Goal: Task Accomplishment & Management: Manage account settings

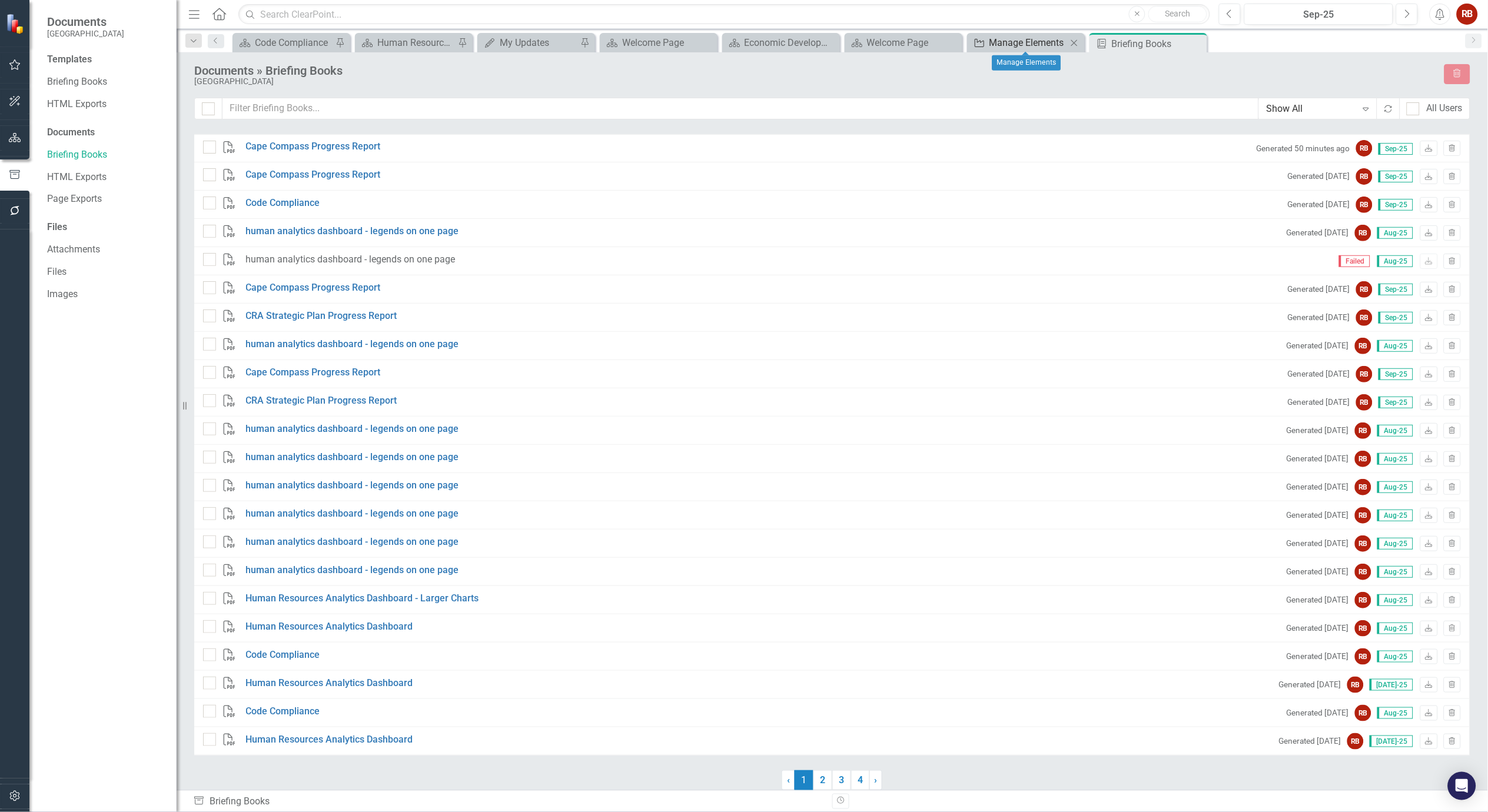
click at [1038, 43] on div "Manage Elements" at bounding box center [1028, 42] width 78 height 15
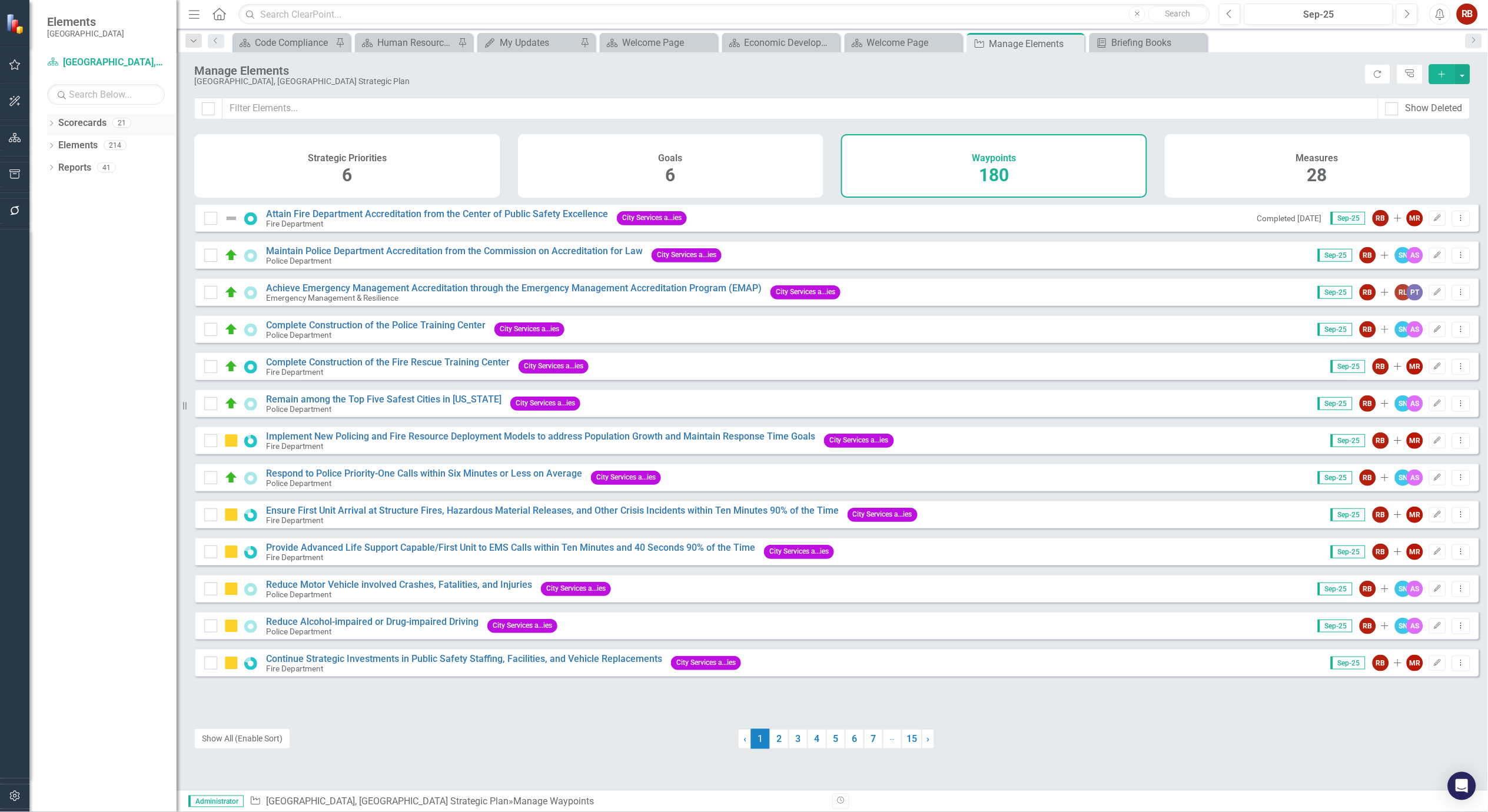
click at [57, 126] on div "Dropdown Scorecards 21" at bounding box center [112, 124] width 130 height 23
click at [47, 121] on icon "Dropdown" at bounding box center [51, 124] width 9 height 6
click at [58, 166] on icon "Dropdown" at bounding box center [57, 166] width 9 height 7
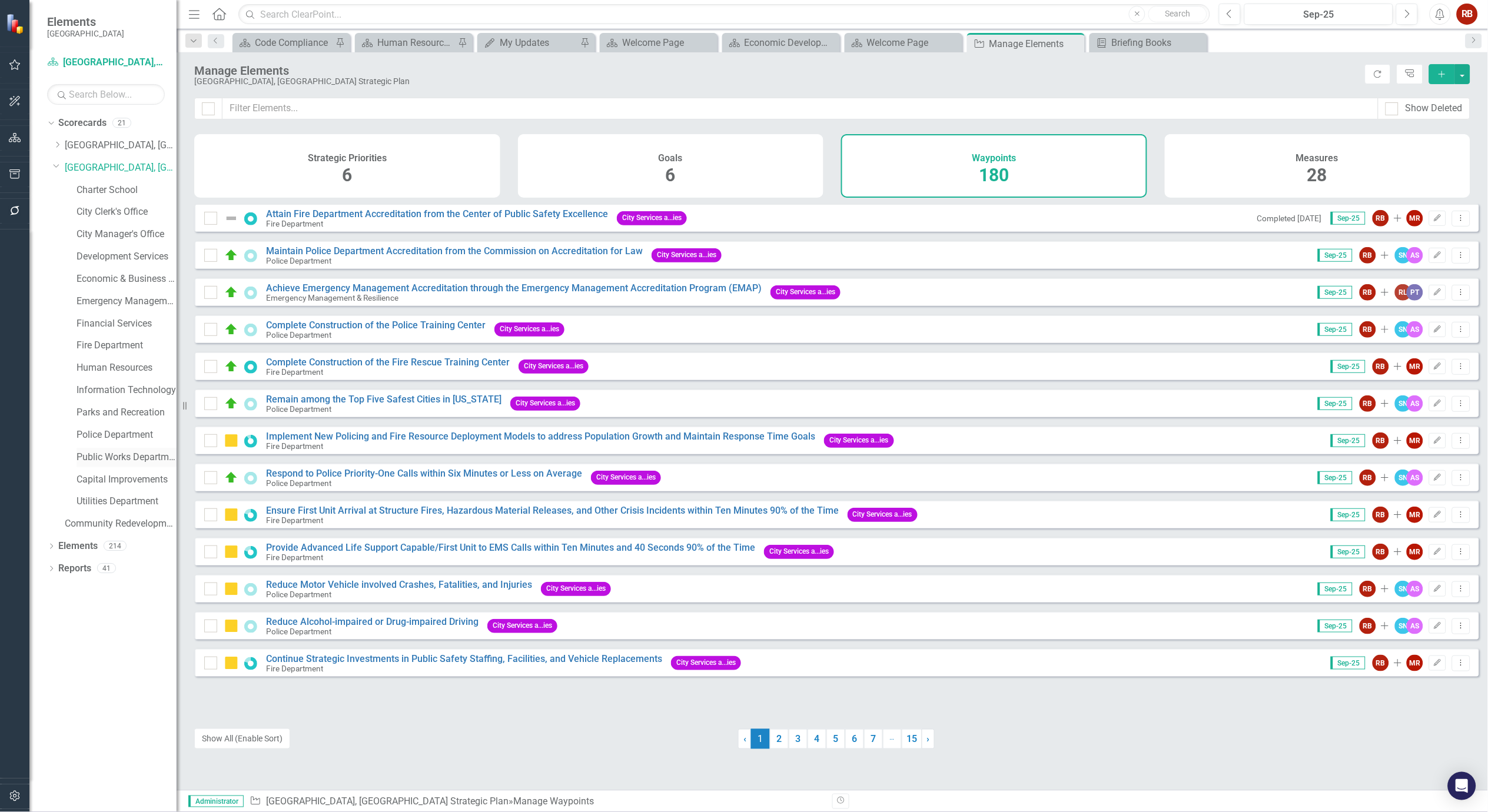
click at [96, 452] on link "Public Works Department" at bounding box center [126, 457] width 100 height 13
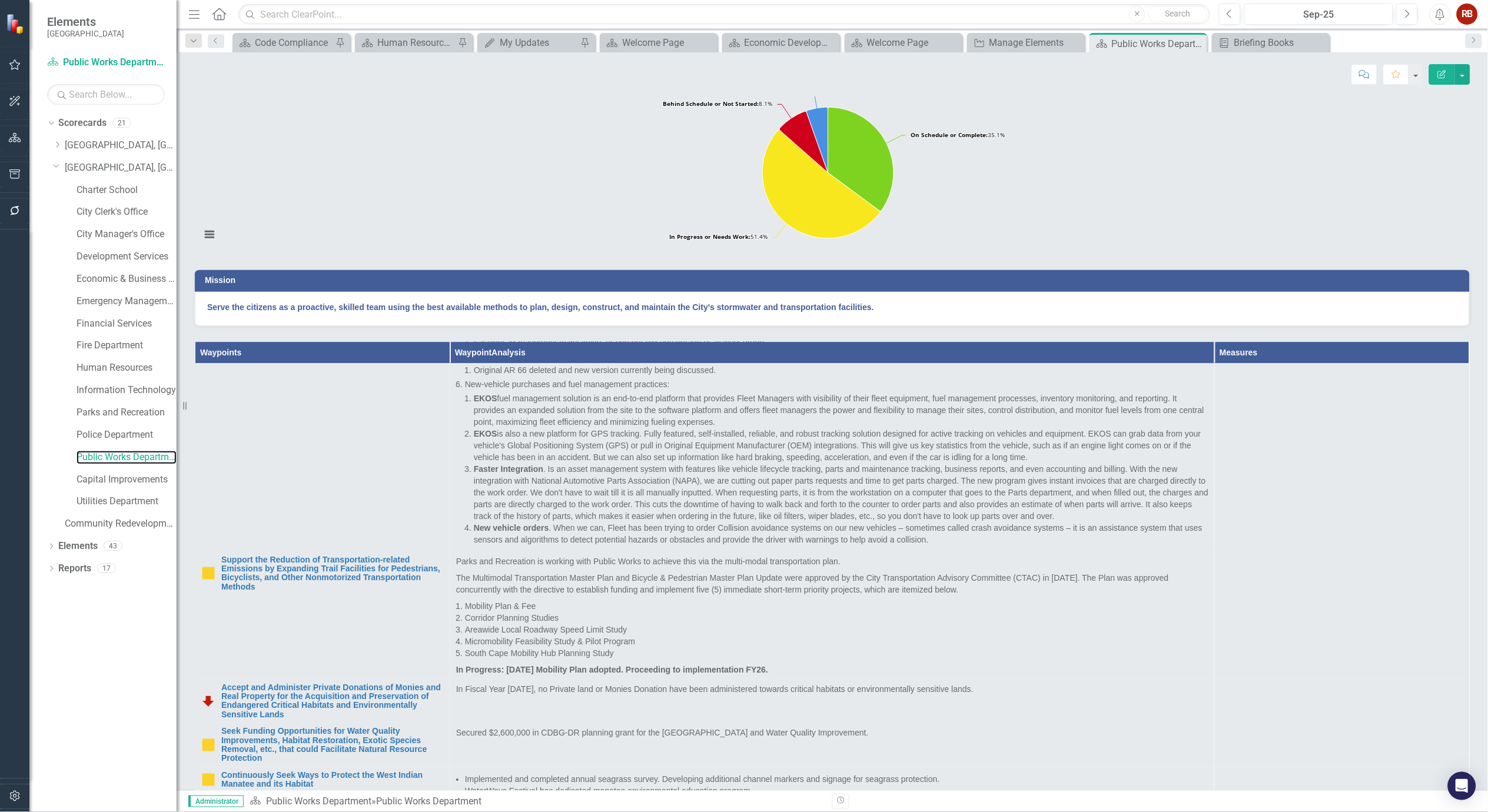
scroll to position [3103, 0]
click at [1045, 44] on div "Manage Elements" at bounding box center [1028, 42] width 78 height 15
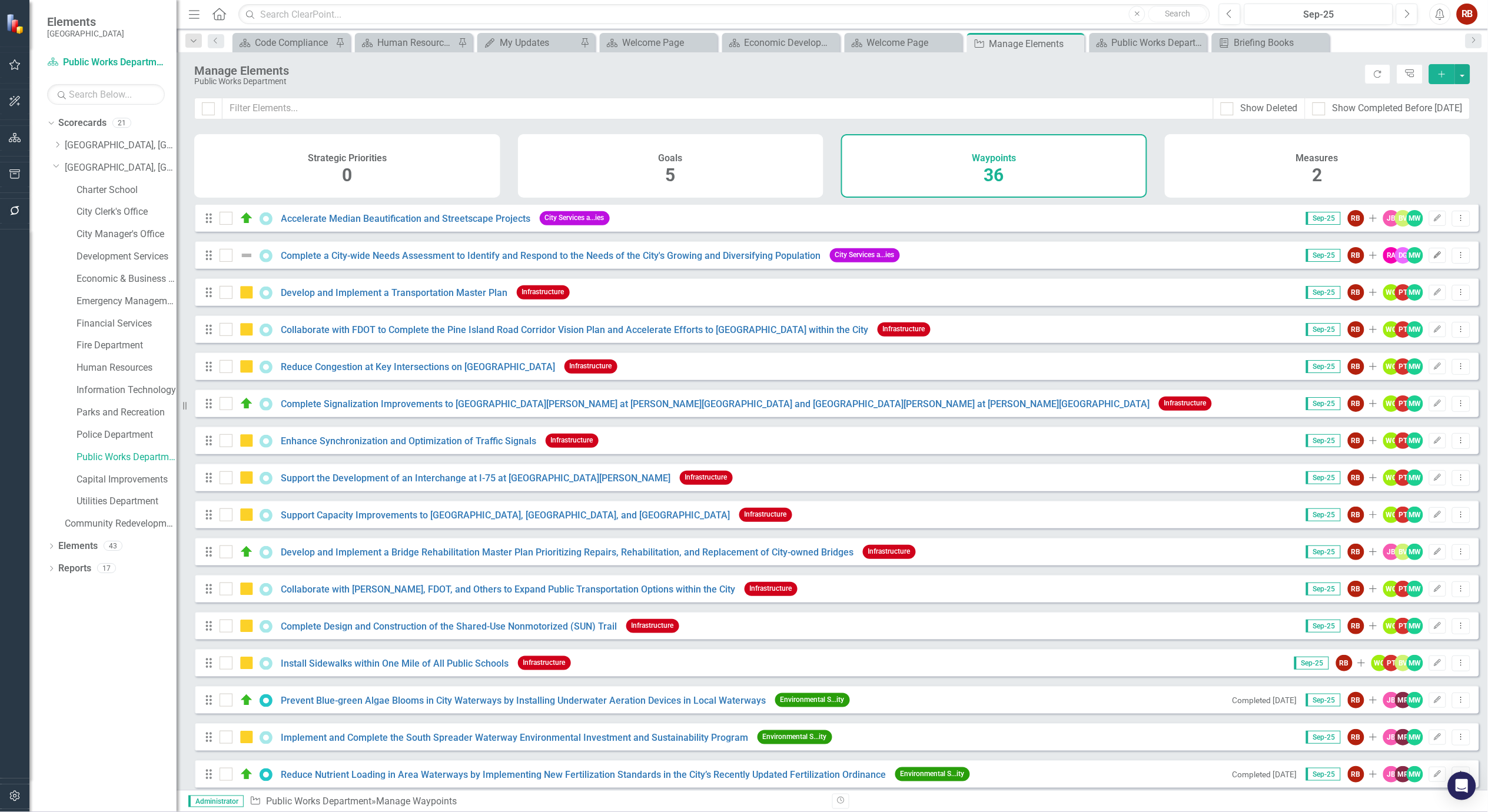
click at [1434, 259] on icon "Edit" at bounding box center [1437, 255] width 9 height 7
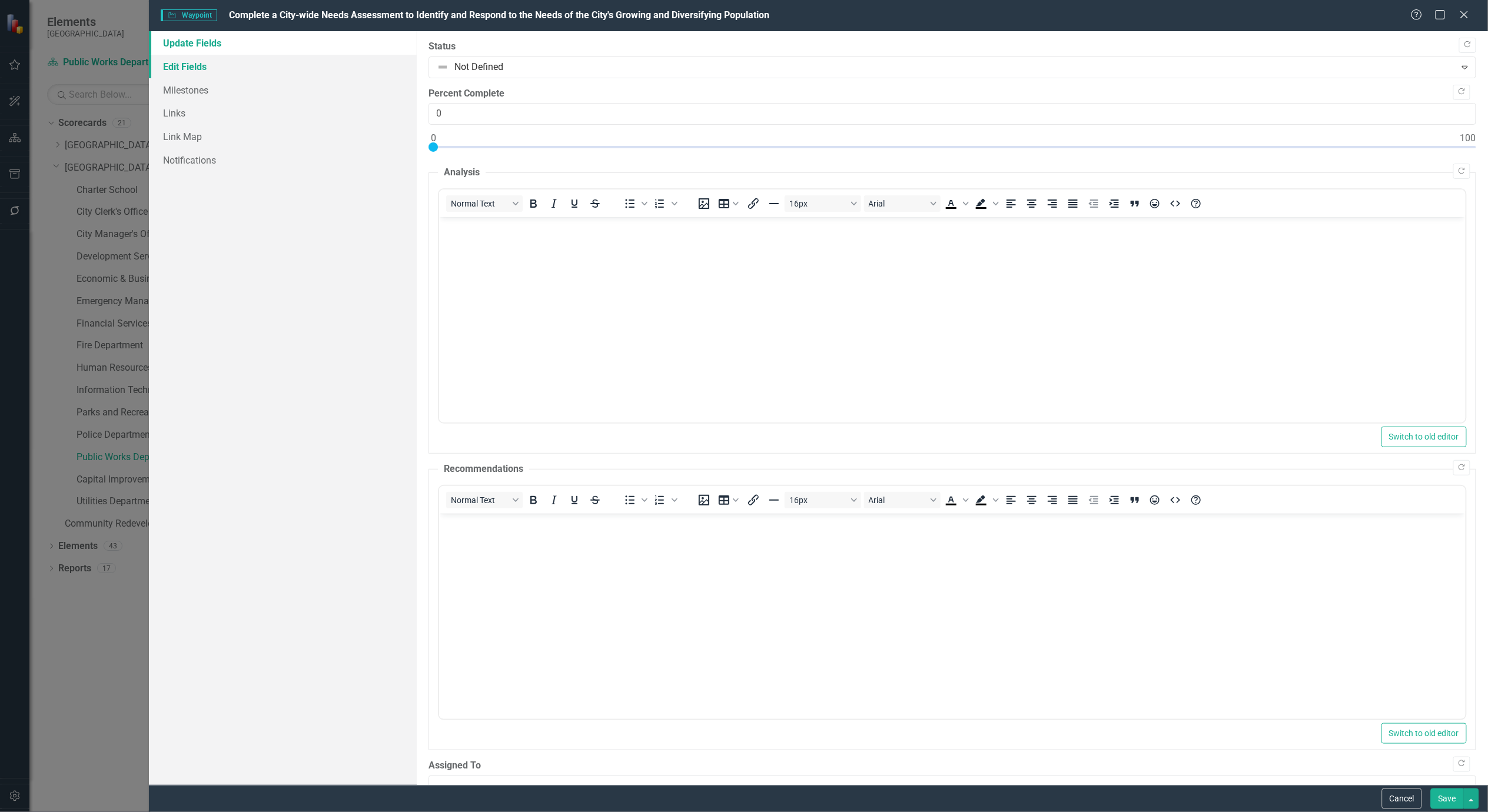
click at [187, 68] on link "Edit Fields" at bounding box center [282, 66] width 268 height 23
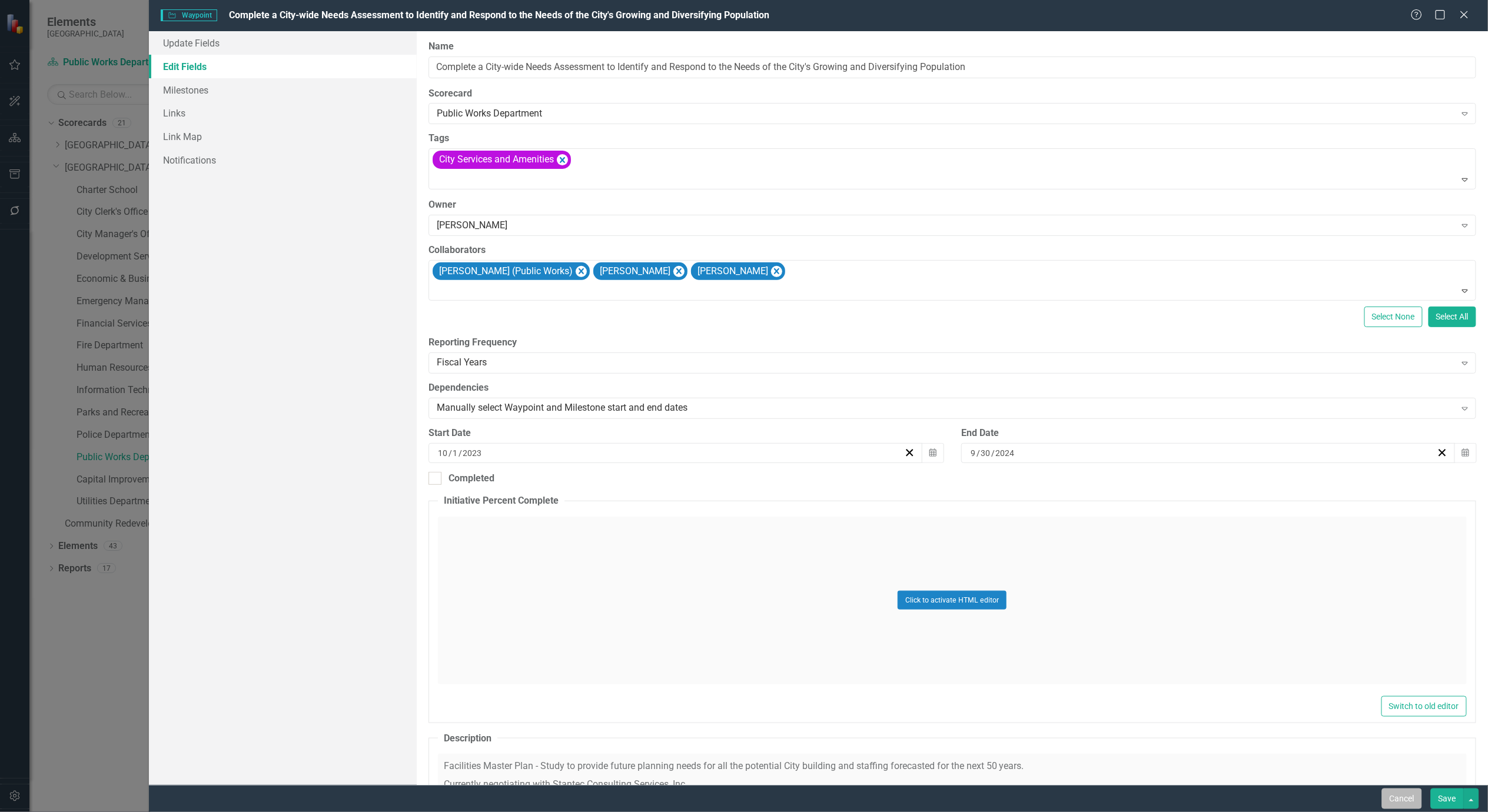
click at [1403, 797] on button "Cancel" at bounding box center [1402, 799] width 40 height 20
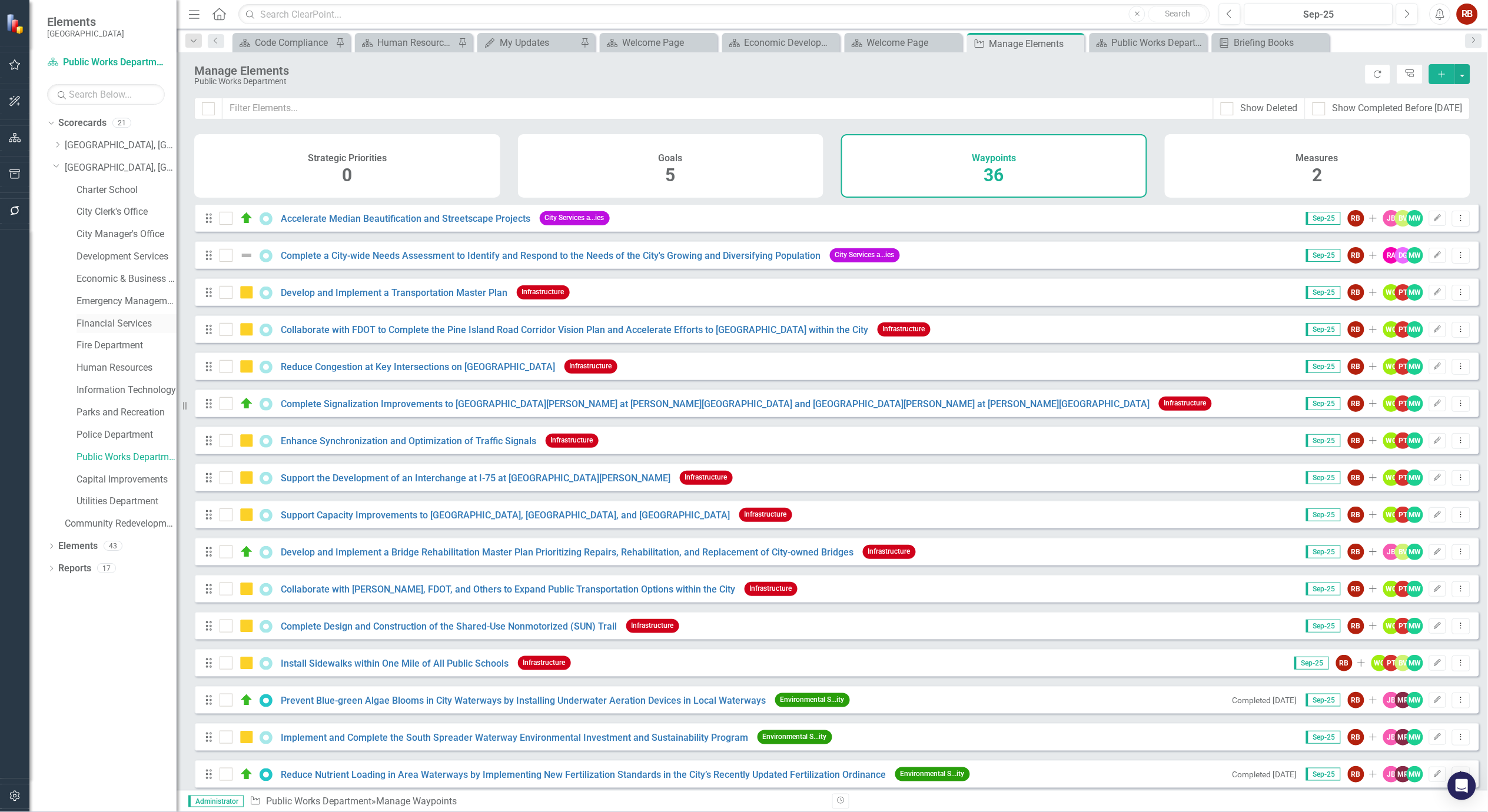
click at [126, 328] on link "Financial Services" at bounding box center [126, 324] width 100 height 13
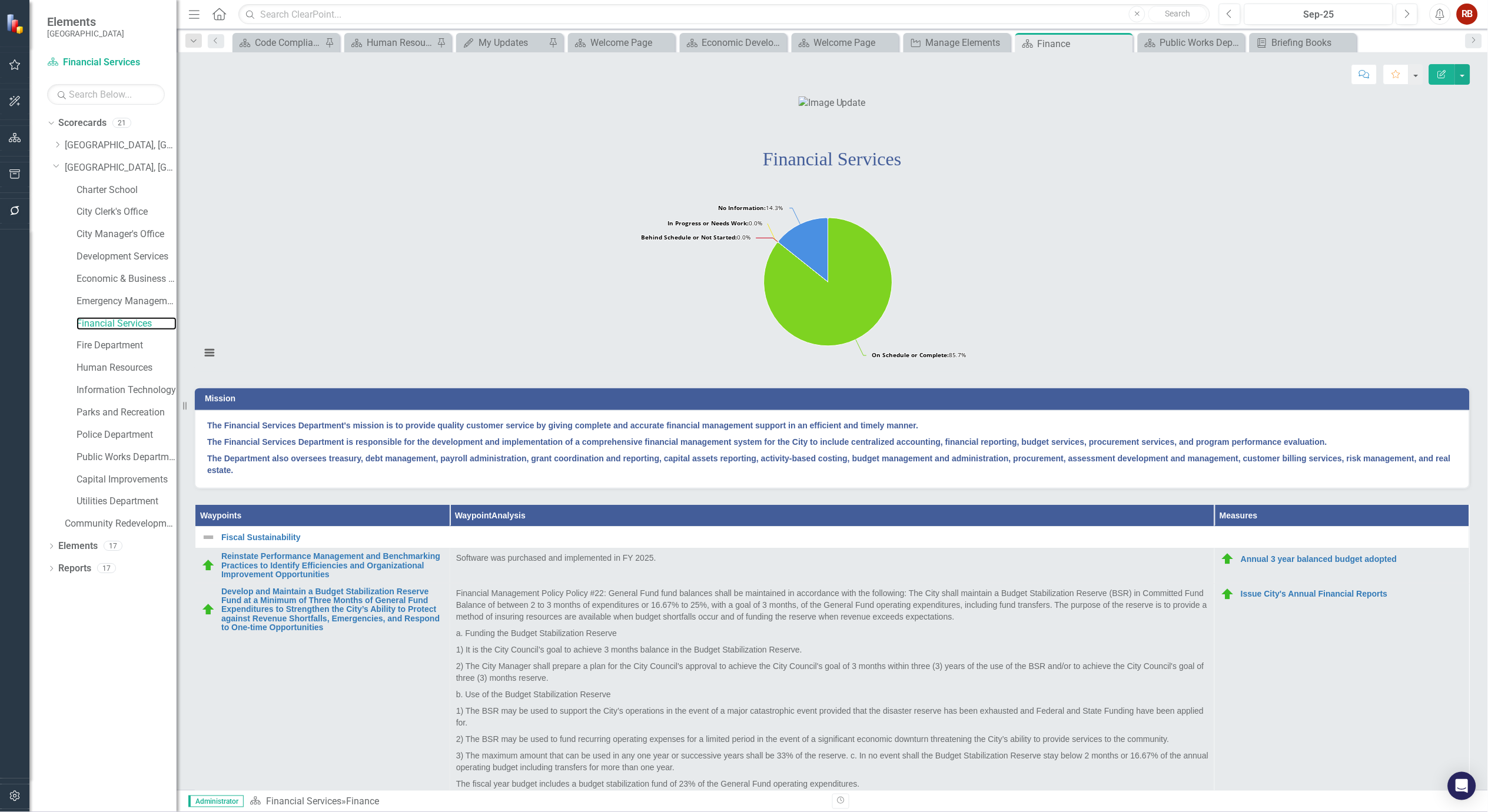
scroll to position [261, 0]
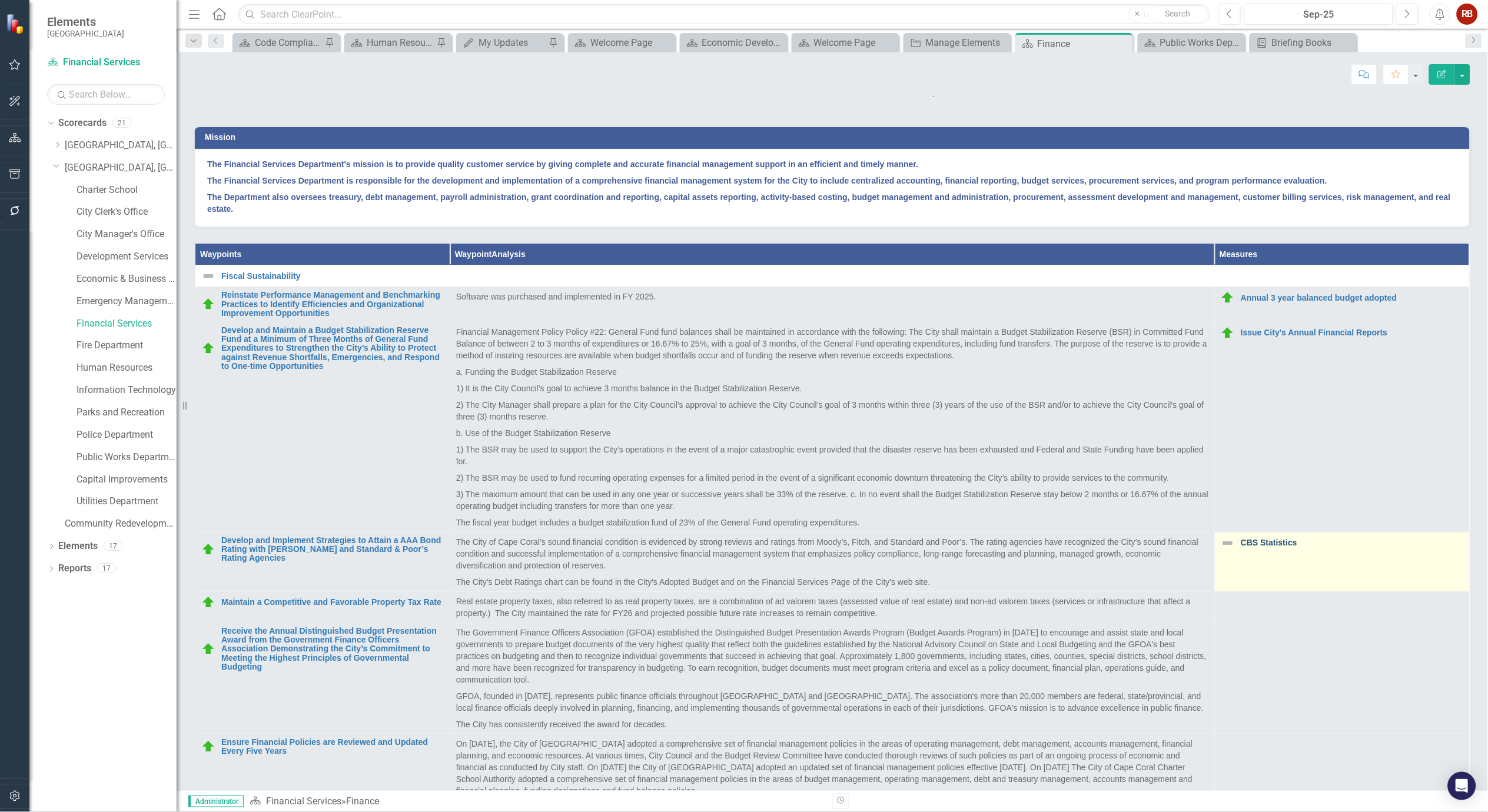
click at [1241, 548] on link "CBS Statistics" at bounding box center [1352, 543] width 222 height 9
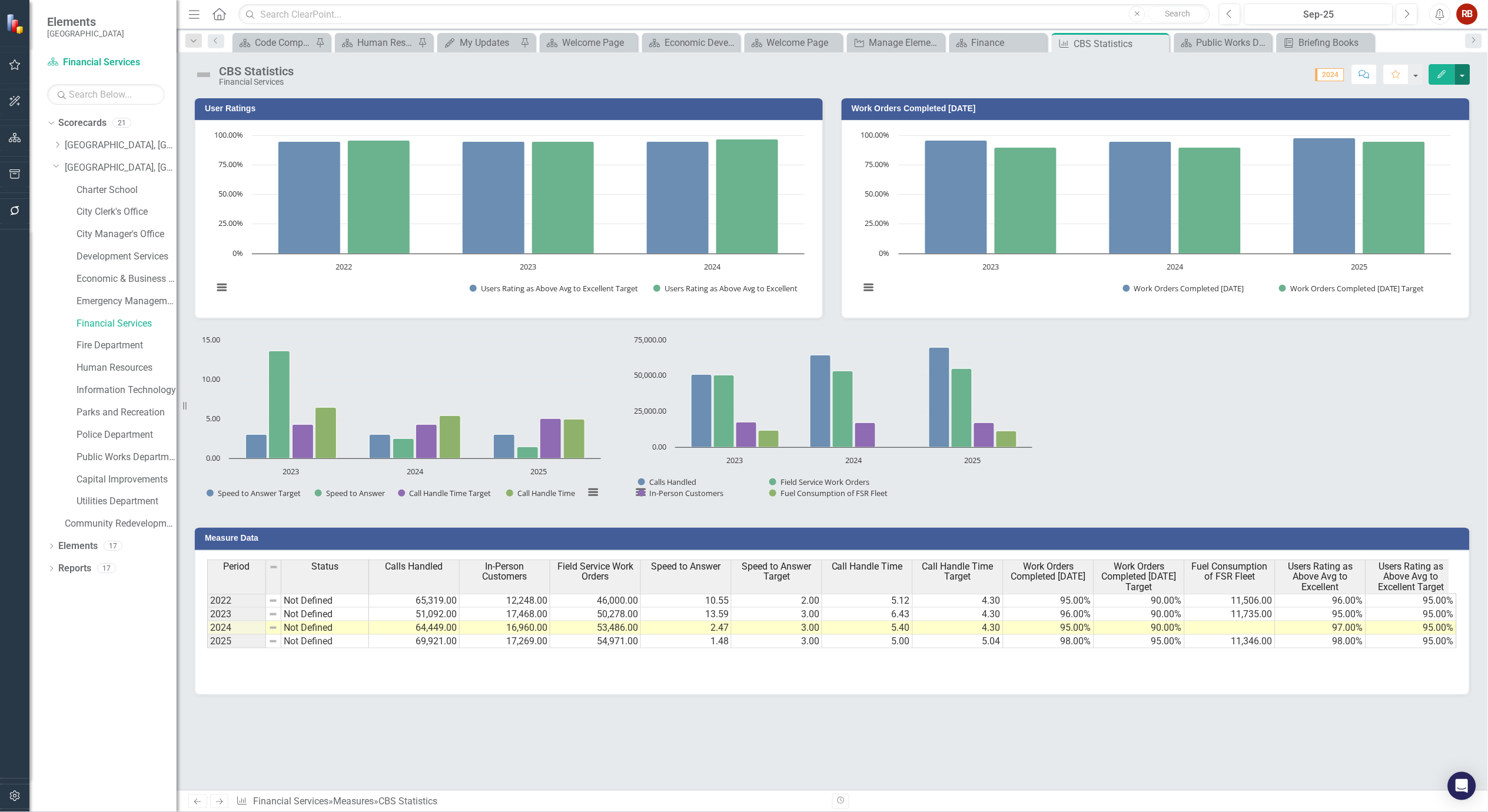
click at [1457, 71] on button "button" at bounding box center [1463, 74] width 16 height 20
click at [1401, 96] on link "Edit Edit Measure" at bounding box center [1413, 96] width 115 height 22
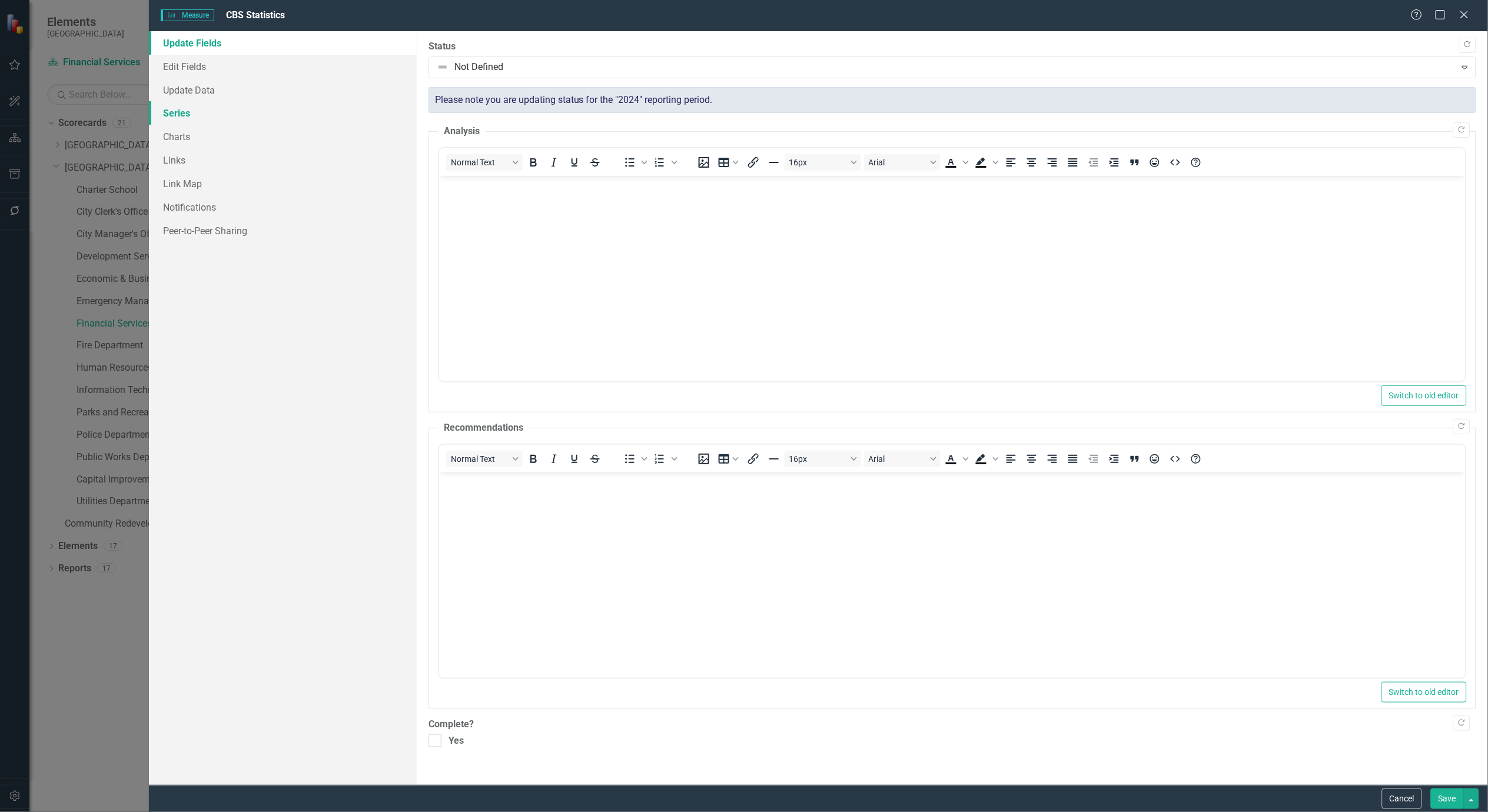
click at [183, 108] on link "Series" at bounding box center [282, 113] width 268 height 23
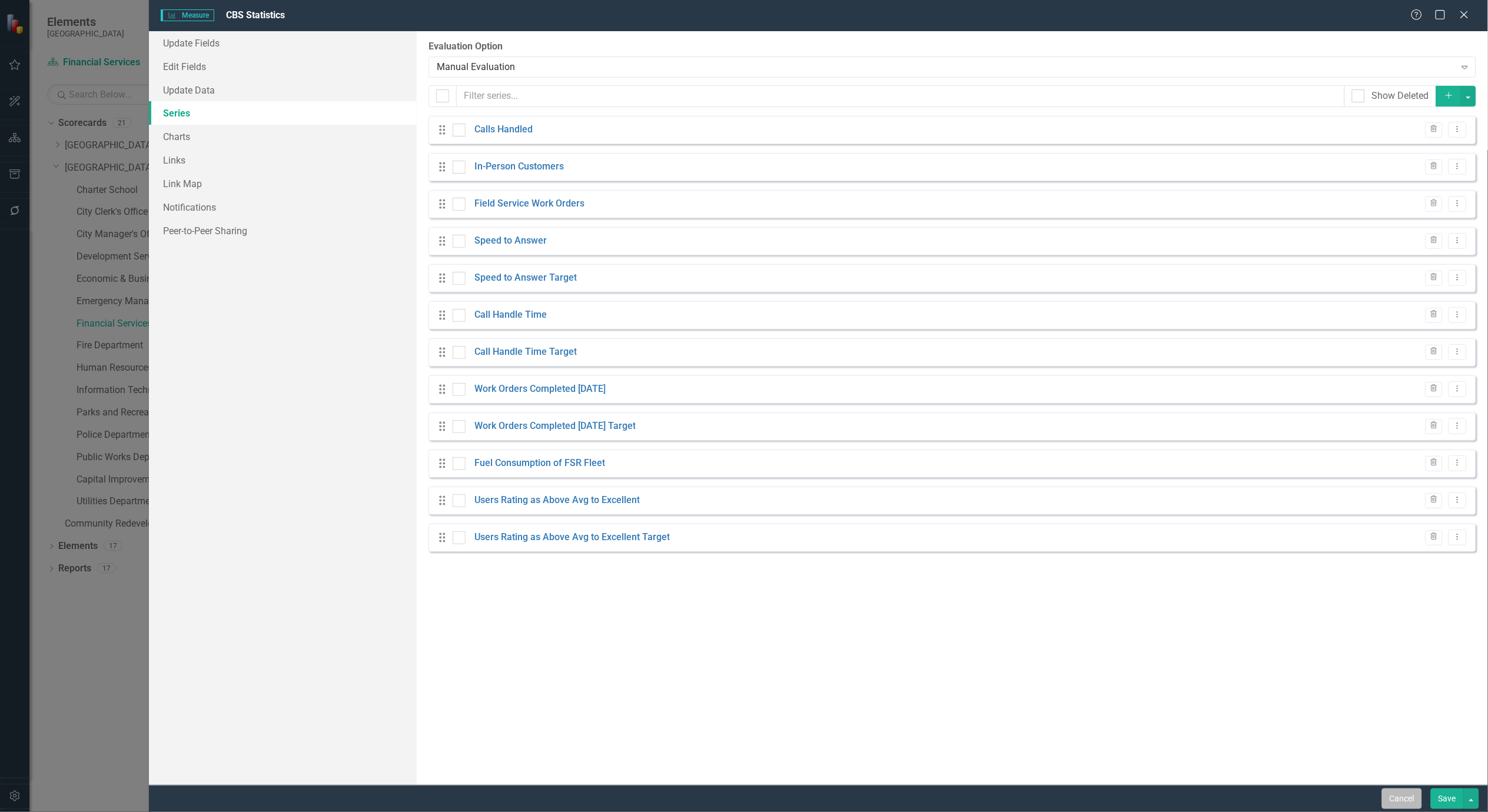
click at [1402, 793] on button "Cancel" at bounding box center [1402, 799] width 40 height 20
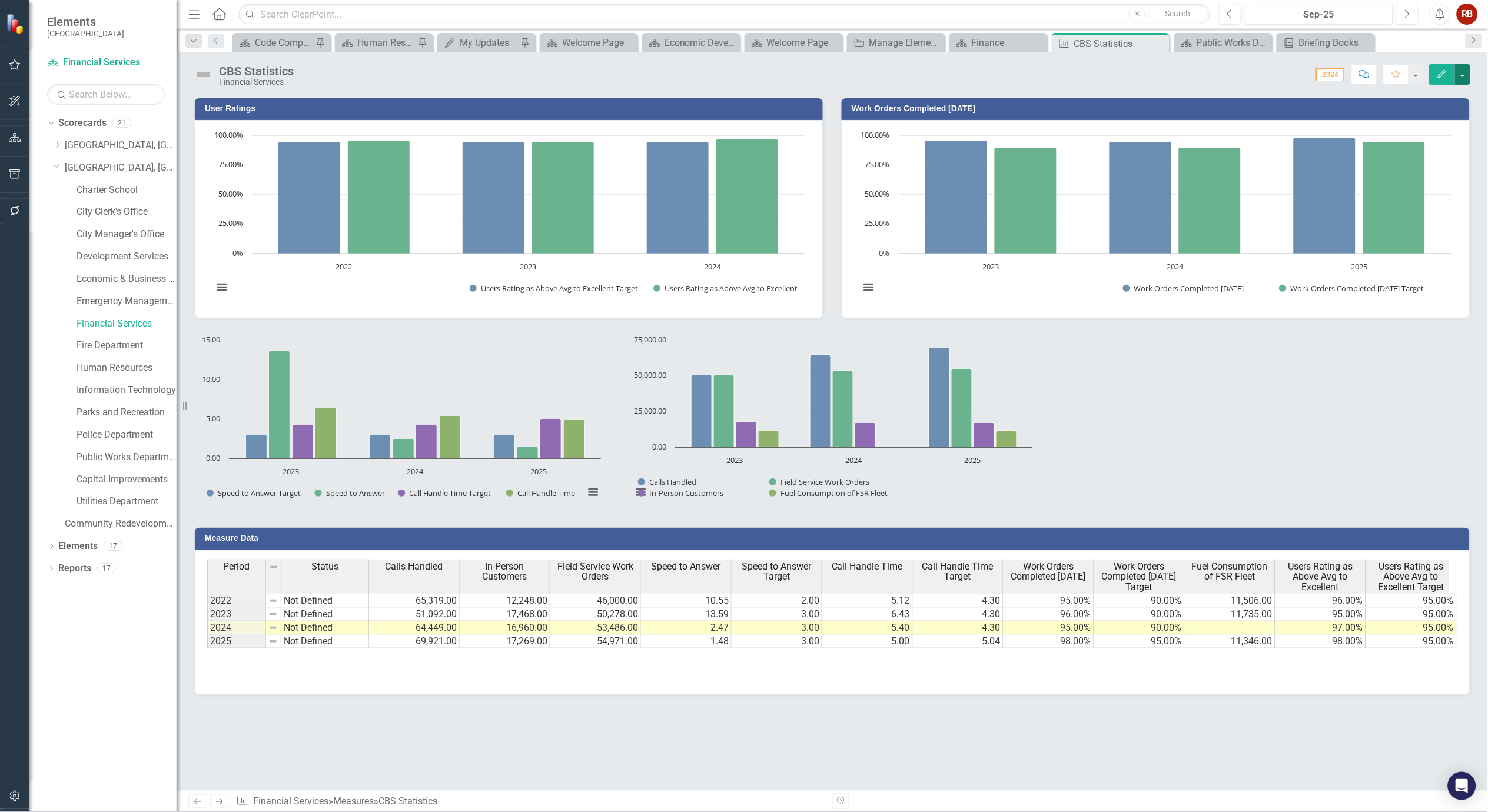
click at [1464, 72] on button "button" at bounding box center [1463, 74] width 16 height 20
click at [1410, 90] on link "Edit Edit Measure" at bounding box center [1413, 96] width 115 height 22
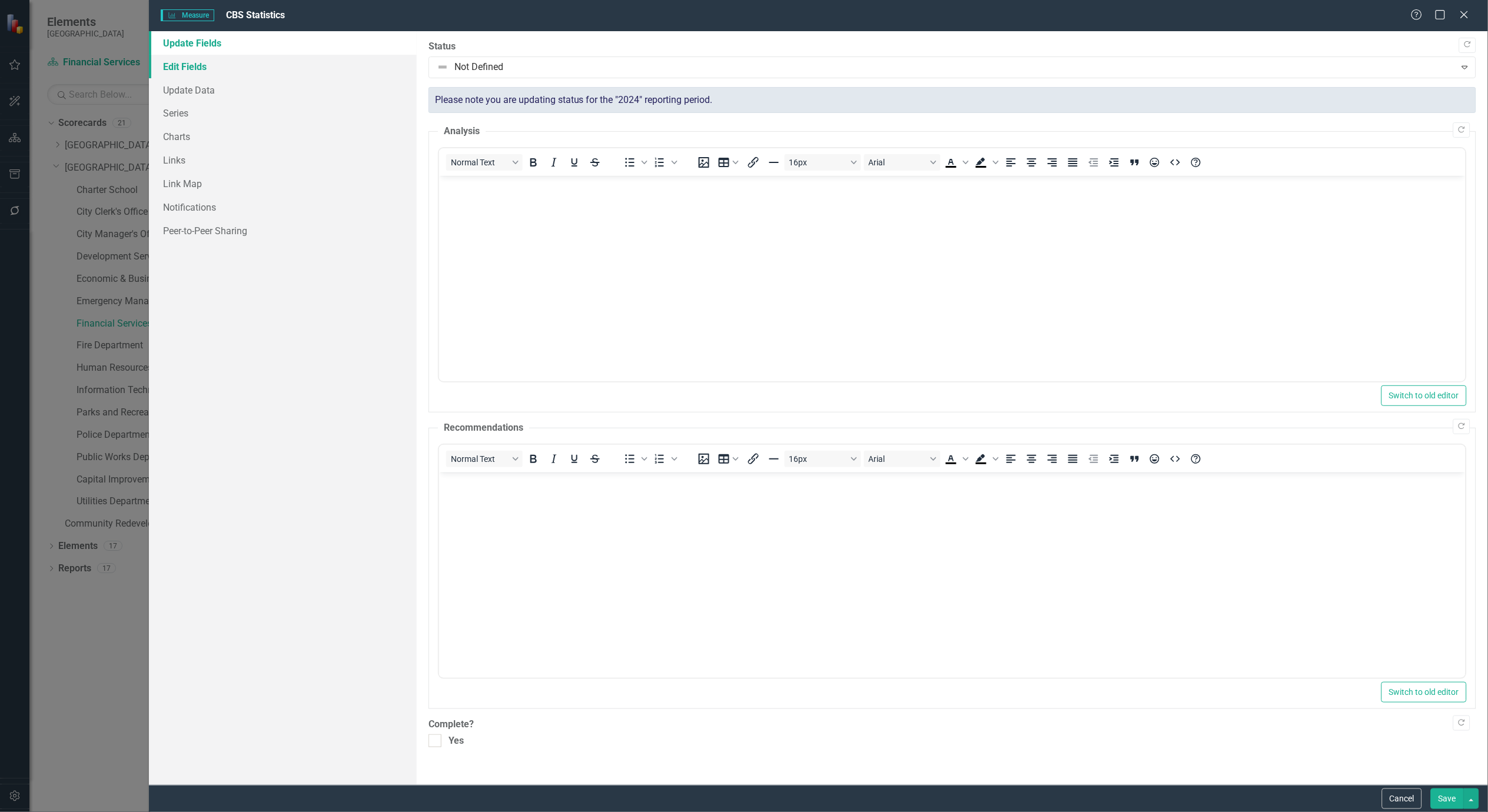
click at [180, 69] on link "Edit Fields" at bounding box center [282, 66] width 268 height 23
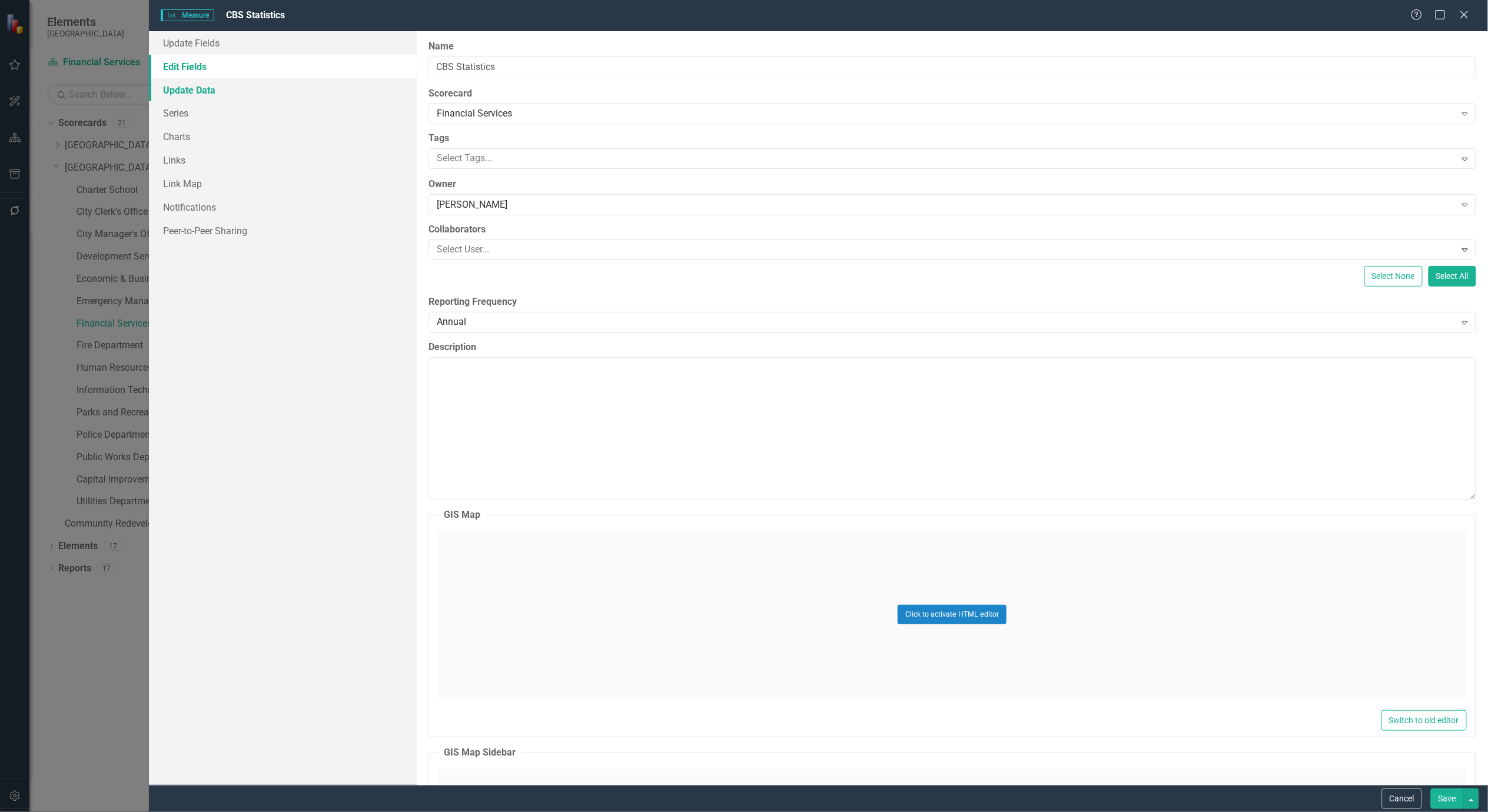
click at [190, 93] on link "Update Data" at bounding box center [282, 90] width 268 height 23
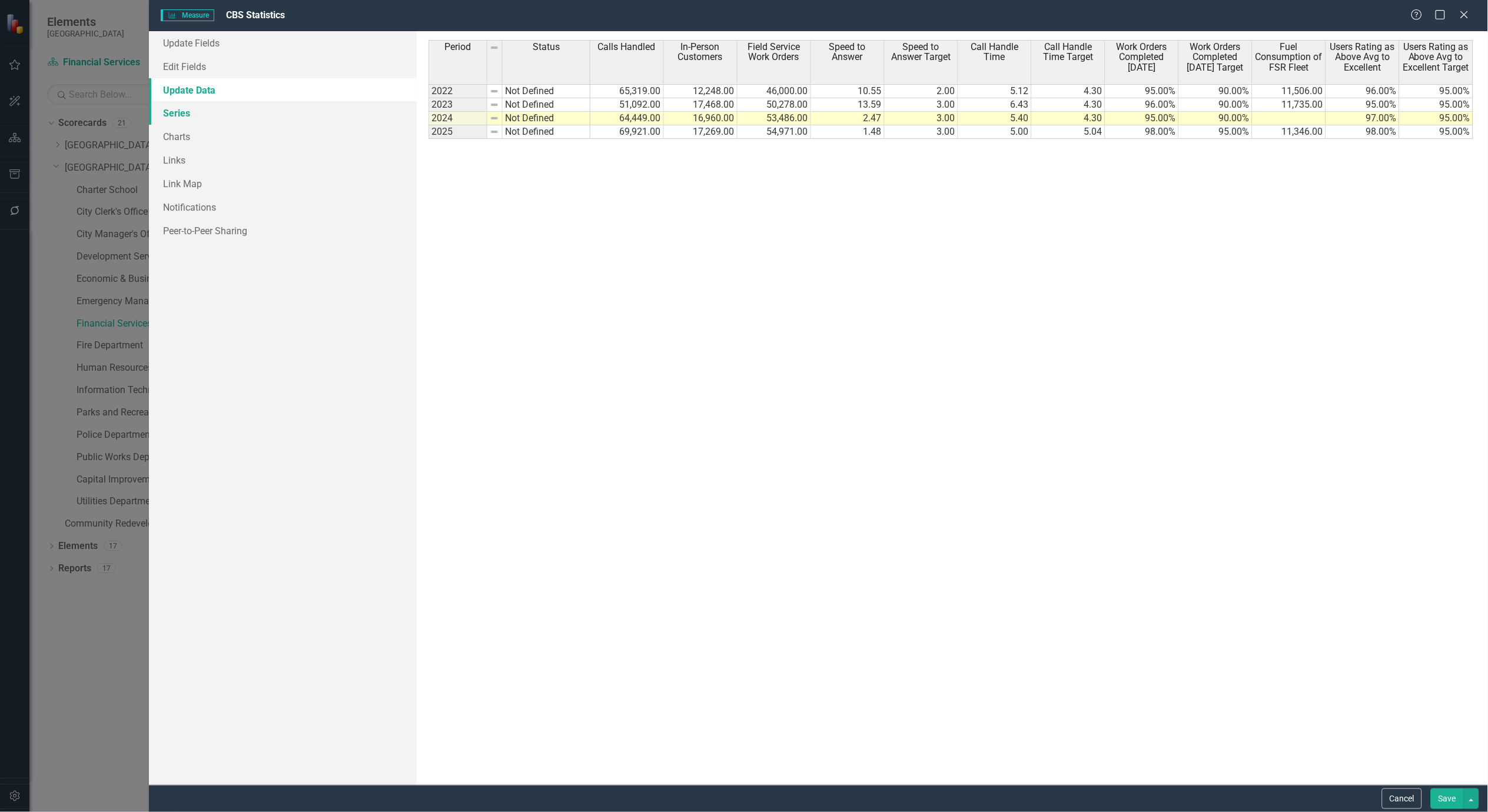
click at [187, 110] on link "Series" at bounding box center [282, 113] width 268 height 23
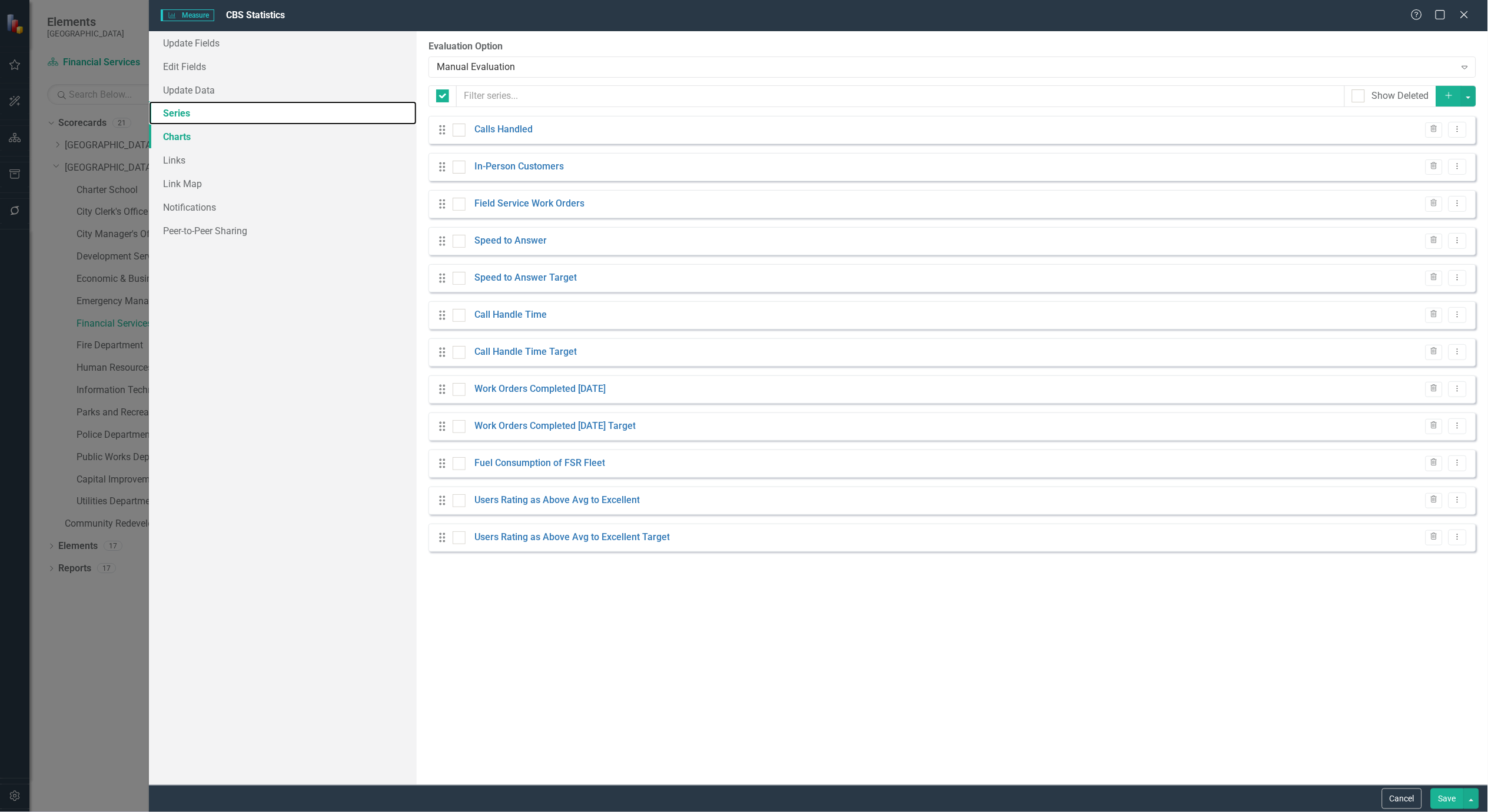
checkbox input "false"
click at [563, 499] on link "Users Rating as Above Avg to Excellent" at bounding box center [557, 500] width 166 height 13
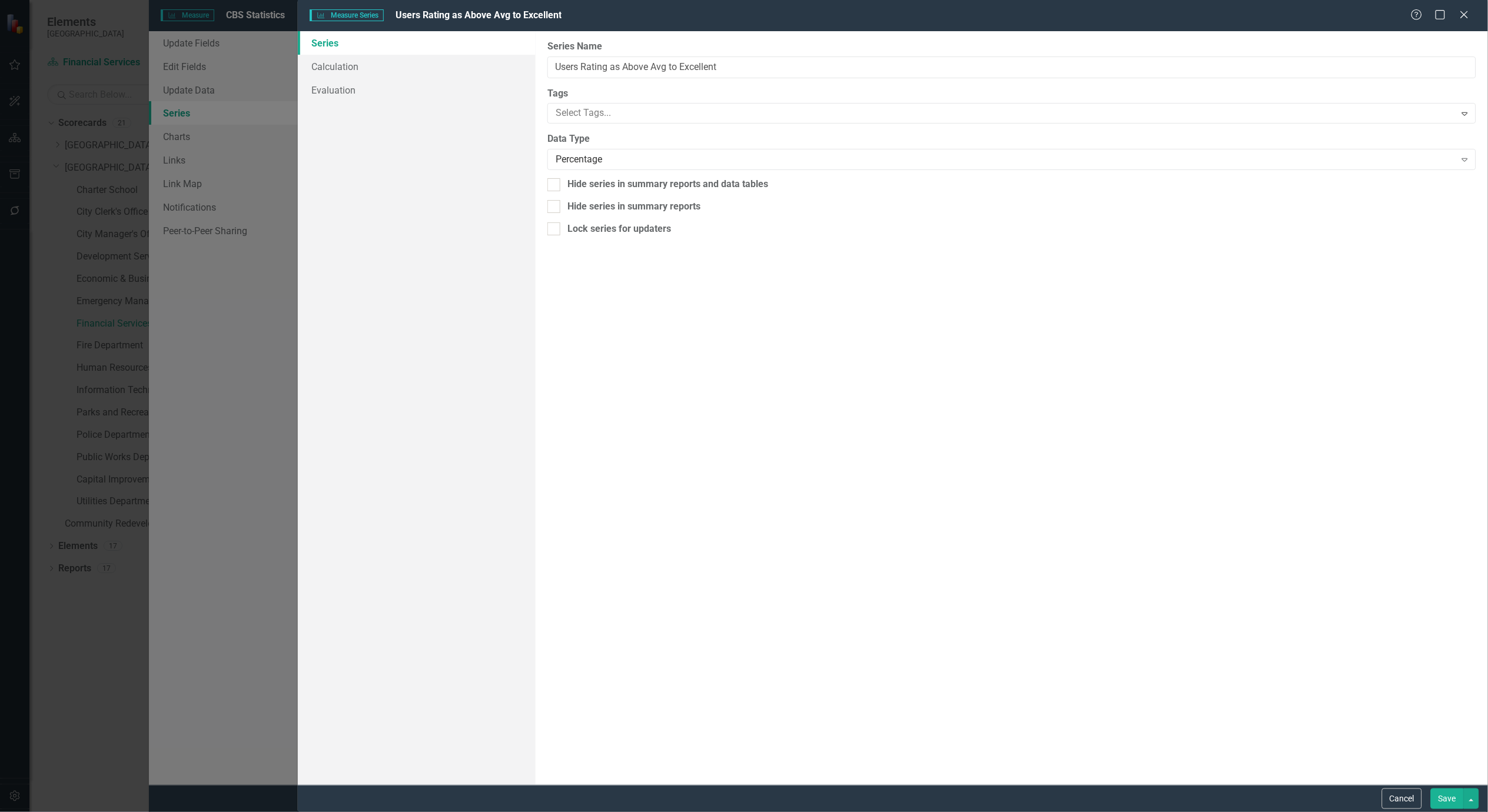
drag, startPoint x: 1409, startPoint y: 800, endPoint x: 1403, endPoint y: 799, distance: 6.1
click at [1409, 800] on button "Cancel" at bounding box center [1402, 799] width 40 height 20
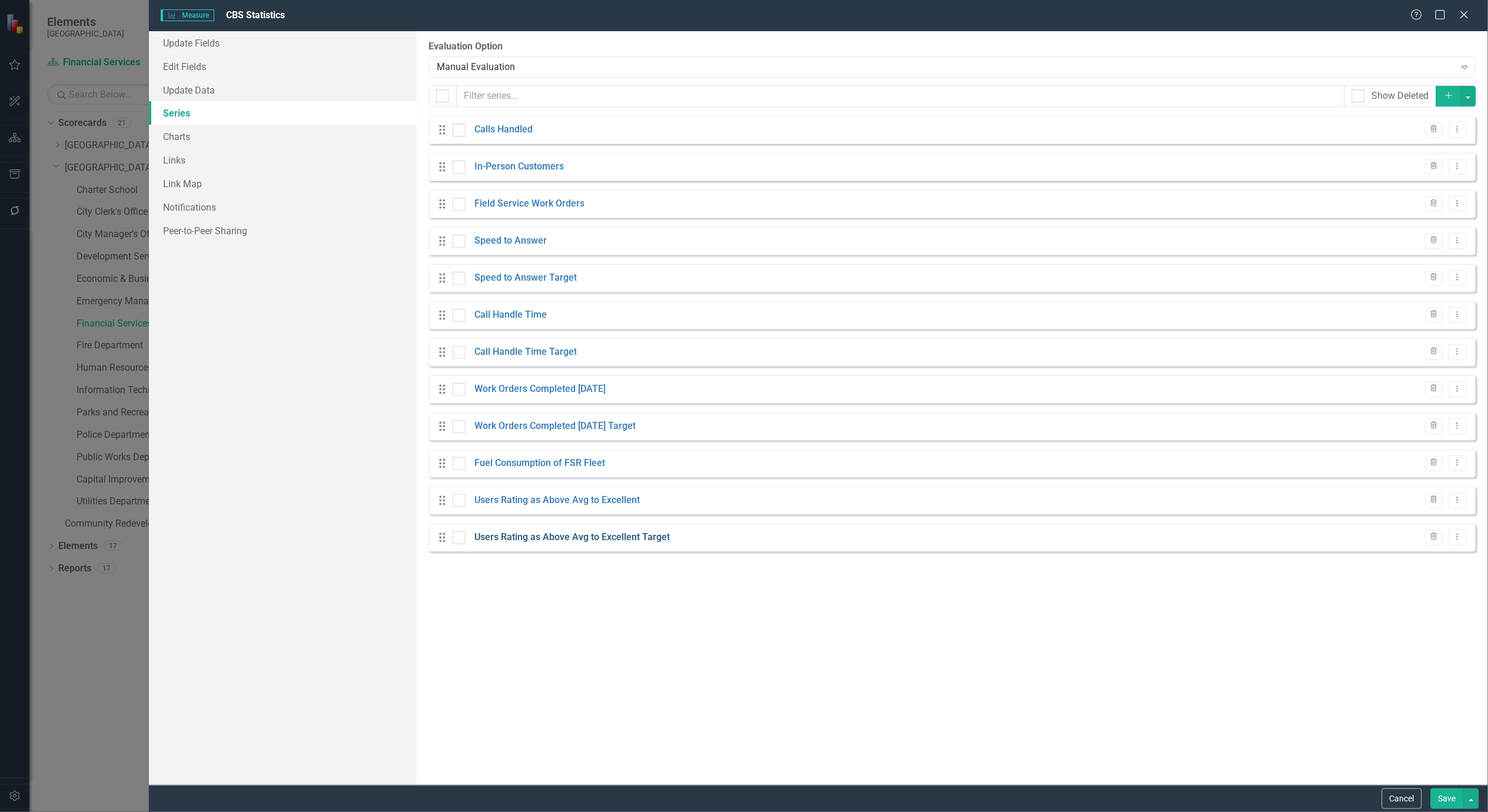
click at [549, 540] on link "Users Rating as Above Avg to Excellent Target" at bounding box center [572, 537] width 195 height 13
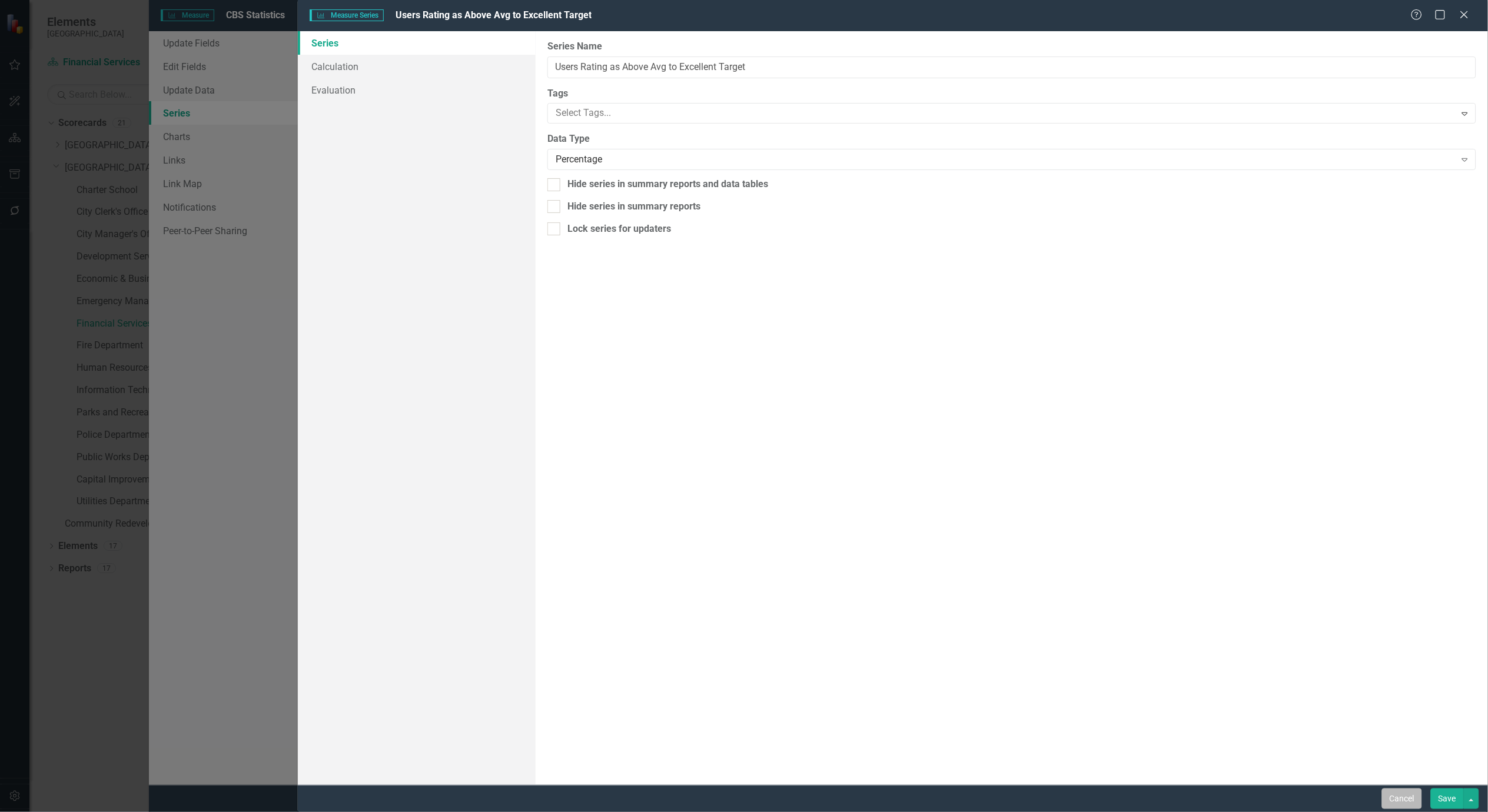
click at [1397, 796] on button "Cancel" at bounding box center [1402, 799] width 40 height 20
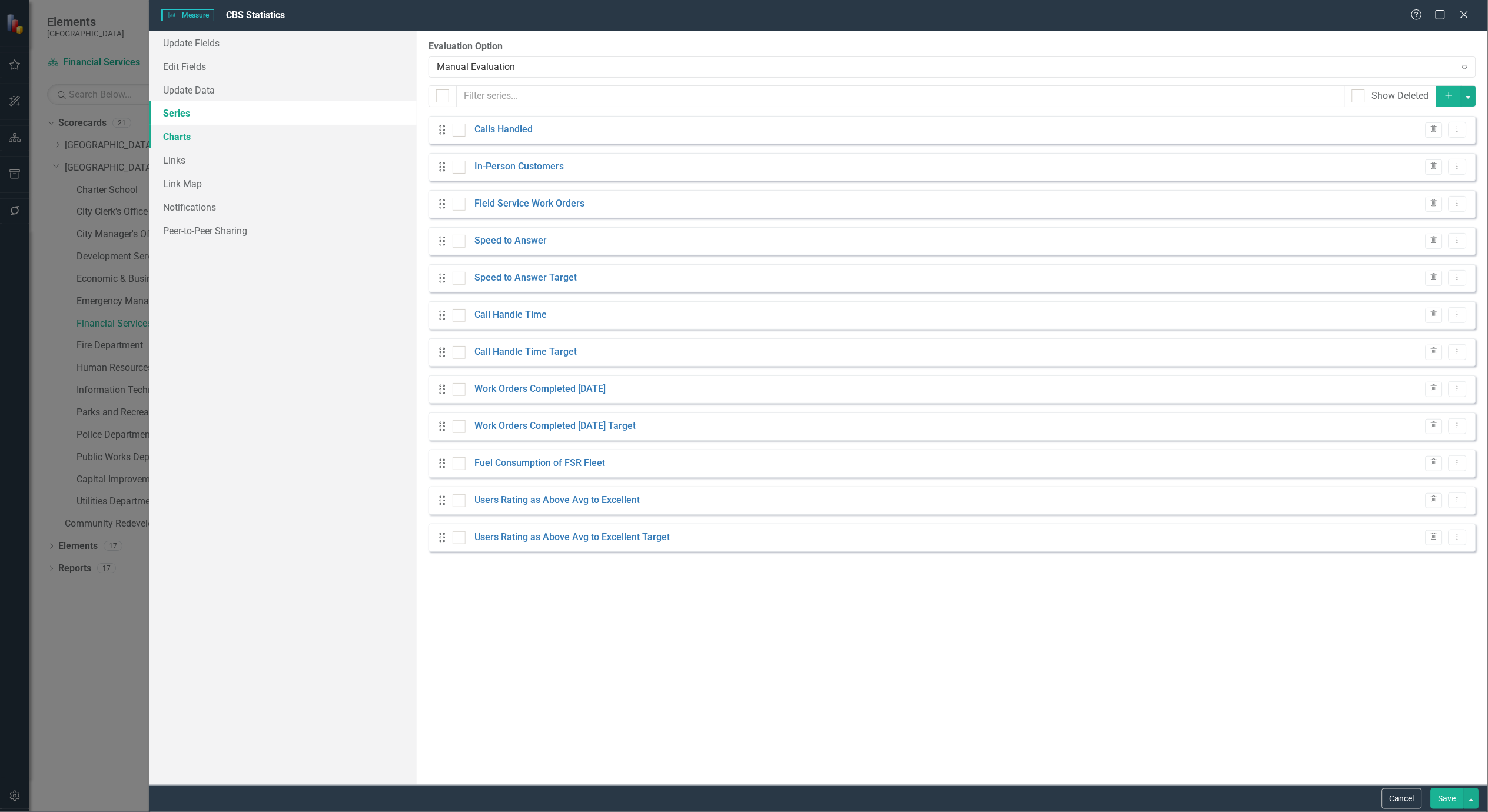
click at [181, 142] on link "Charts" at bounding box center [282, 136] width 268 height 23
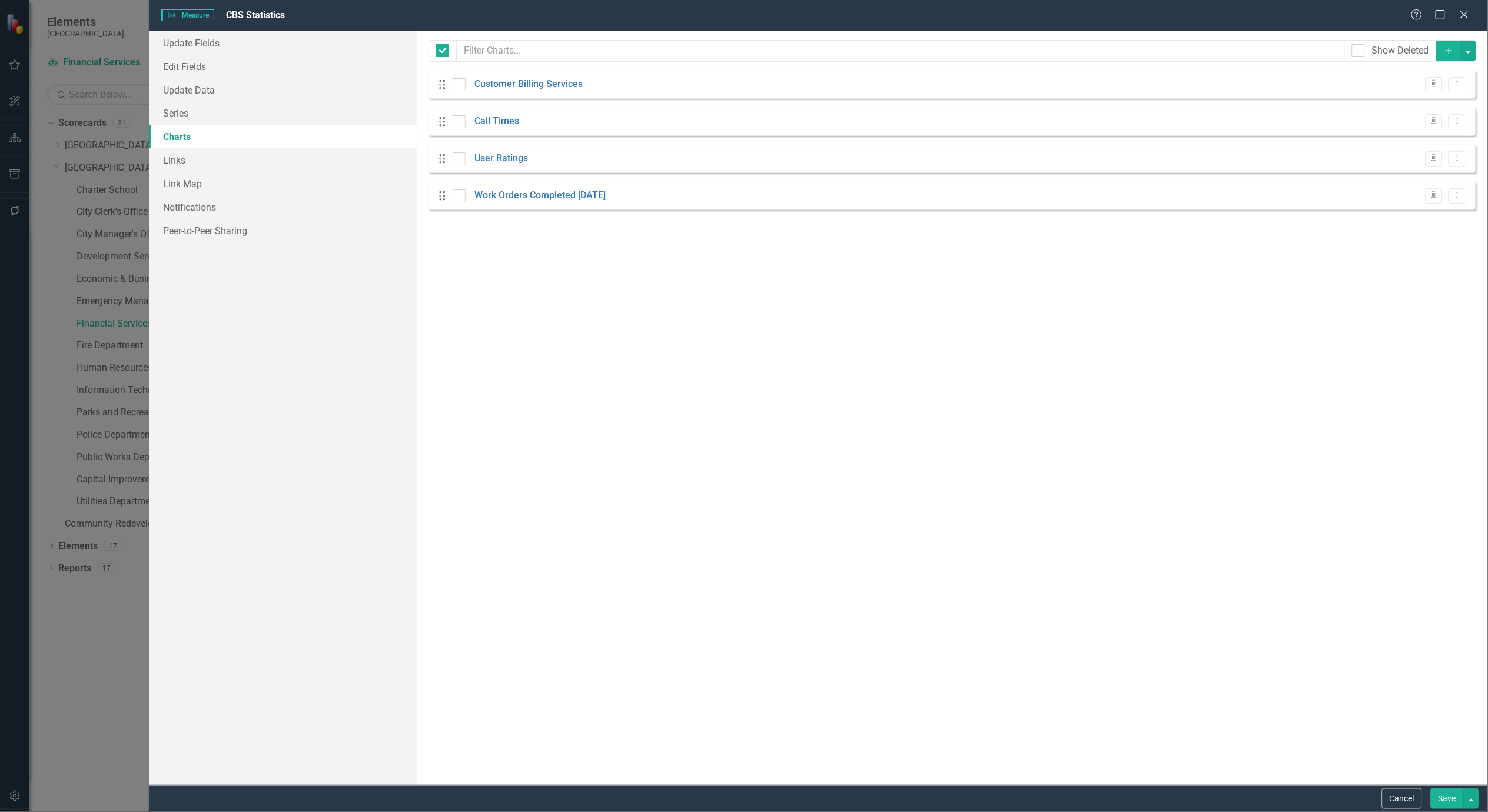
checkbox input "false"
click at [503, 161] on link "User Ratings" at bounding box center [501, 158] width 54 height 13
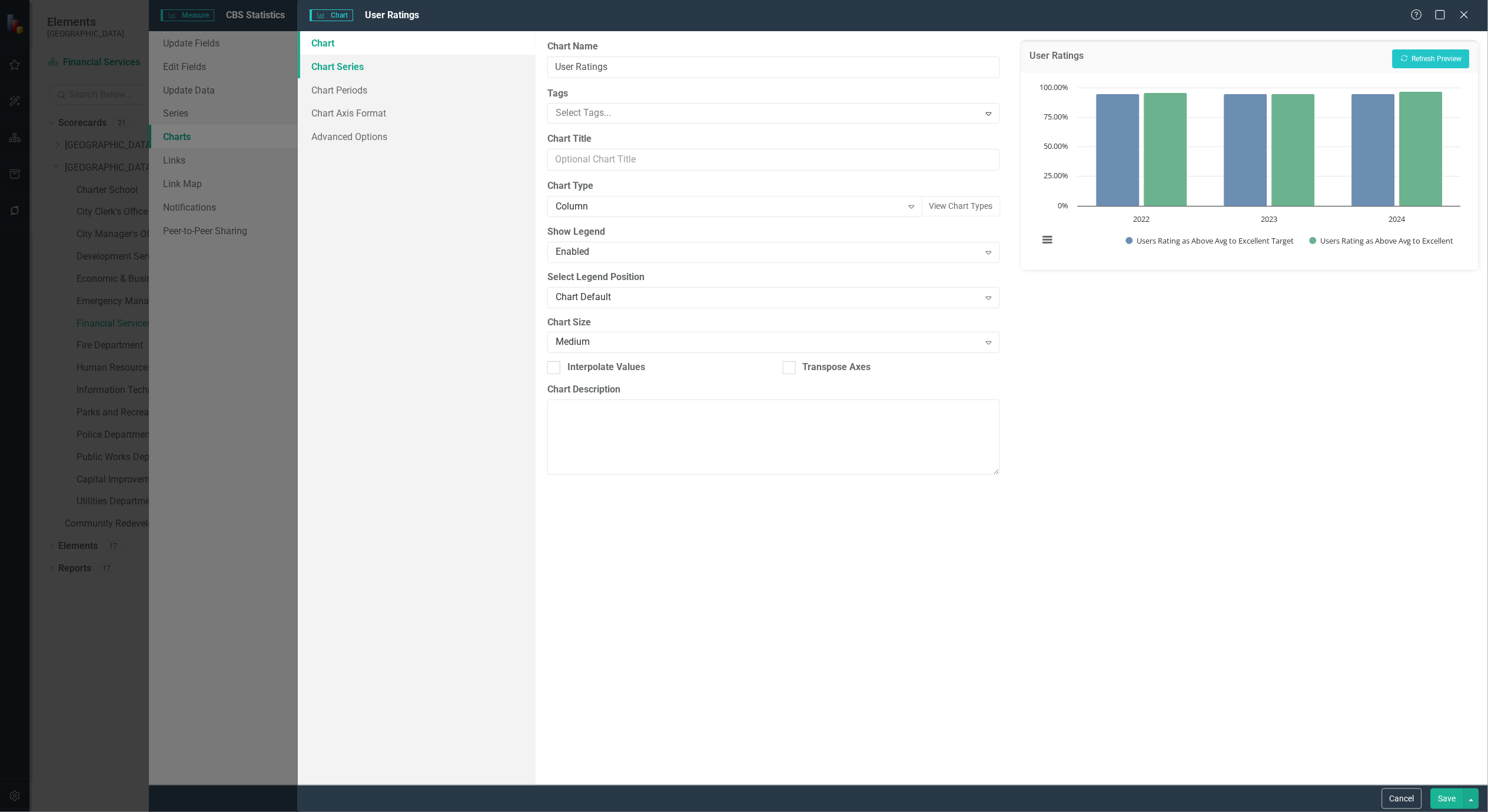
click at [325, 61] on link "Chart Series" at bounding box center [417, 66] width 238 height 23
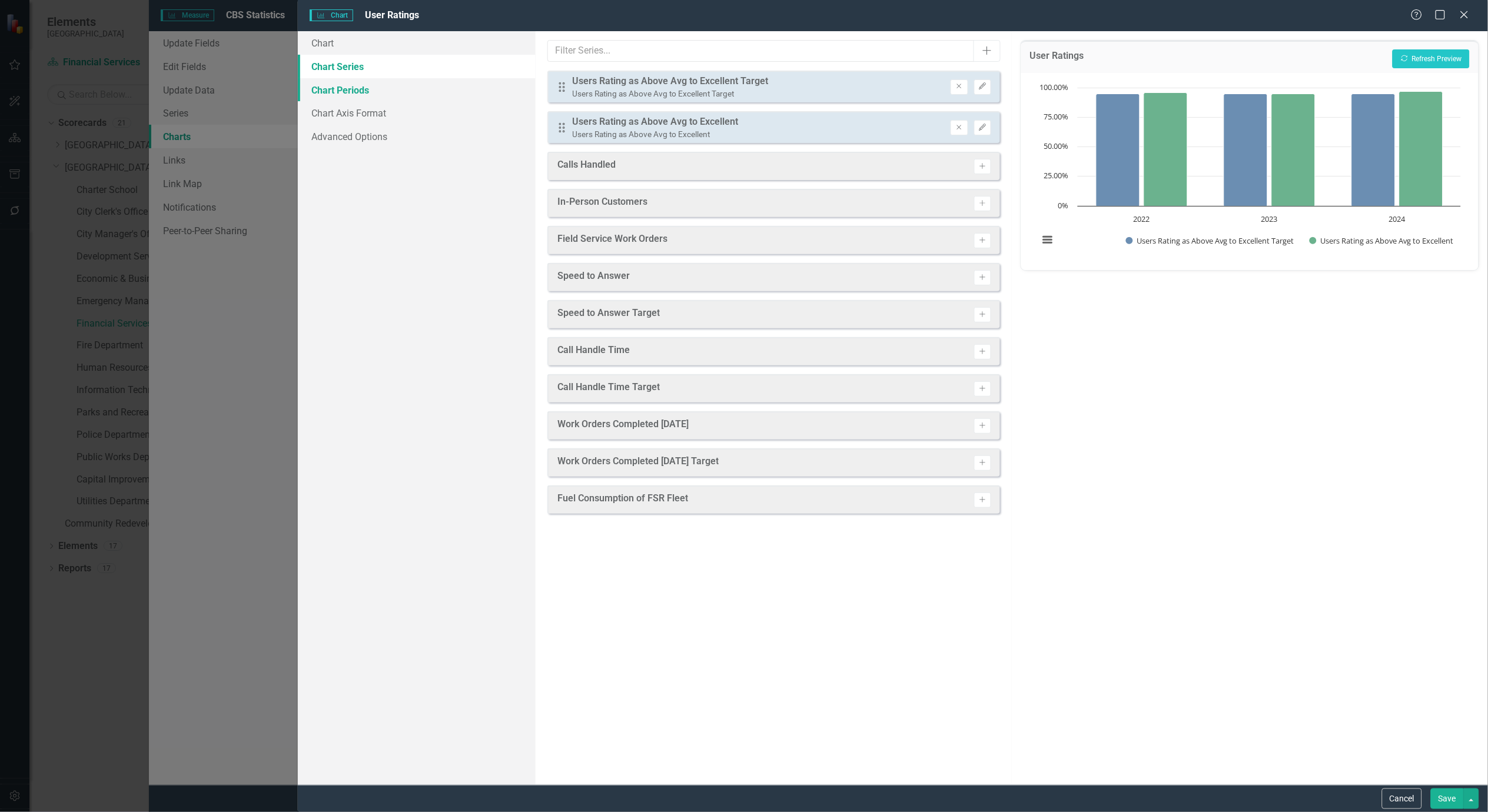
click at [356, 87] on link "Chart Periods" at bounding box center [417, 90] width 238 height 23
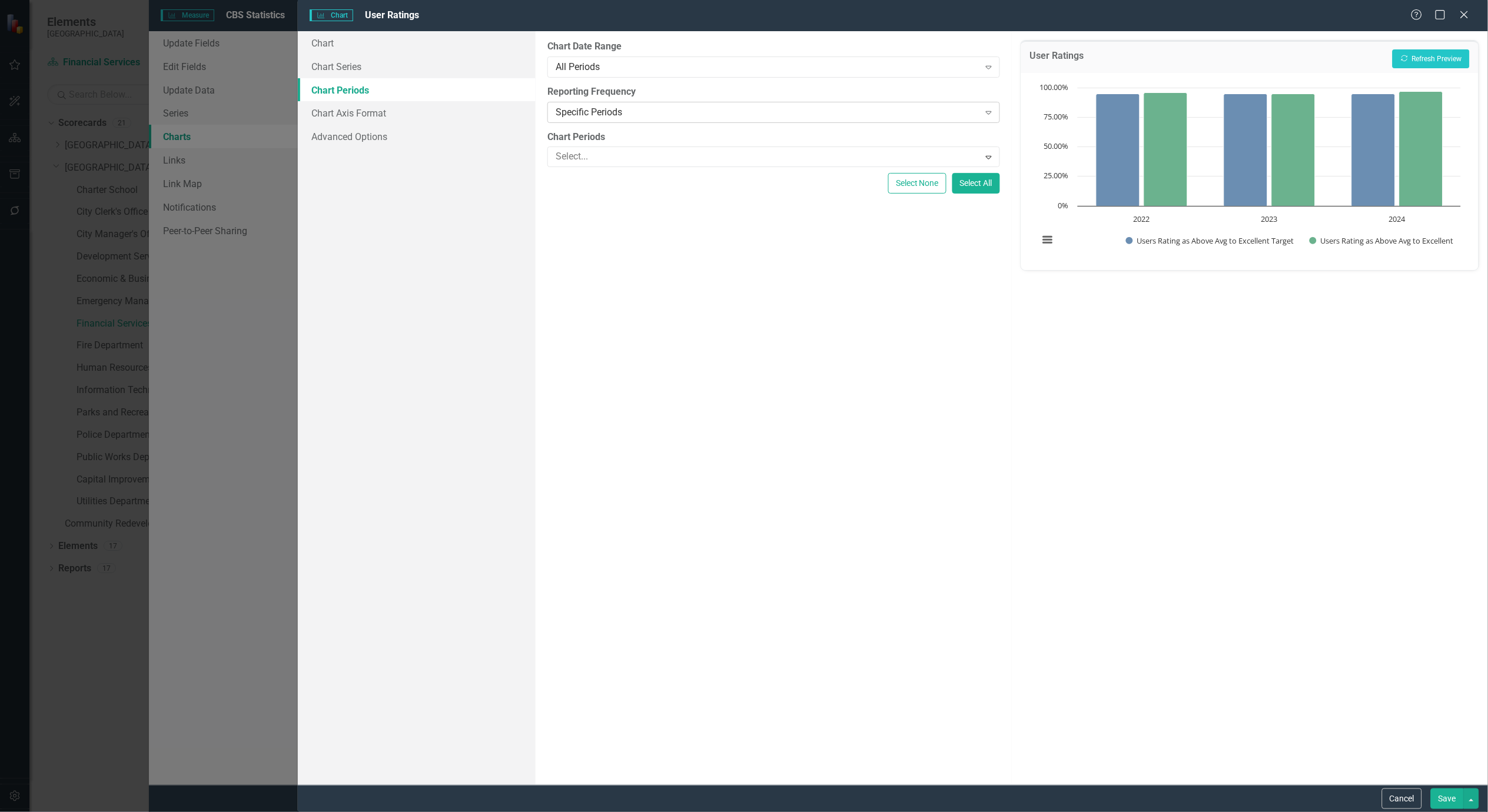
click at [995, 113] on icon "Expand" at bounding box center [989, 113] width 12 height 9
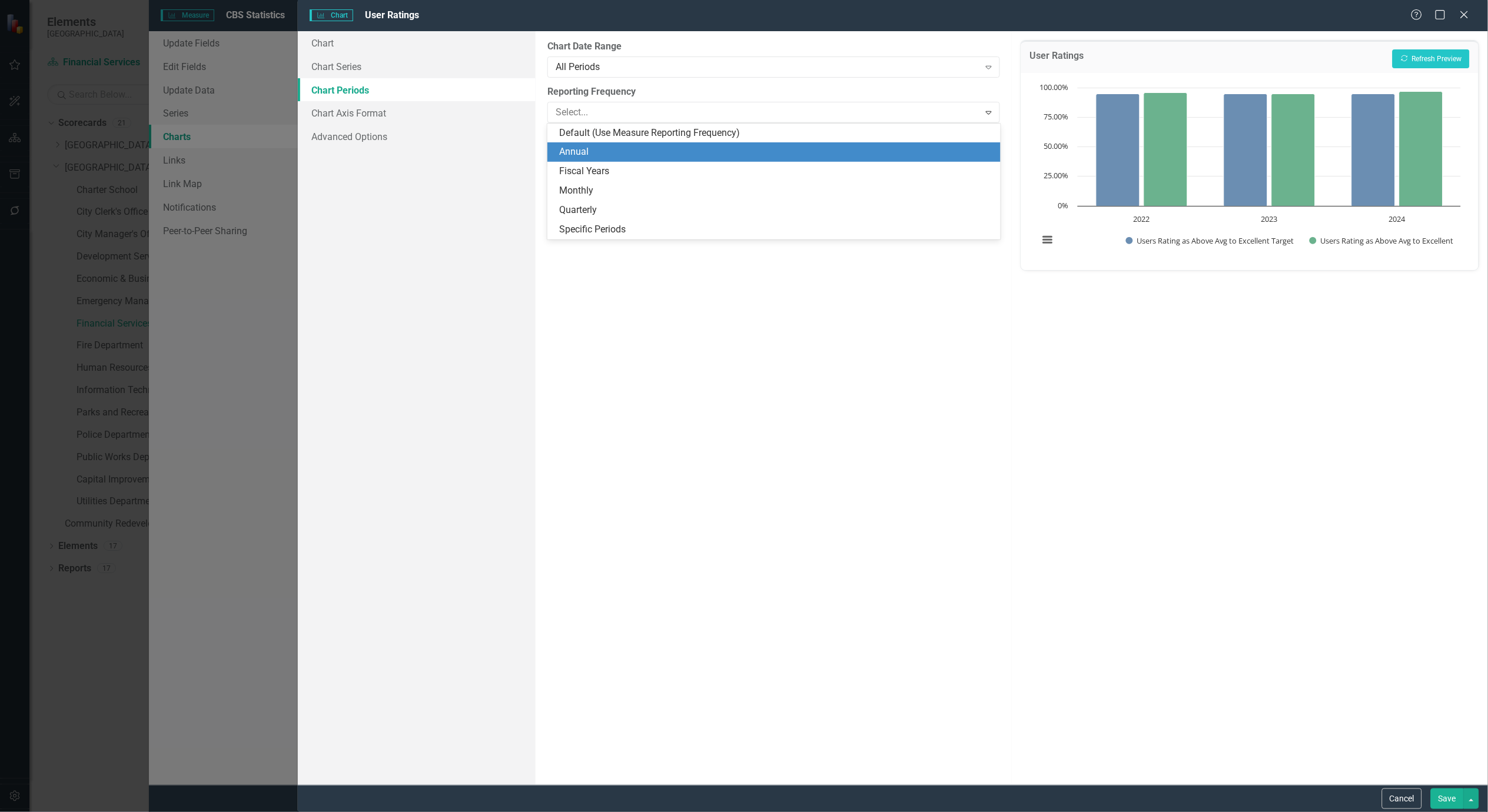
click at [580, 149] on div "Annual" at bounding box center [776, 152] width 434 height 13
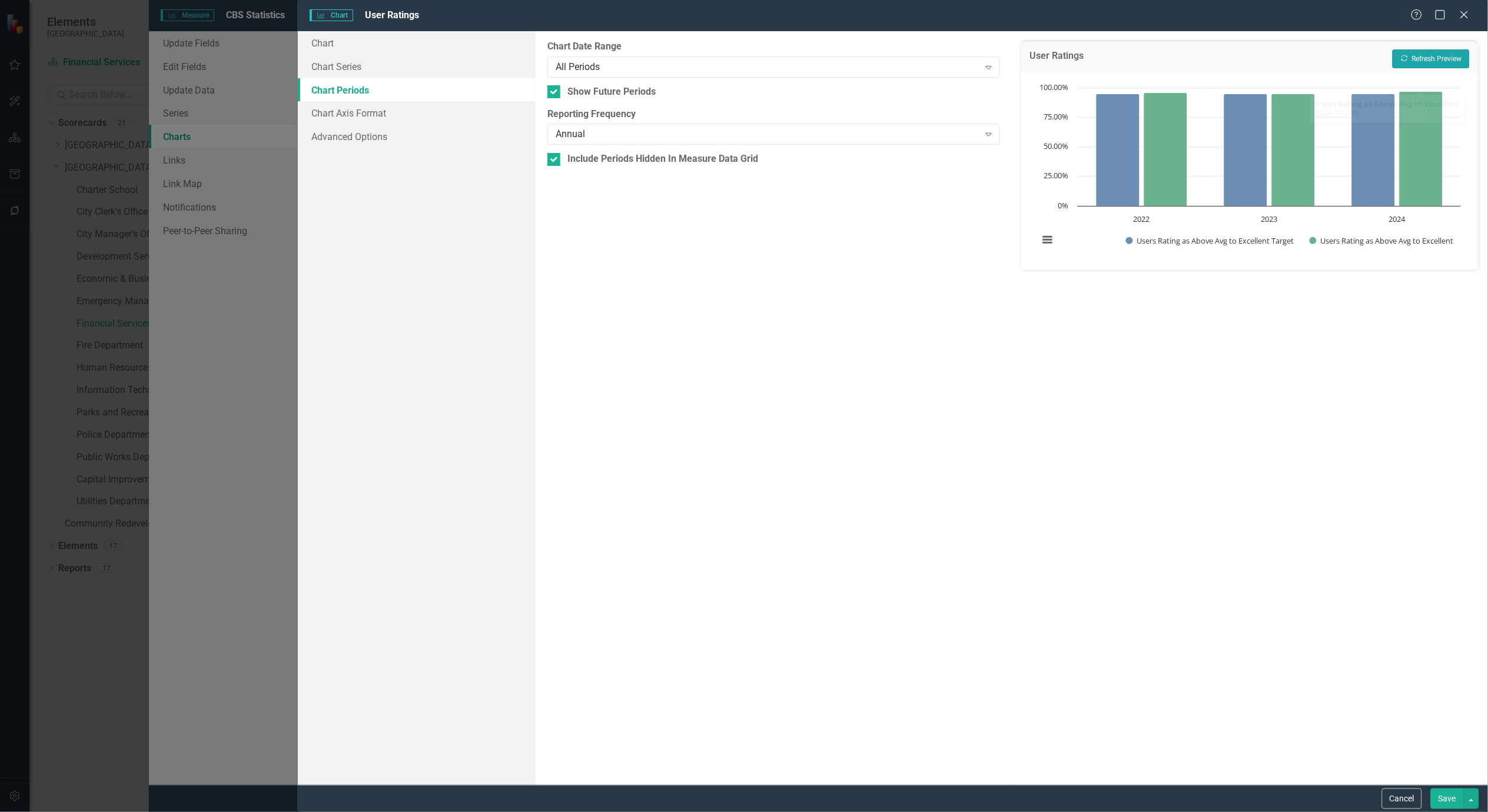
click at [1443, 54] on button "Recalculate Refresh Preview" at bounding box center [1431, 59] width 77 height 19
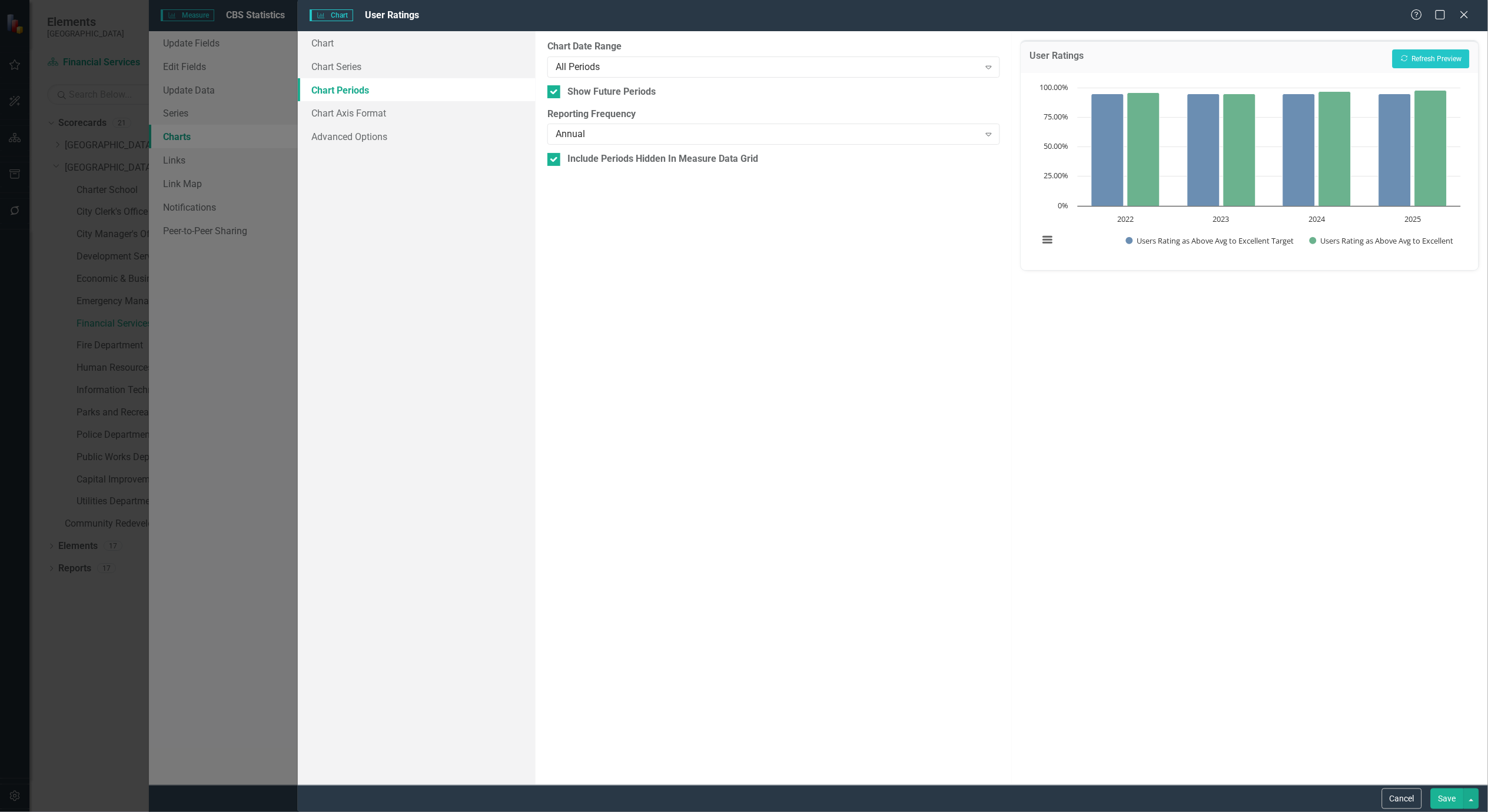
click at [1441, 795] on button "Save" at bounding box center [1448, 799] width 33 height 20
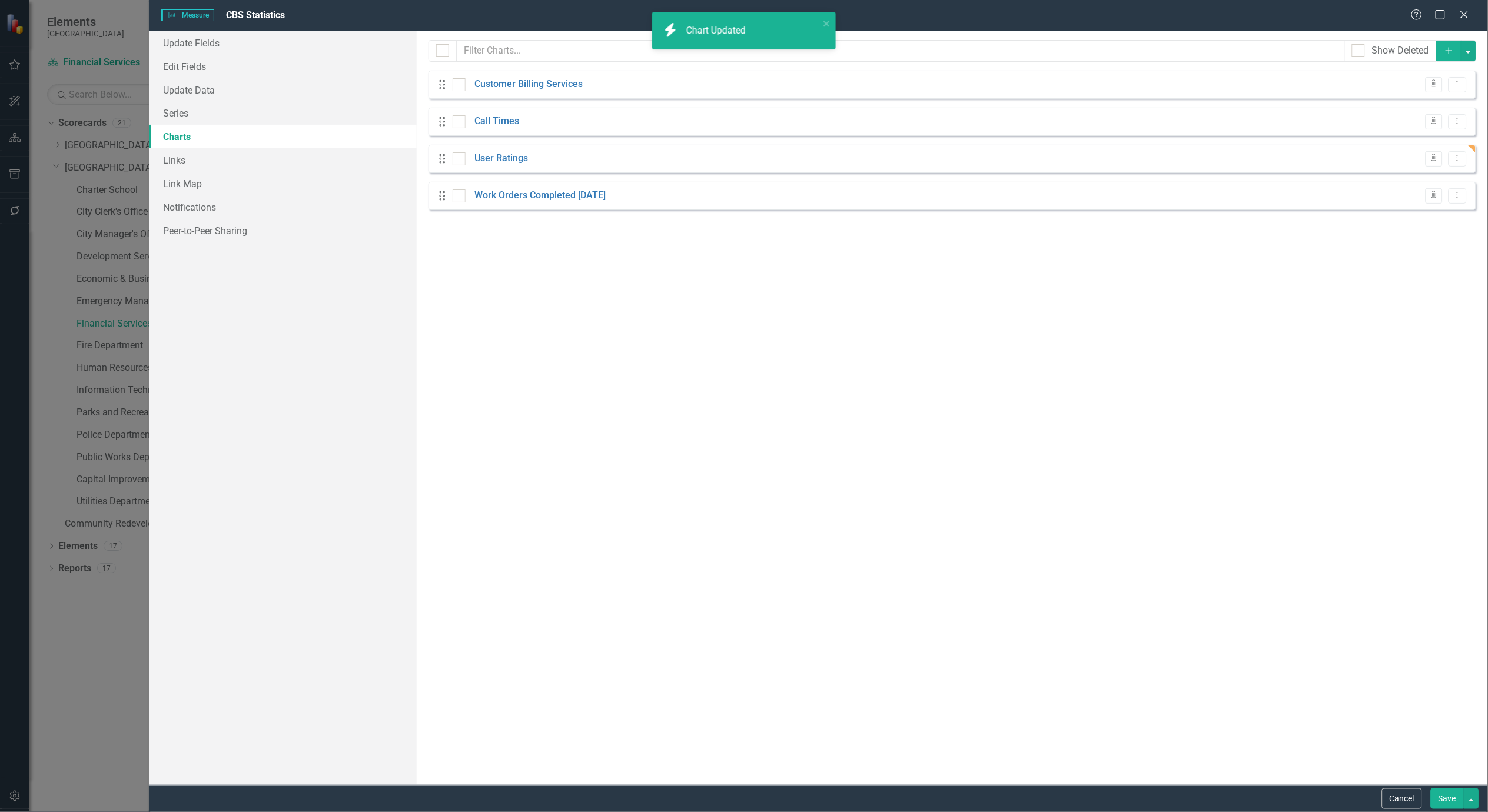
click at [1440, 795] on button "Save" at bounding box center [1448, 799] width 33 height 20
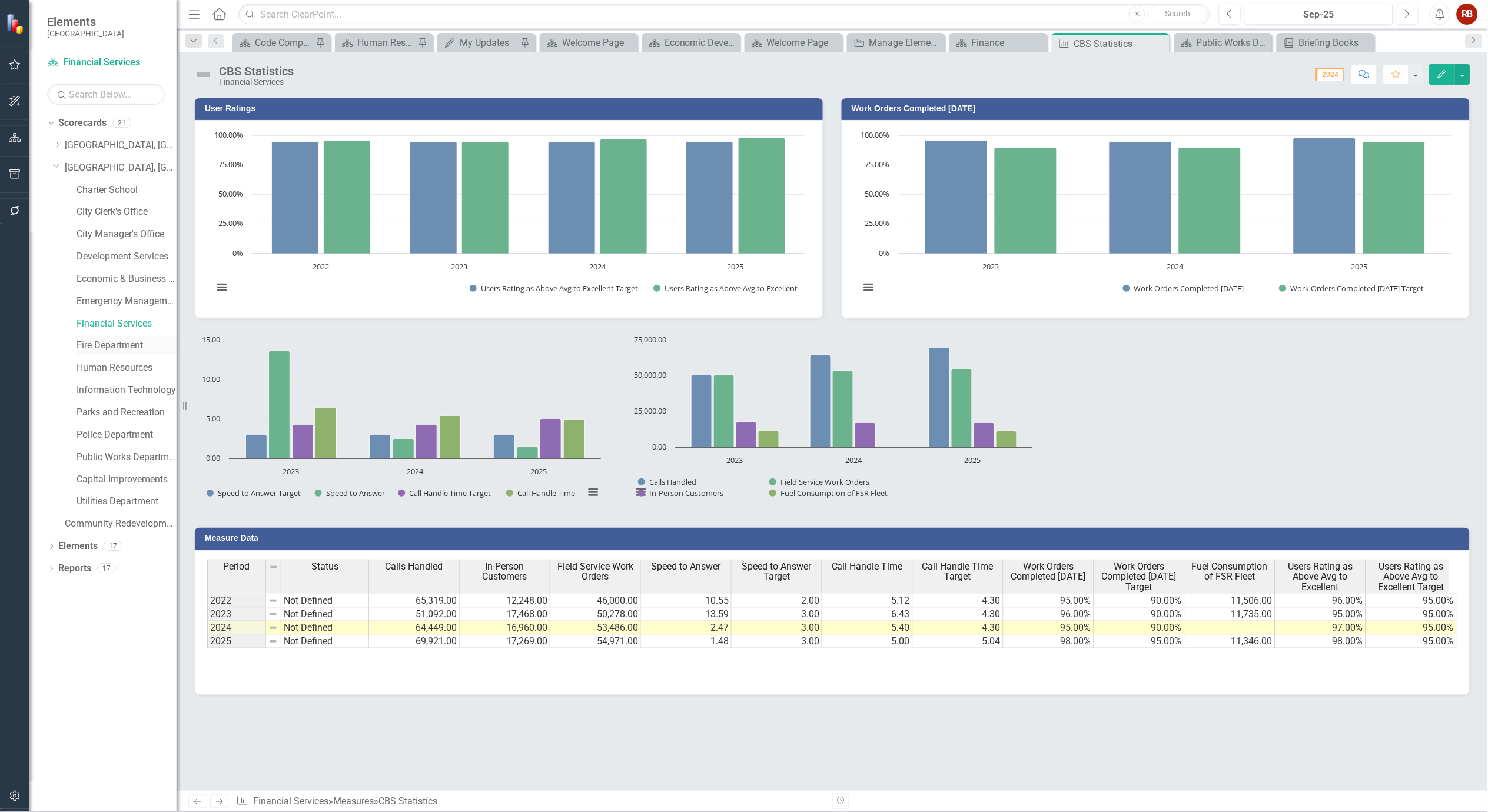
click at [135, 338] on div "Fire Department" at bounding box center [126, 345] width 100 height 19
click at [115, 345] on link "Fire Department" at bounding box center [126, 345] width 100 height 13
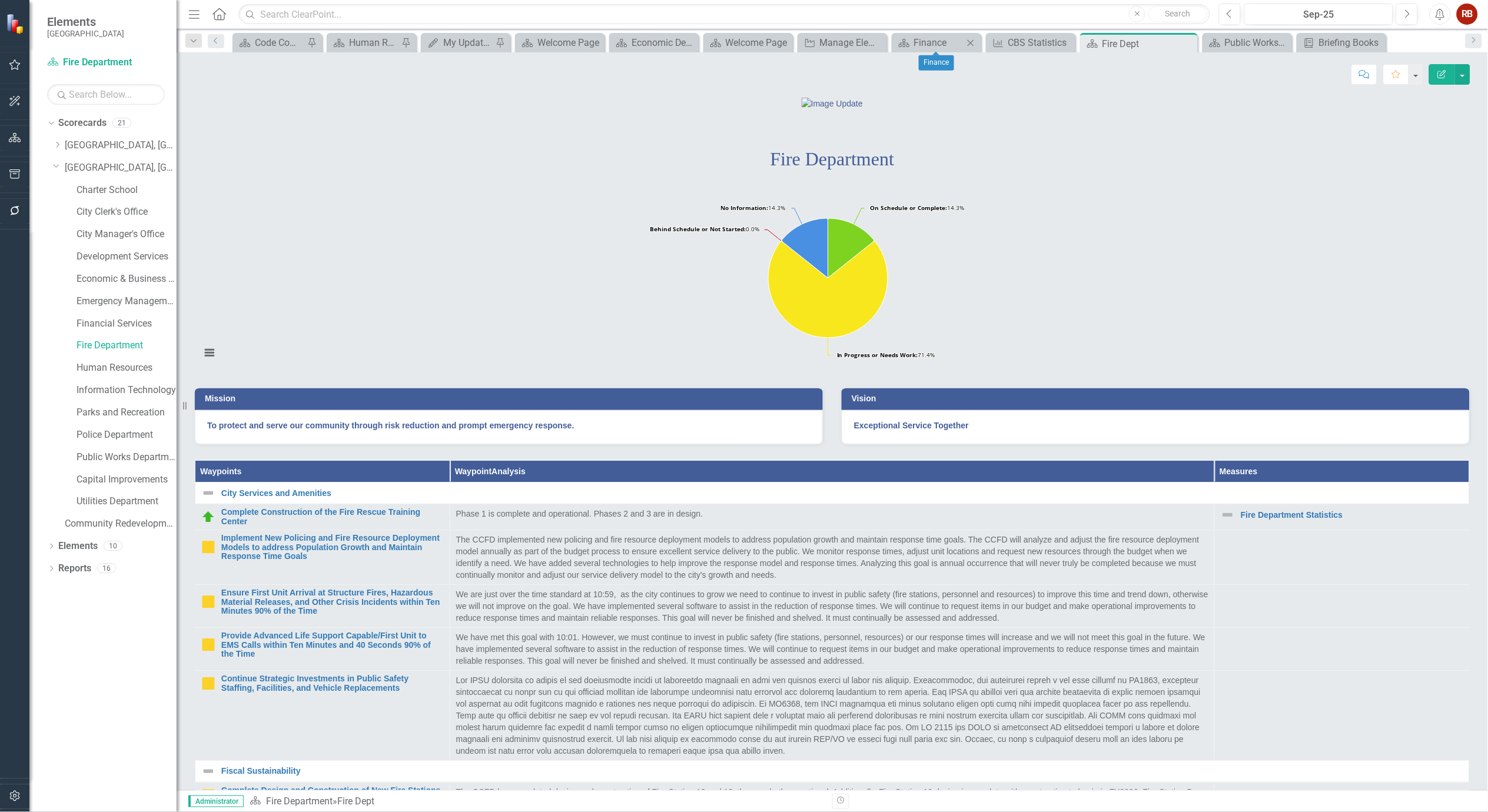
click at [975, 42] on icon "Close" at bounding box center [971, 43] width 12 height 9
click at [989, 44] on div "CBS Statistics" at bounding box center [1001, 42] width 58 height 15
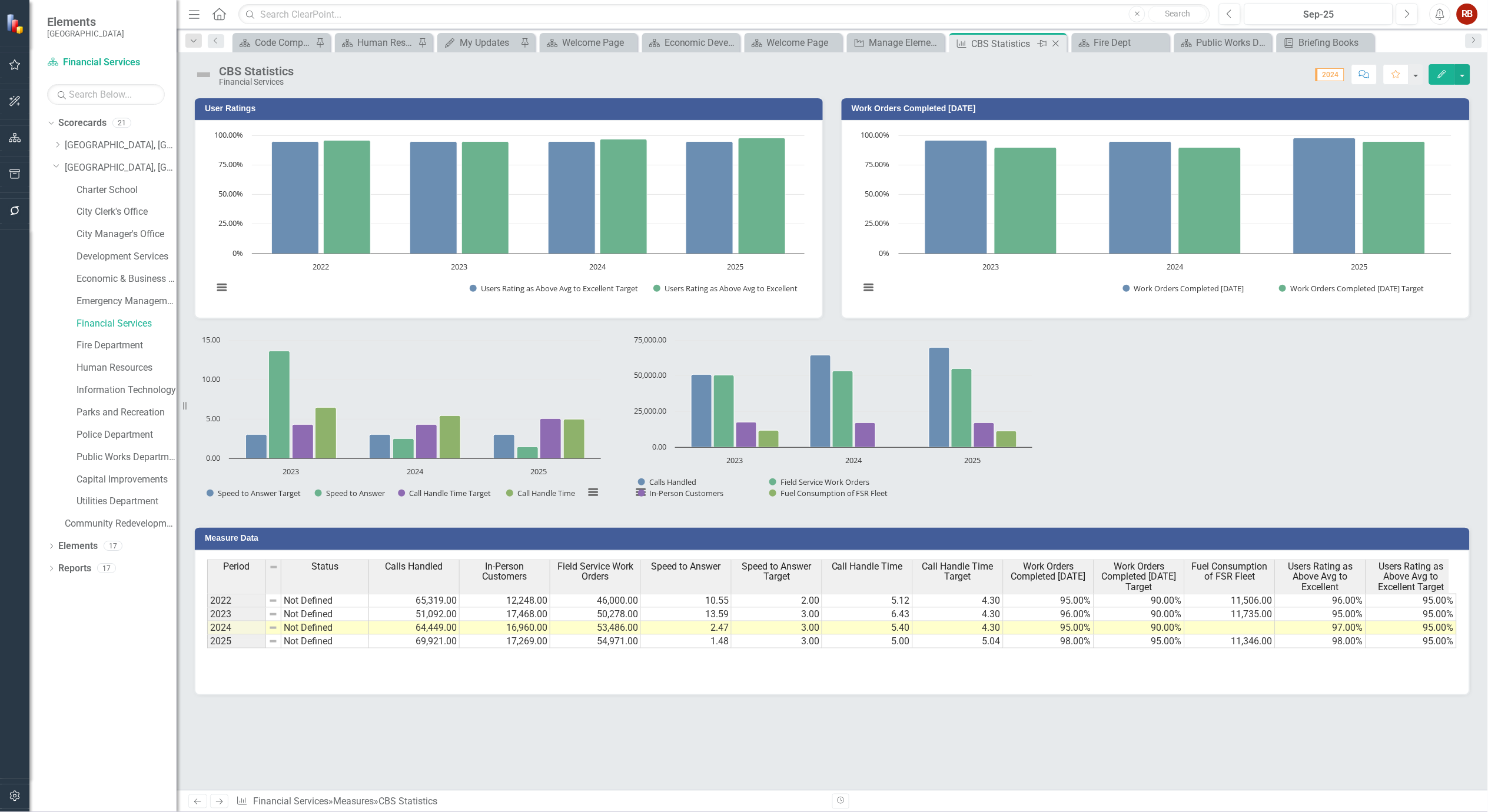
click at [1055, 41] on icon "Close" at bounding box center [1056, 44] width 12 height 9
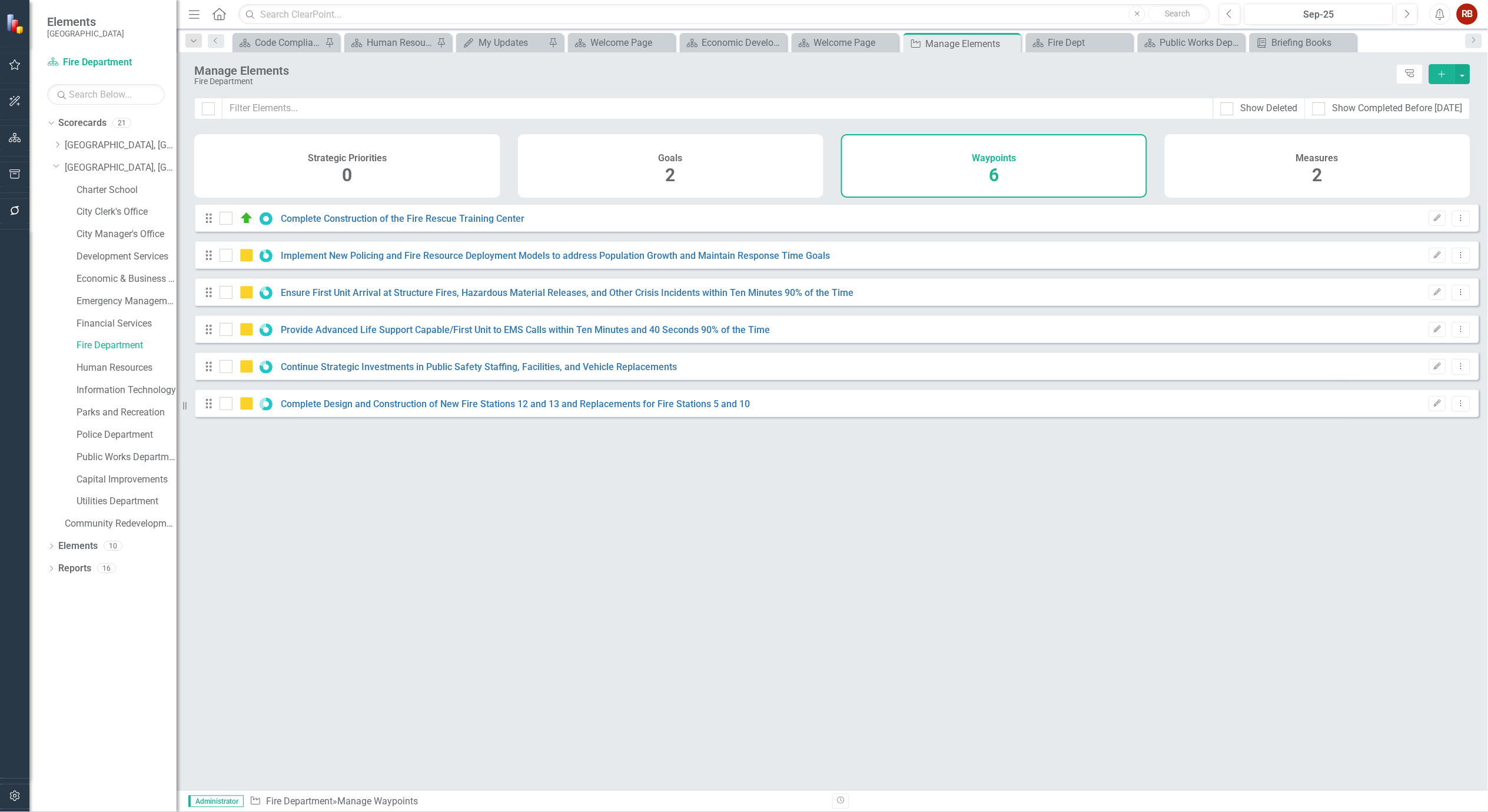
checkbox input "false"
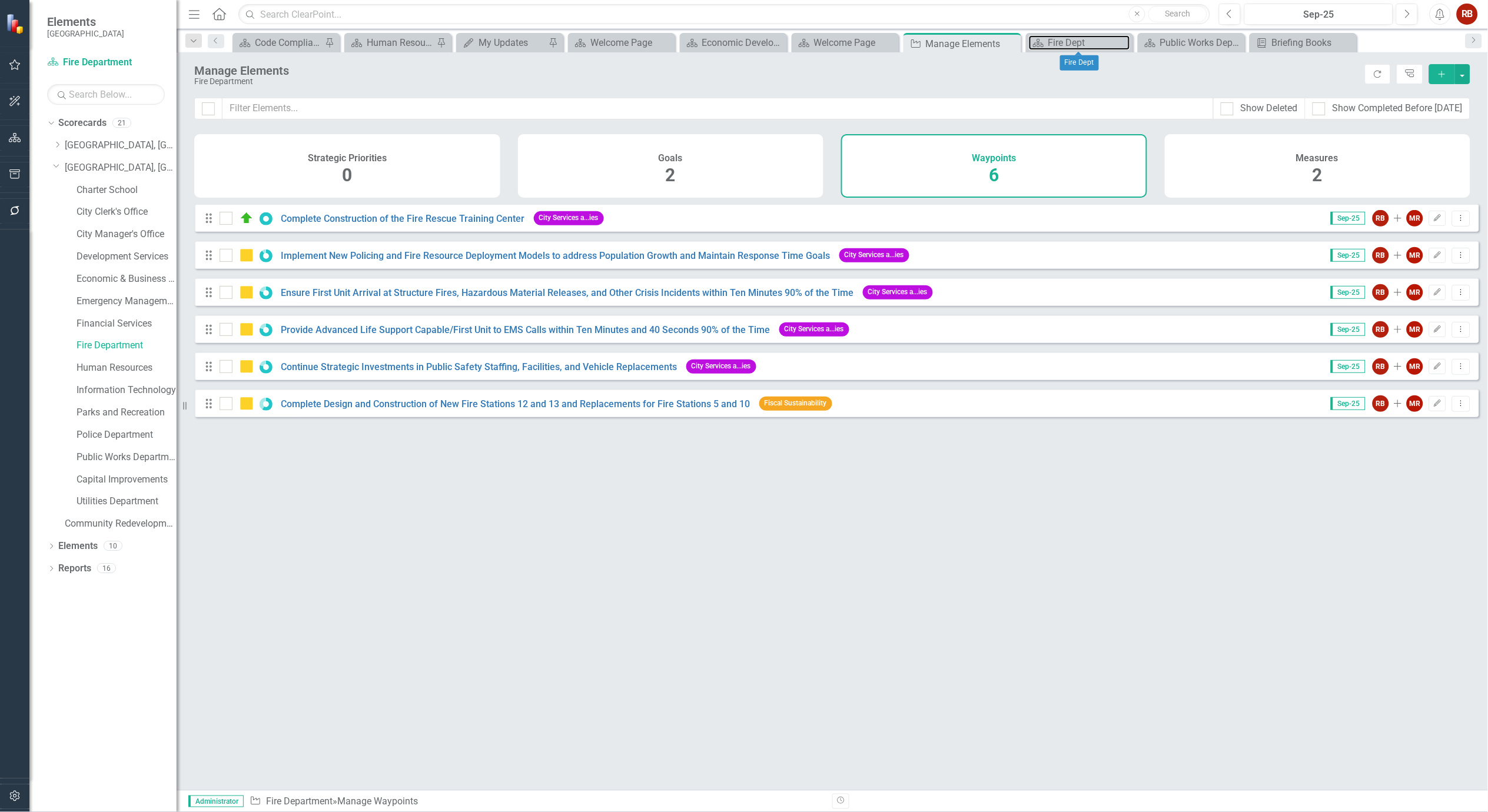
click at [1055, 41] on div "Fire Dept" at bounding box center [1089, 42] width 82 height 15
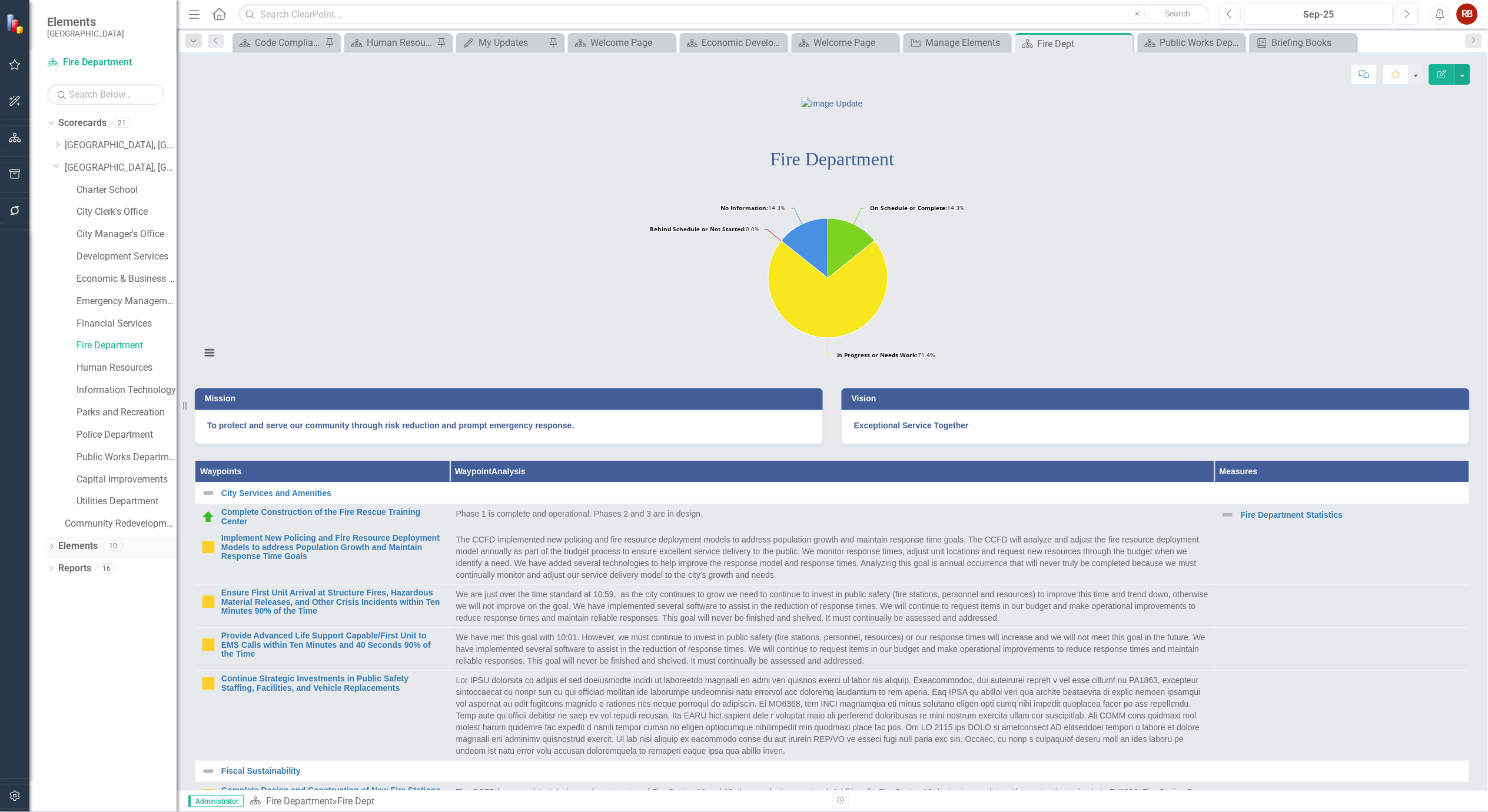
click at [52, 549] on icon "Dropdown" at bounding box center [51, 548] width 9 height 6
click at [98, 611] on link "Measure Measures" at bounding box center [93, 613] width 58 height 13
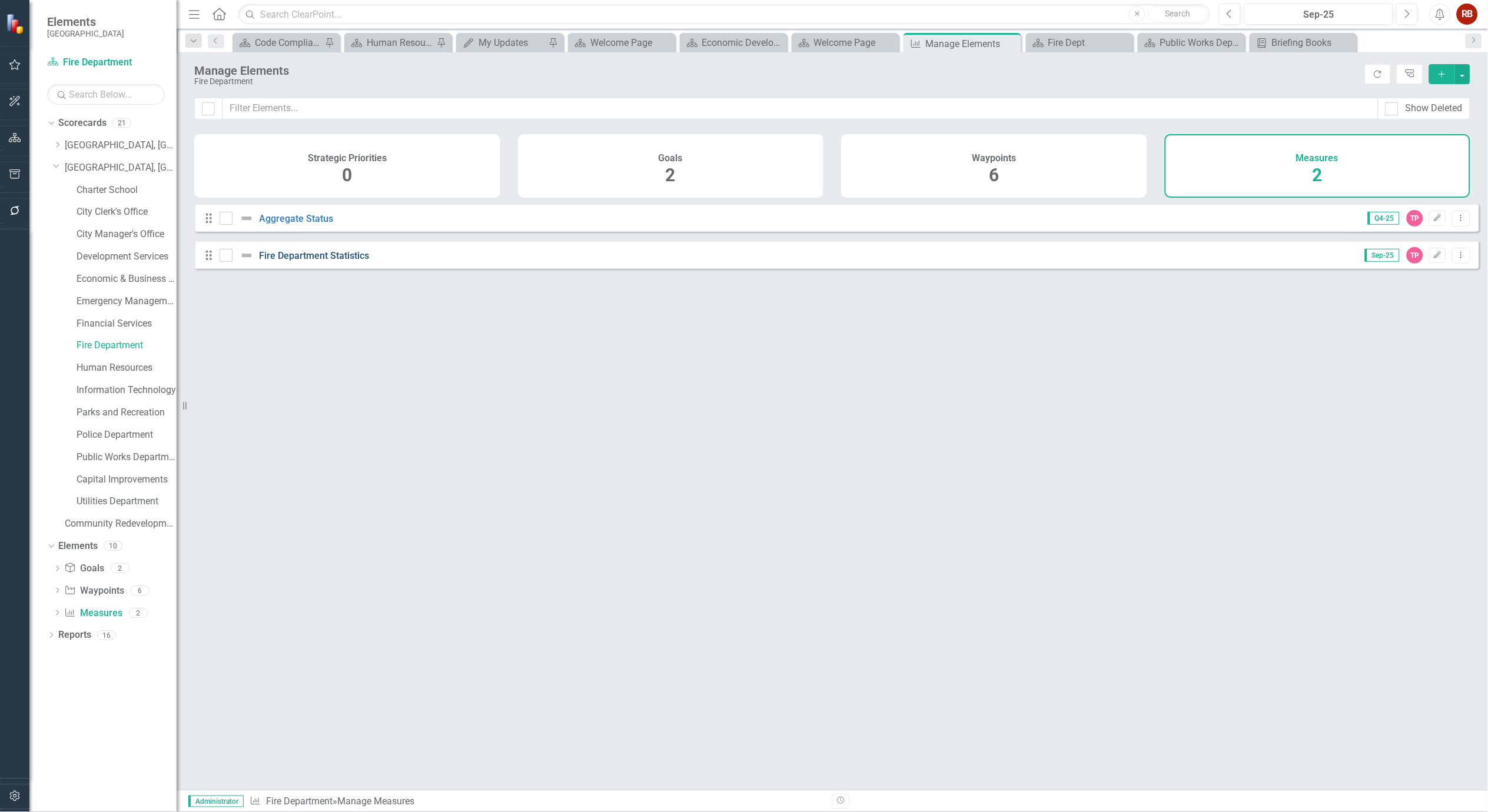
click at [343, 261] on link "Fire Department Statistics" at bounding box center [315, 256] width 110 height 11
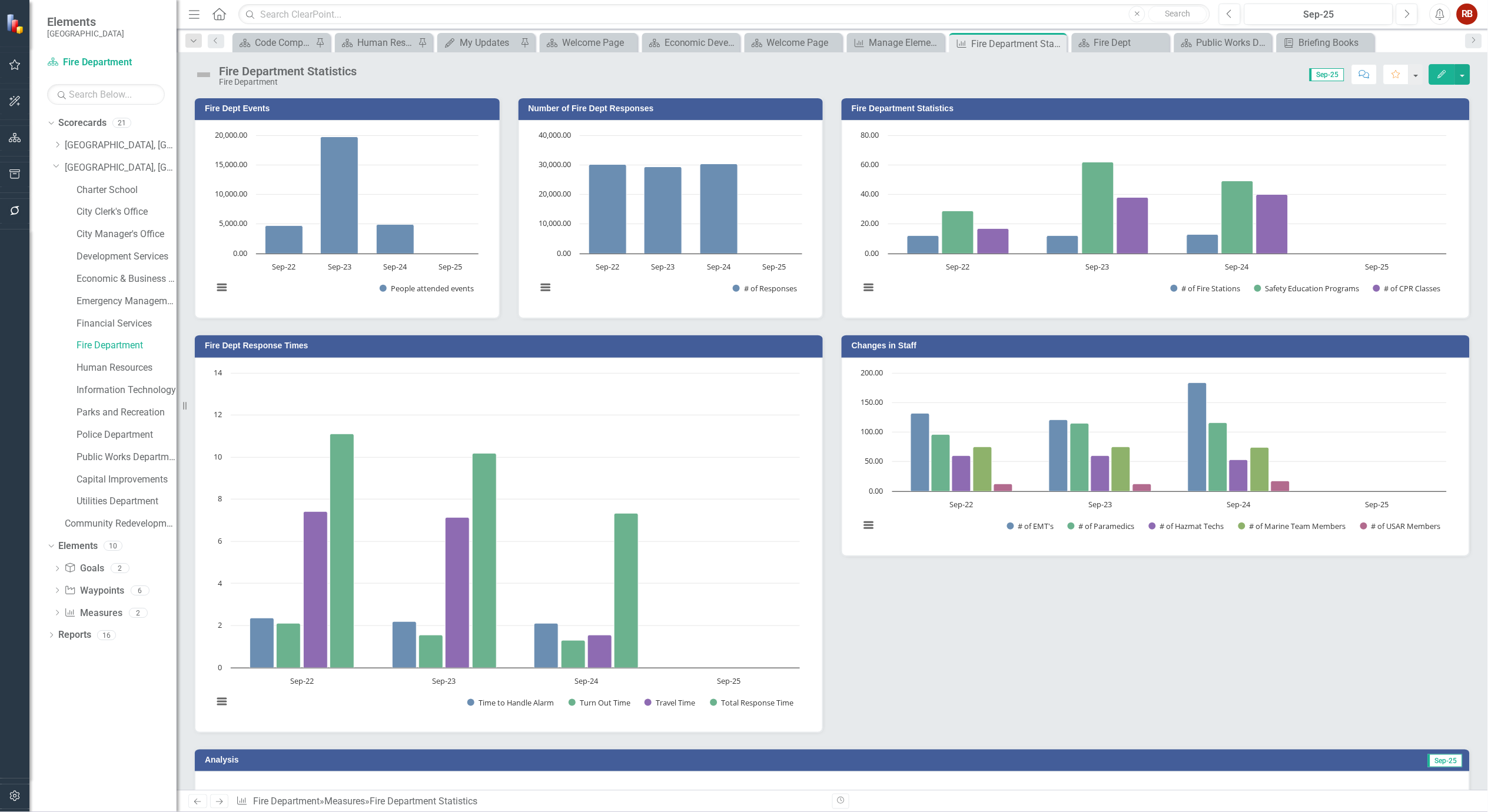
click at [1444, 75] on icon "Edit" at bounding box center [1443, 74] width 11 height 9
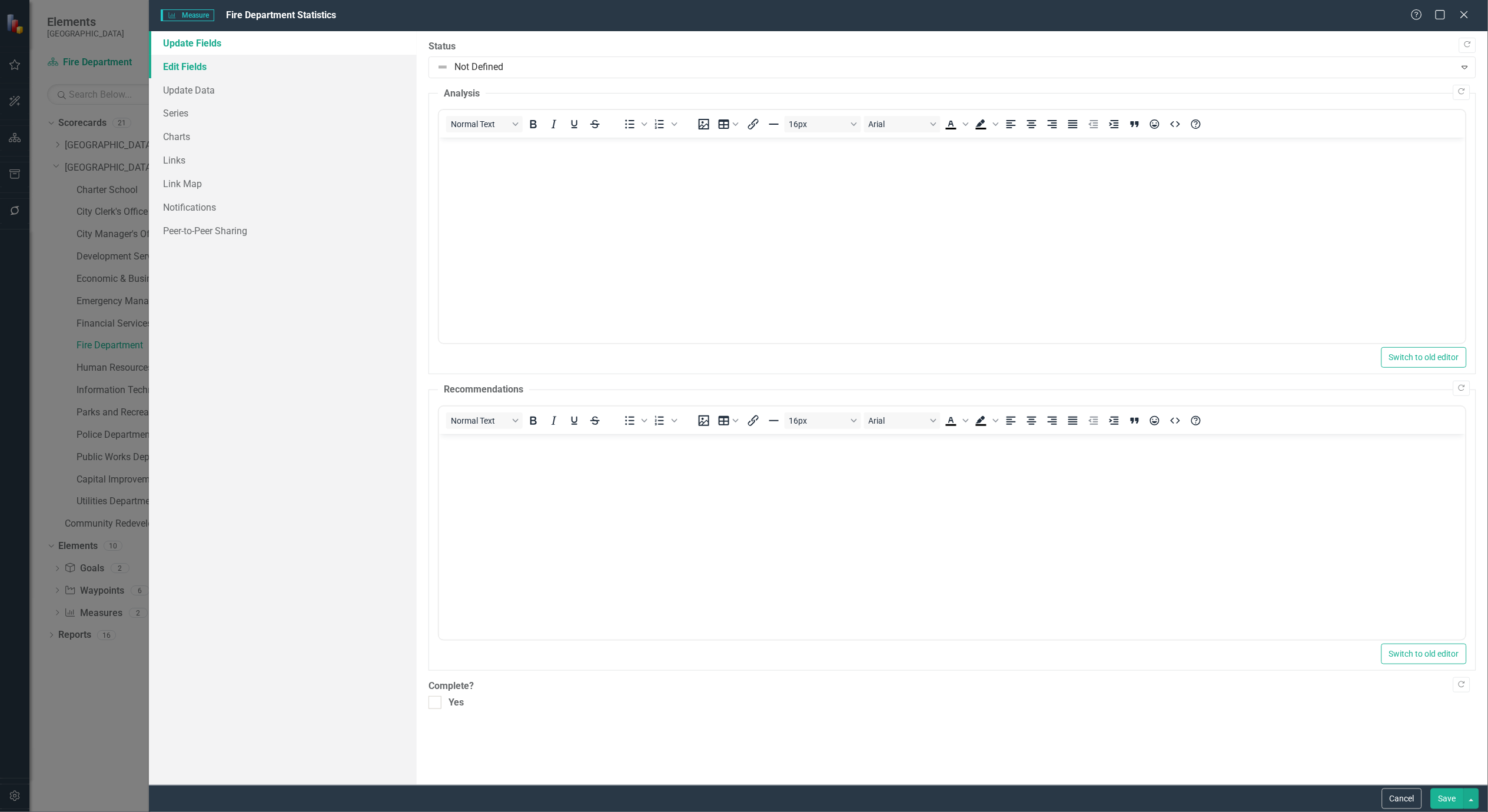
click at [179, 65] on link "Edit Fields" at bounding box center [282, 66] width 268 height 23
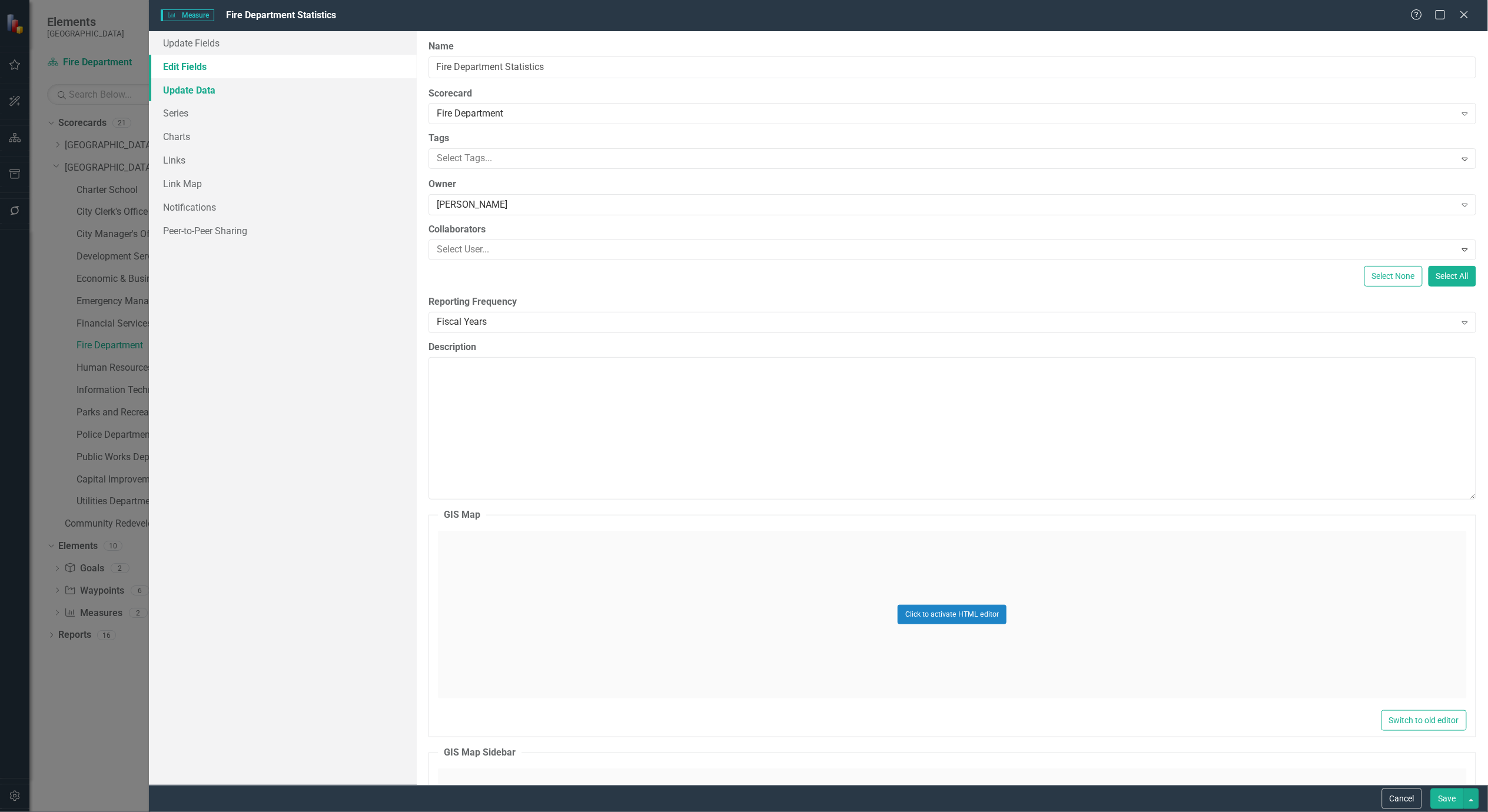
click at [187, 91] on link "Update Data" at bounding box center [282, 90] width 268 height 23
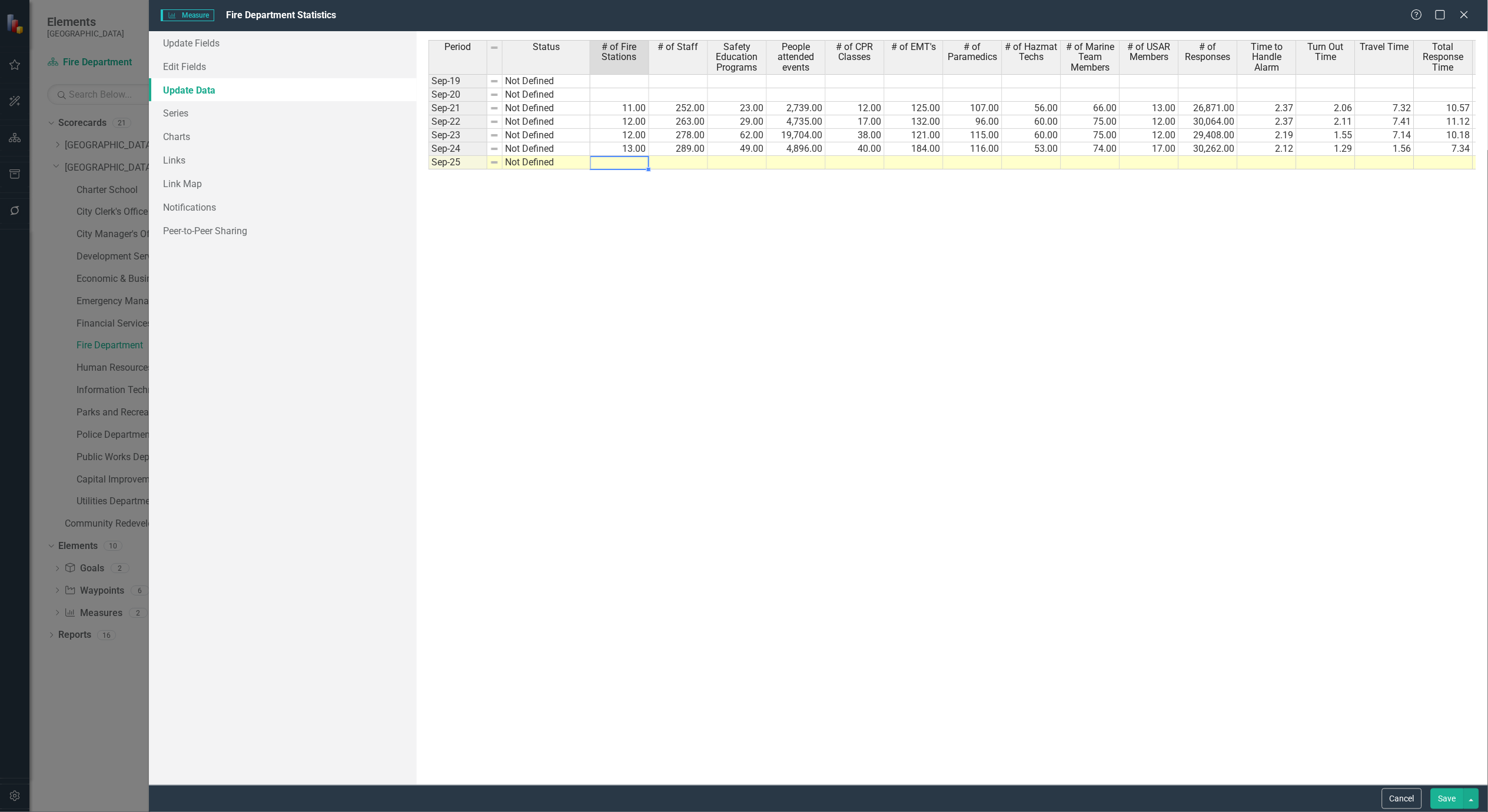
click at [621, 163] on td at bounding box center [620, 163] width 59 height 13
click at [617, 167] on td at bounding box center [620, 163] width 59 height 13
click at [617, 163] on td at bounding box center [620, 163] width 59 height 13
type textarea "13"
type textarea "115"
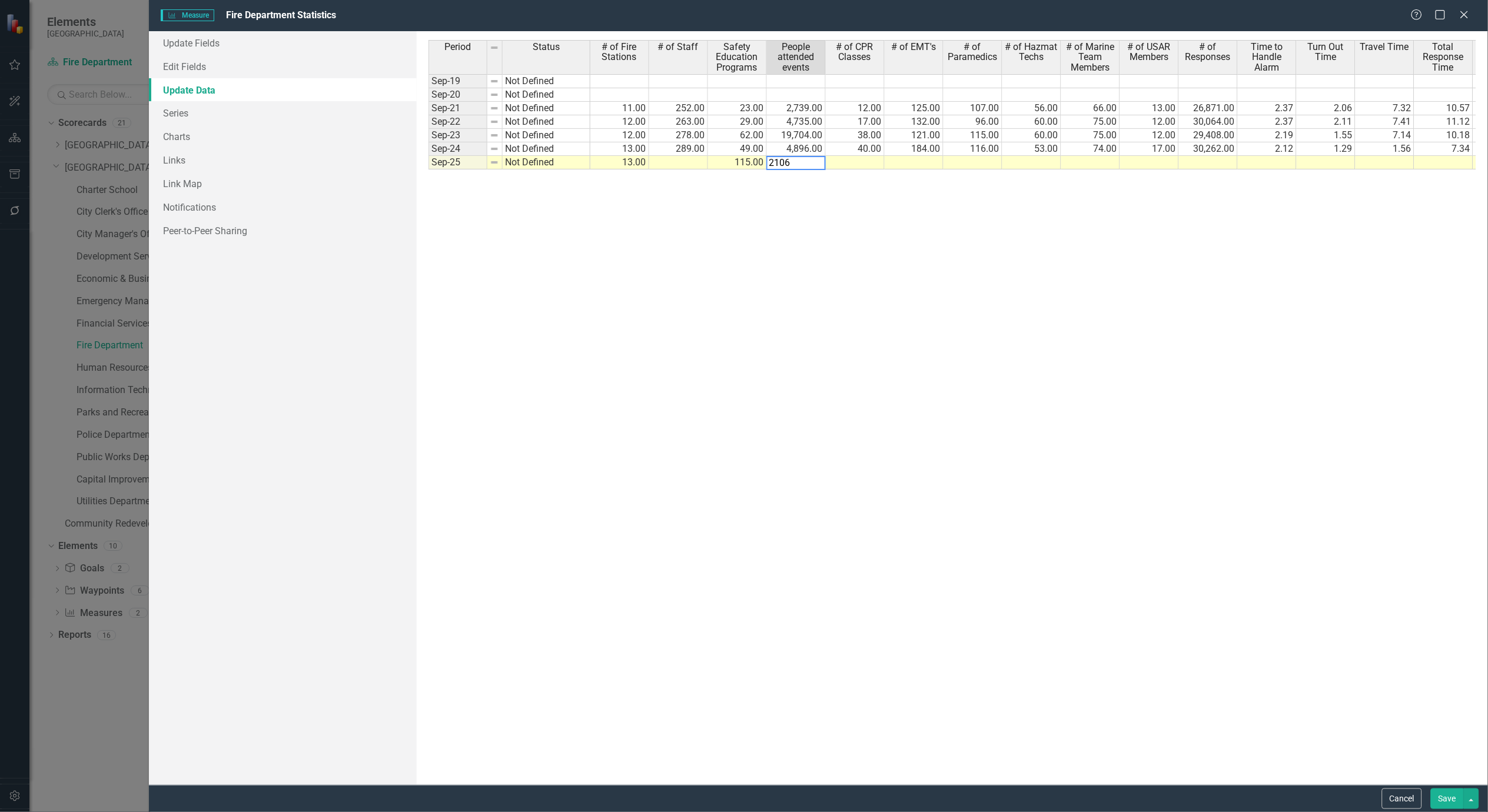
type textarea "21063"
type textarea "34"
type textarea "143"
type textarea "120"
type textarea "57"
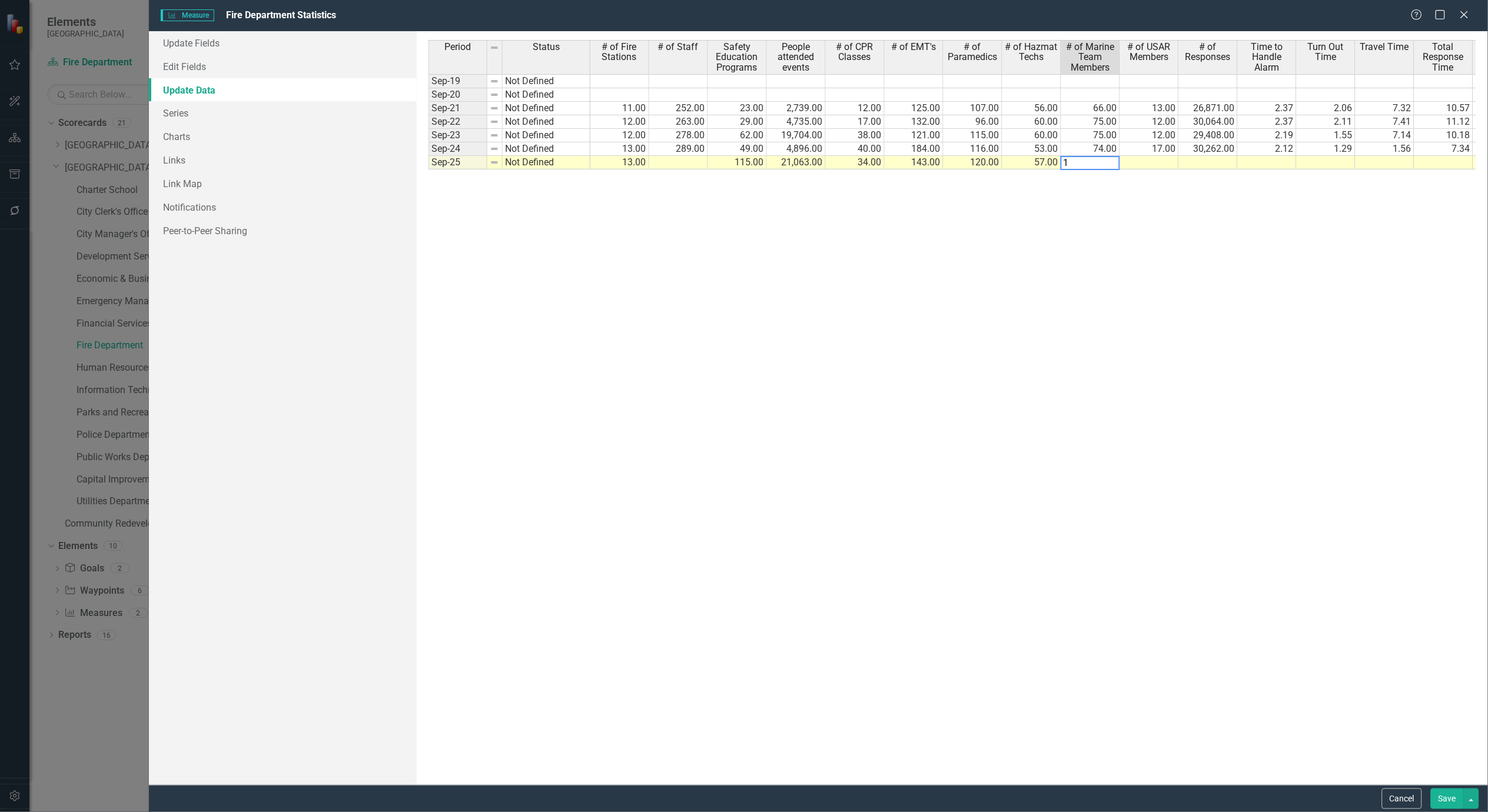
type textarea "14"
type textarea "165"
type textarea "14"
type textarea "30014"
type textarea "2.26"
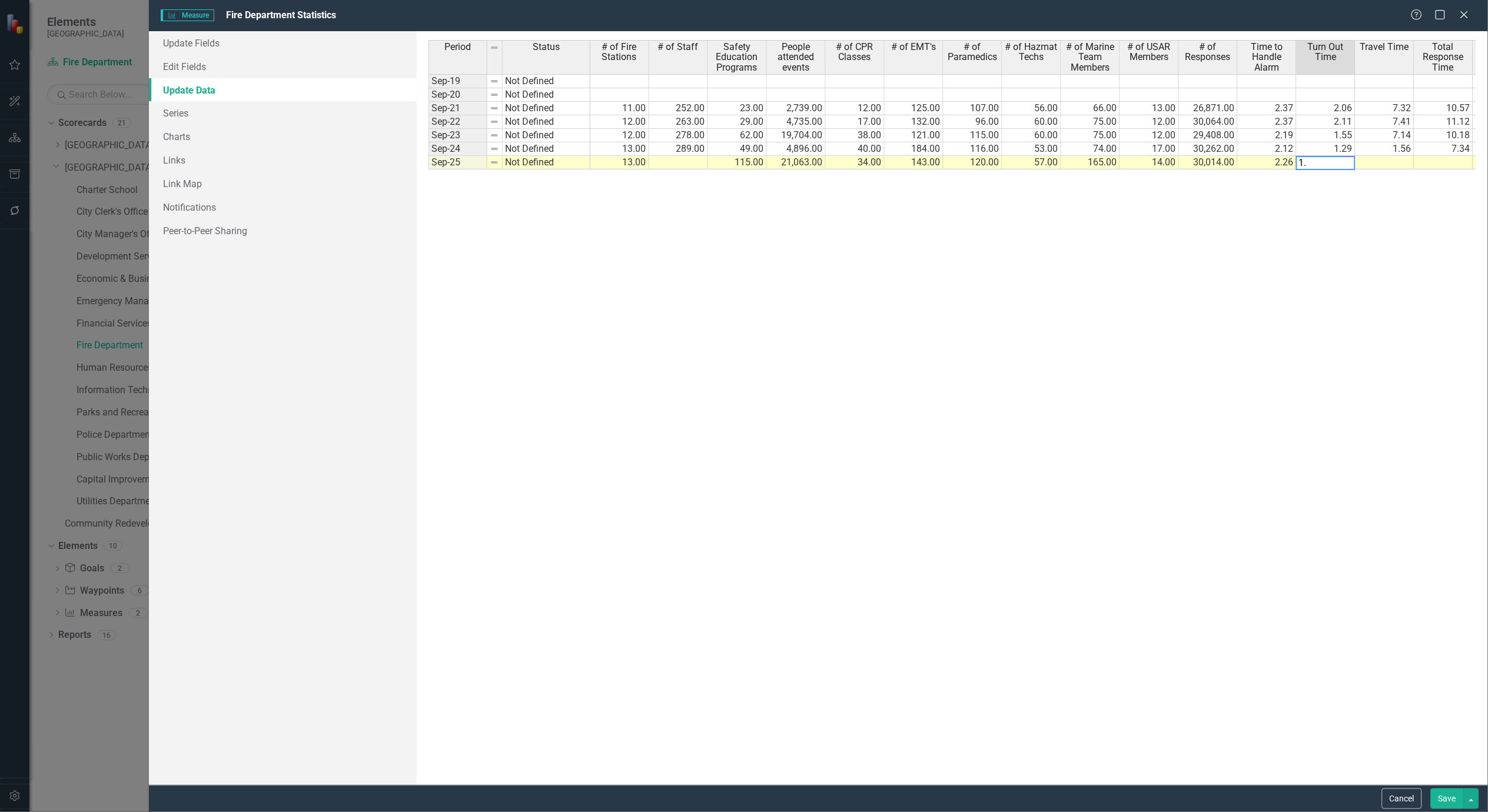
type textarea "1.5"
type textarea "7.23"
type textarea "10.57"
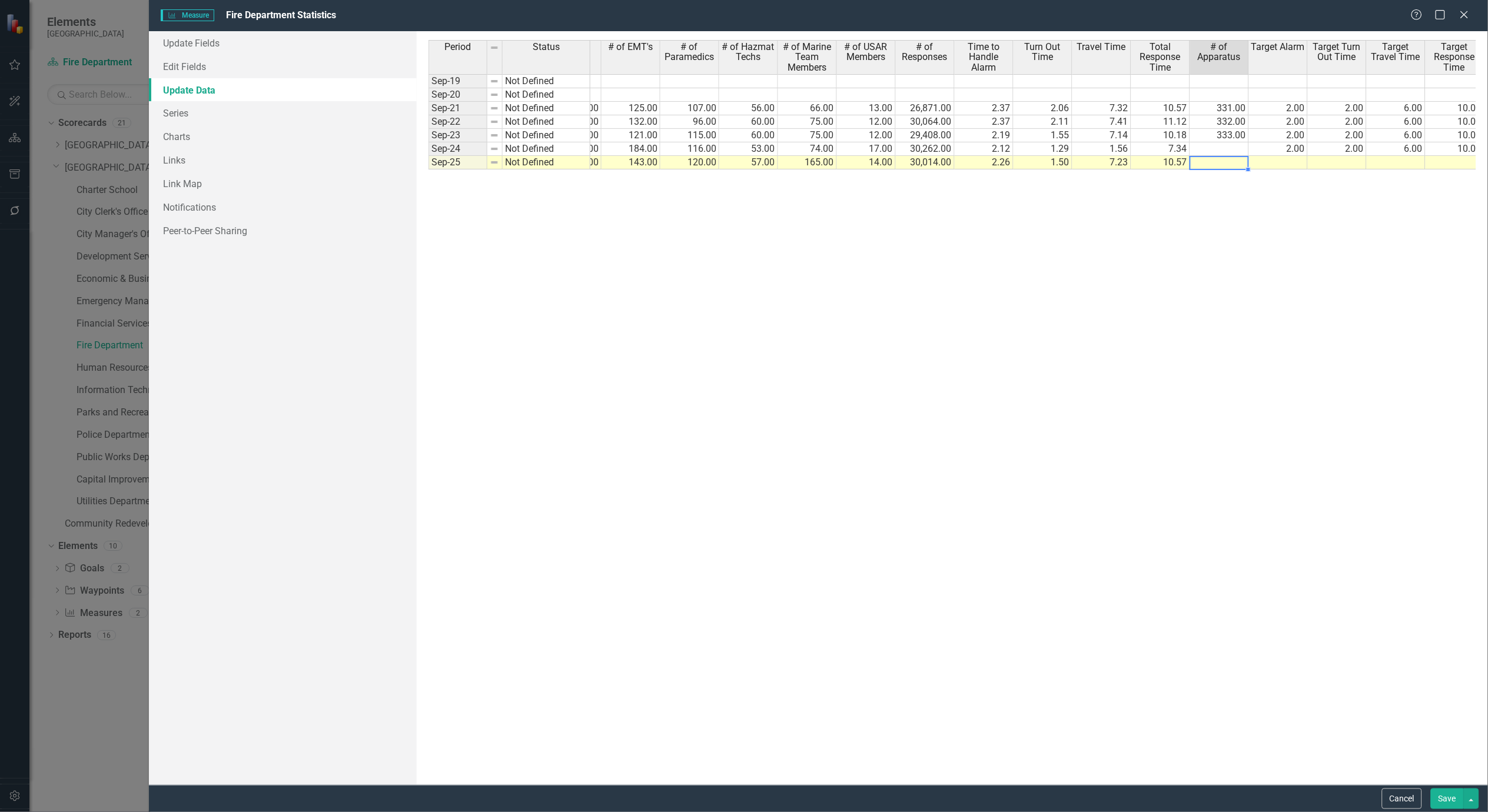
scroll to position [0, 292]
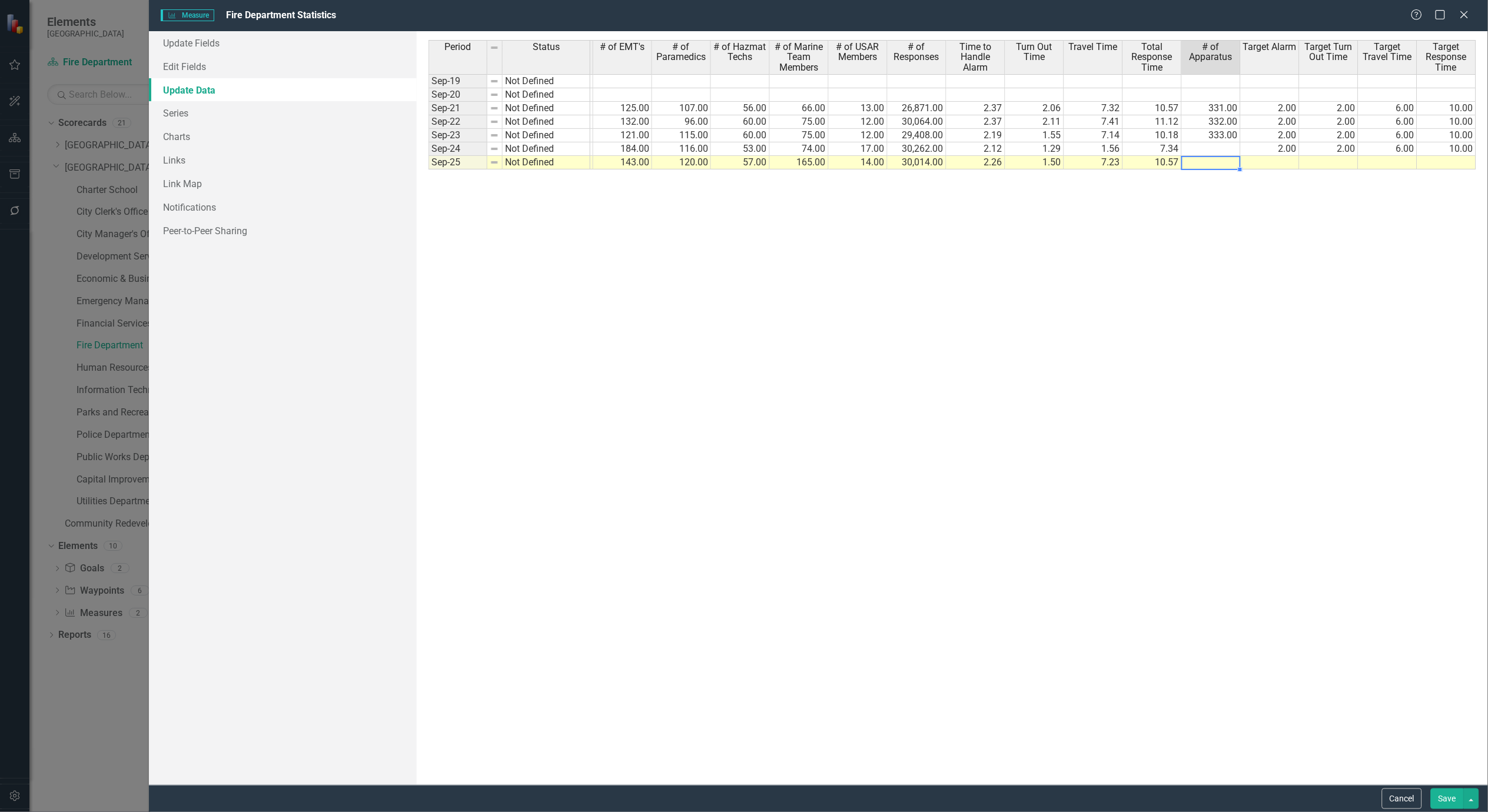
click at [1287, 163] on td at bounding box center [1270, 163] width 59 height 13
type textarea "2"
type textarea "6"
type textarea "10"
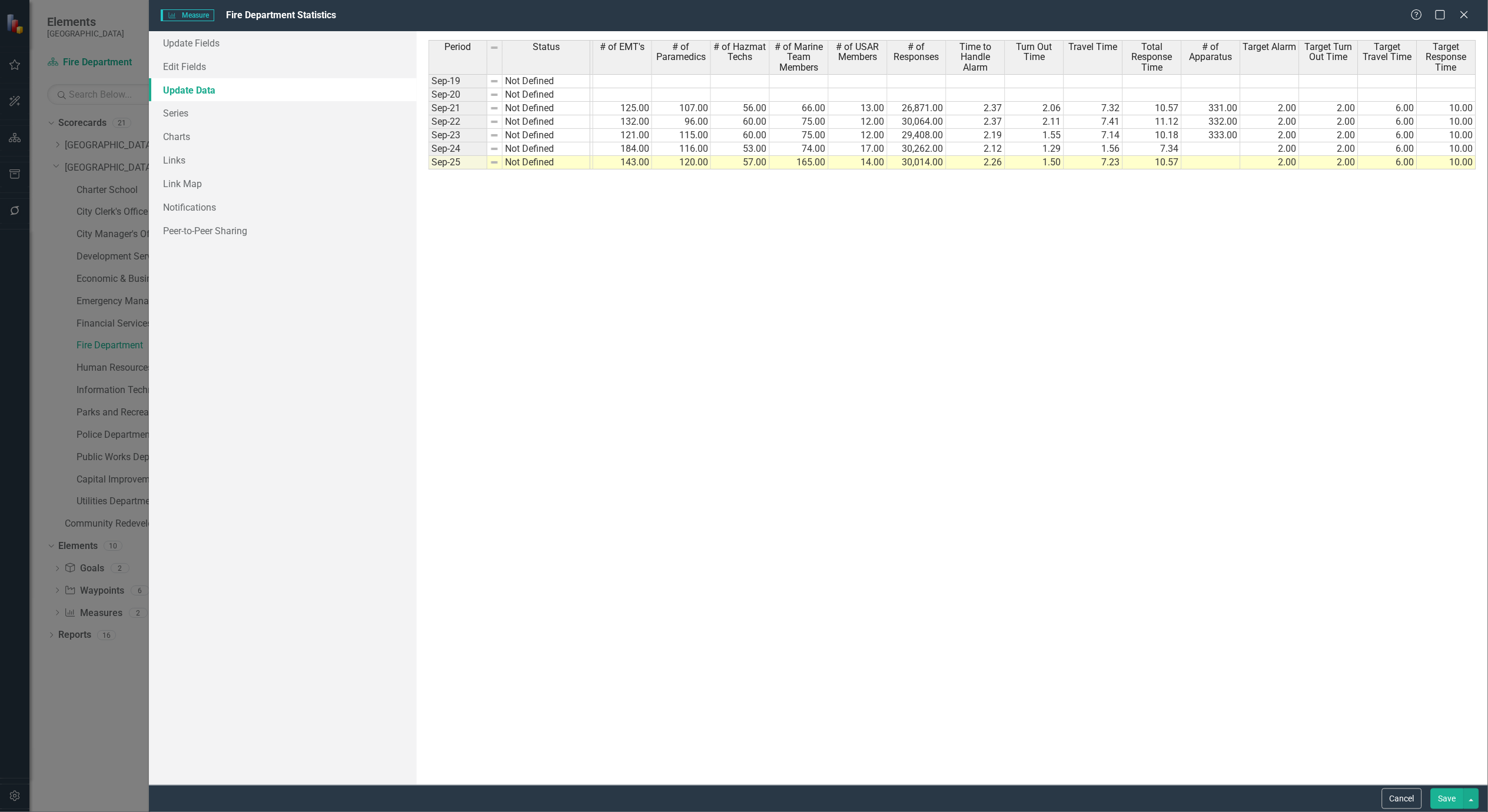
click at [1447, 793] on button "Save" at bounding box center [1448, 799] width 33 height 20
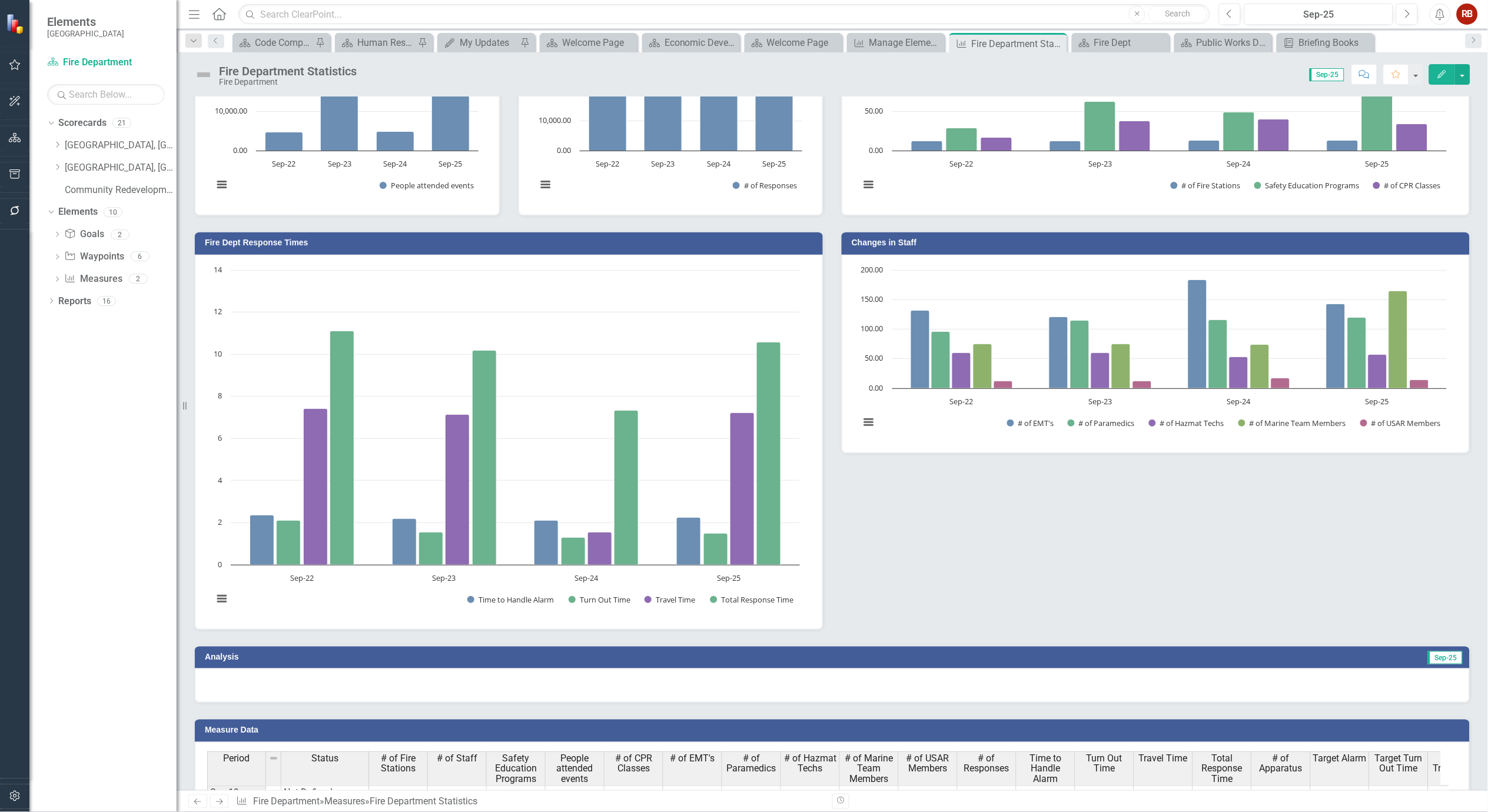
scroll to position [0, 0]
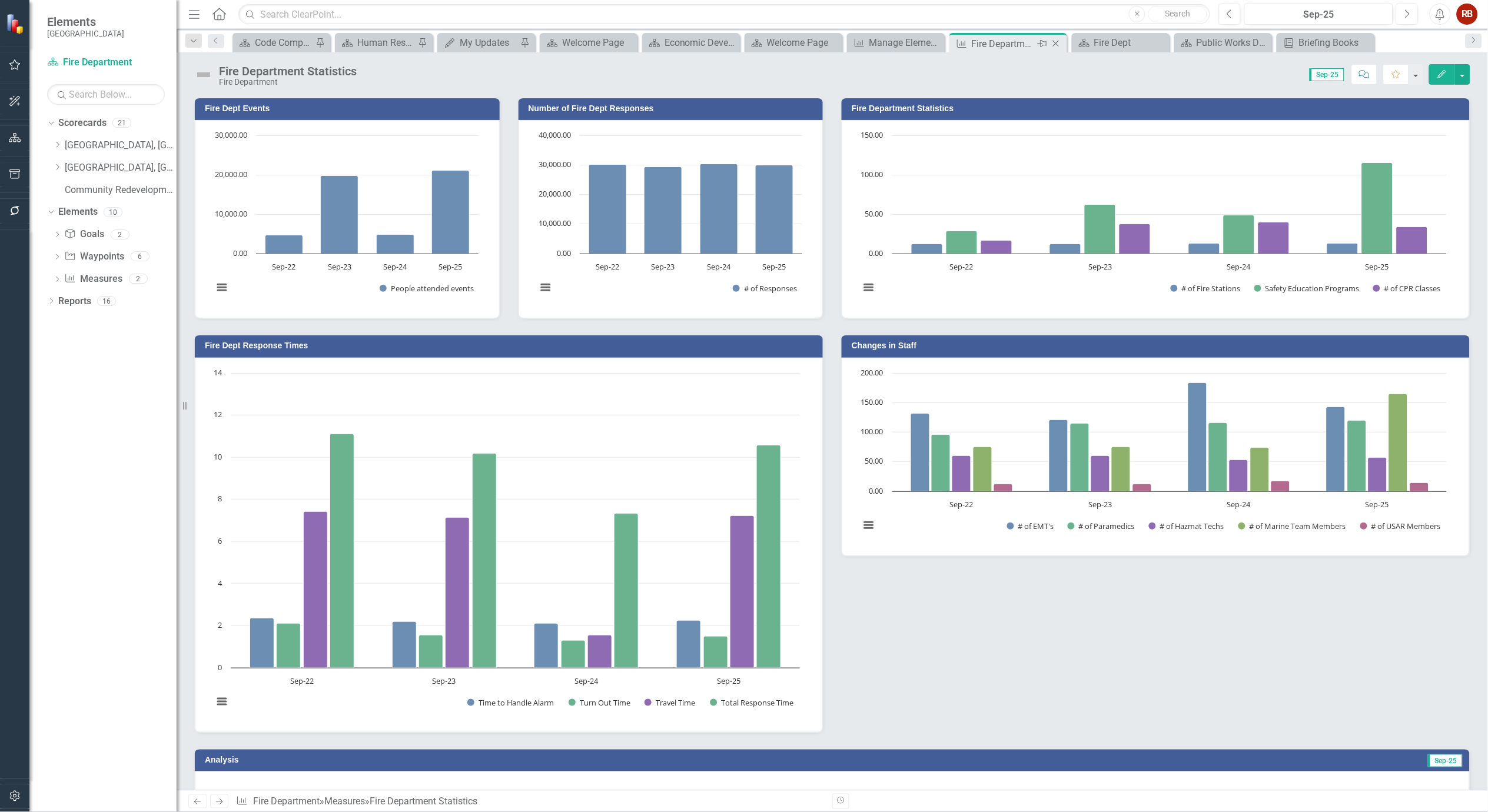
click at [1062, 40] on icon "Close" at bounding box center [1056, 44] width 12 height 9
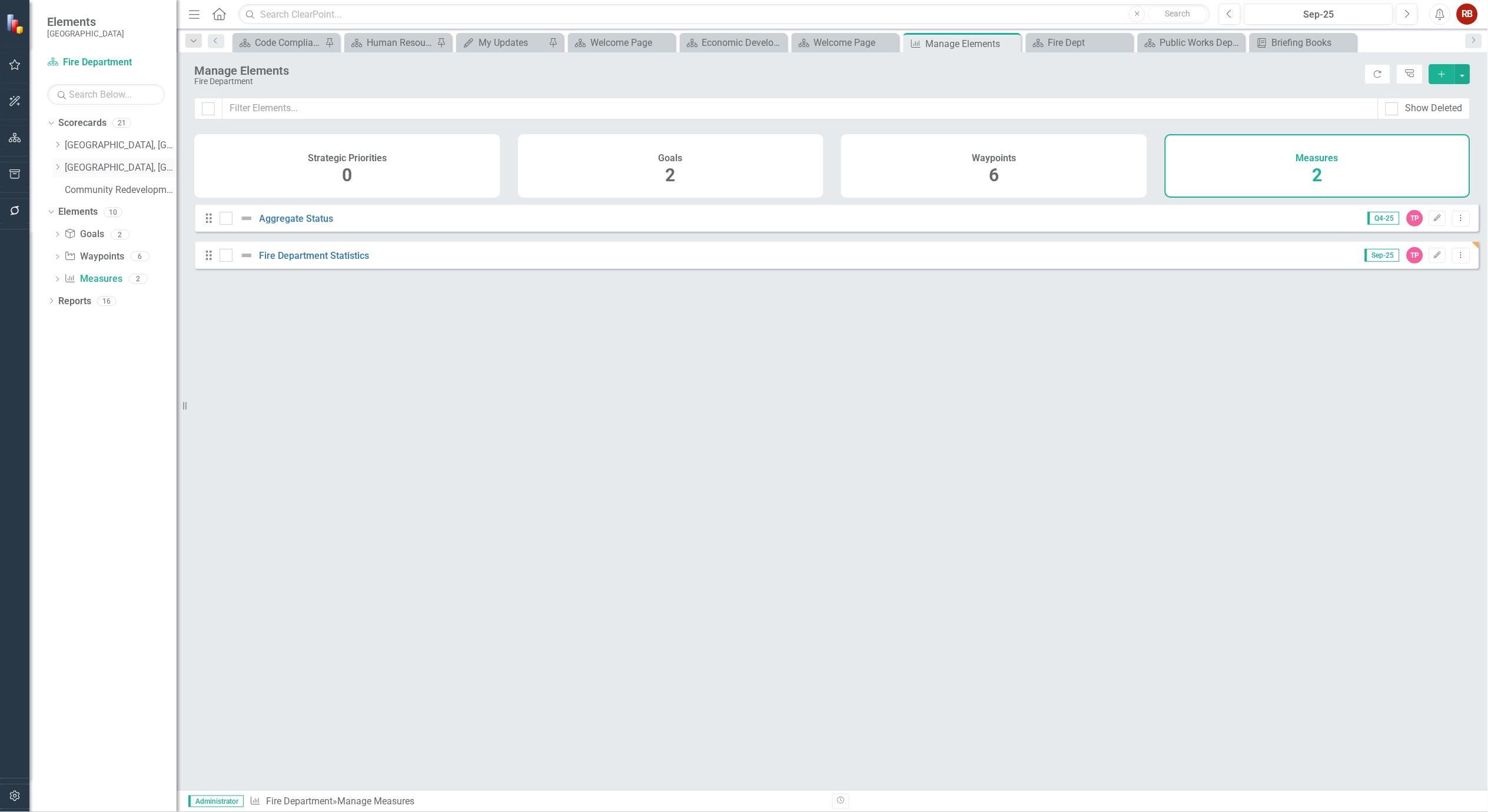
click at [57, 163] on icon "Dropdown" at bounding box center [57, 166] width 9 height 7
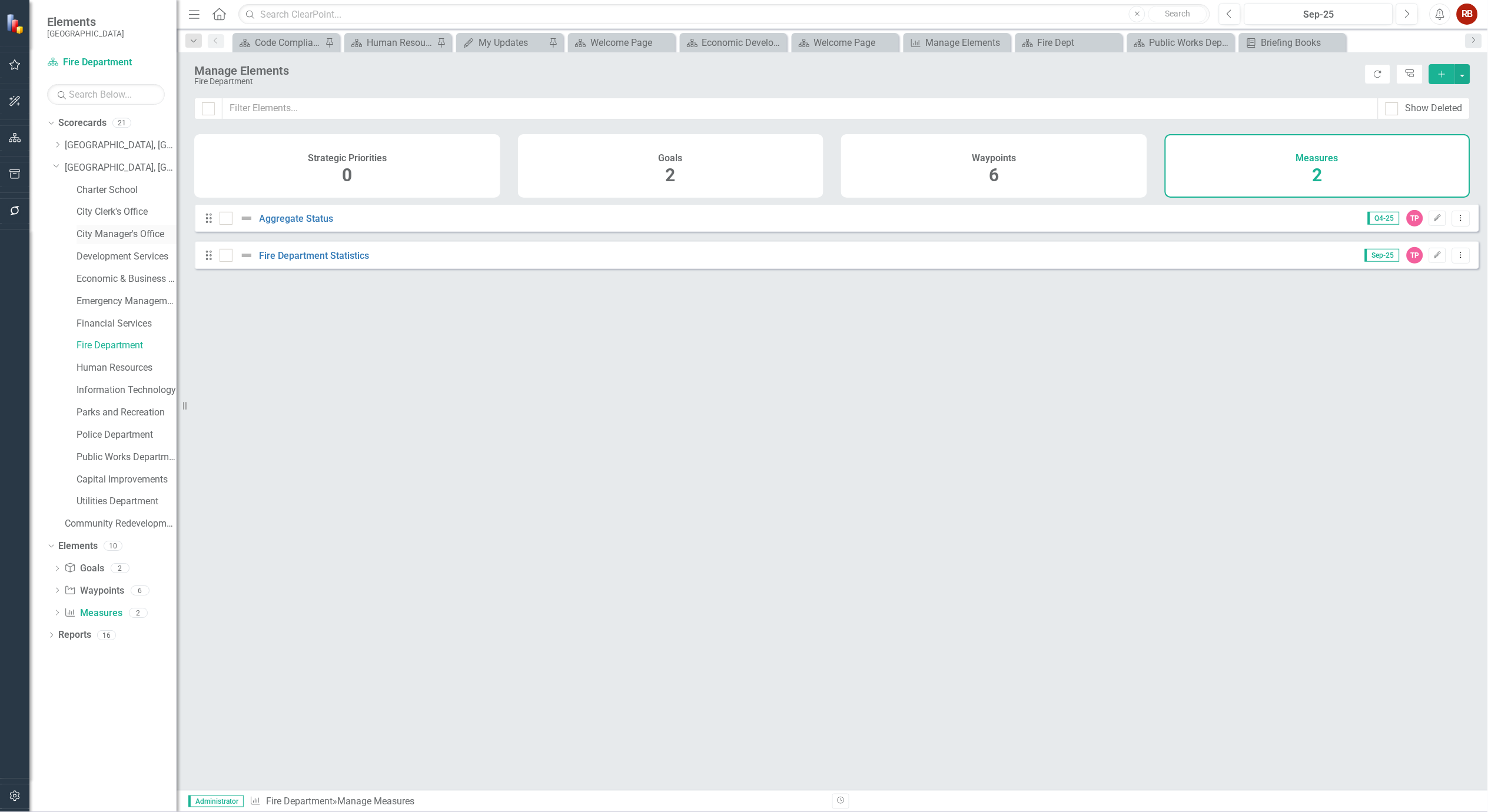
click at [115, 231] on link "City Manager's Office" at bounding box center [126, 234] width 100 height 13
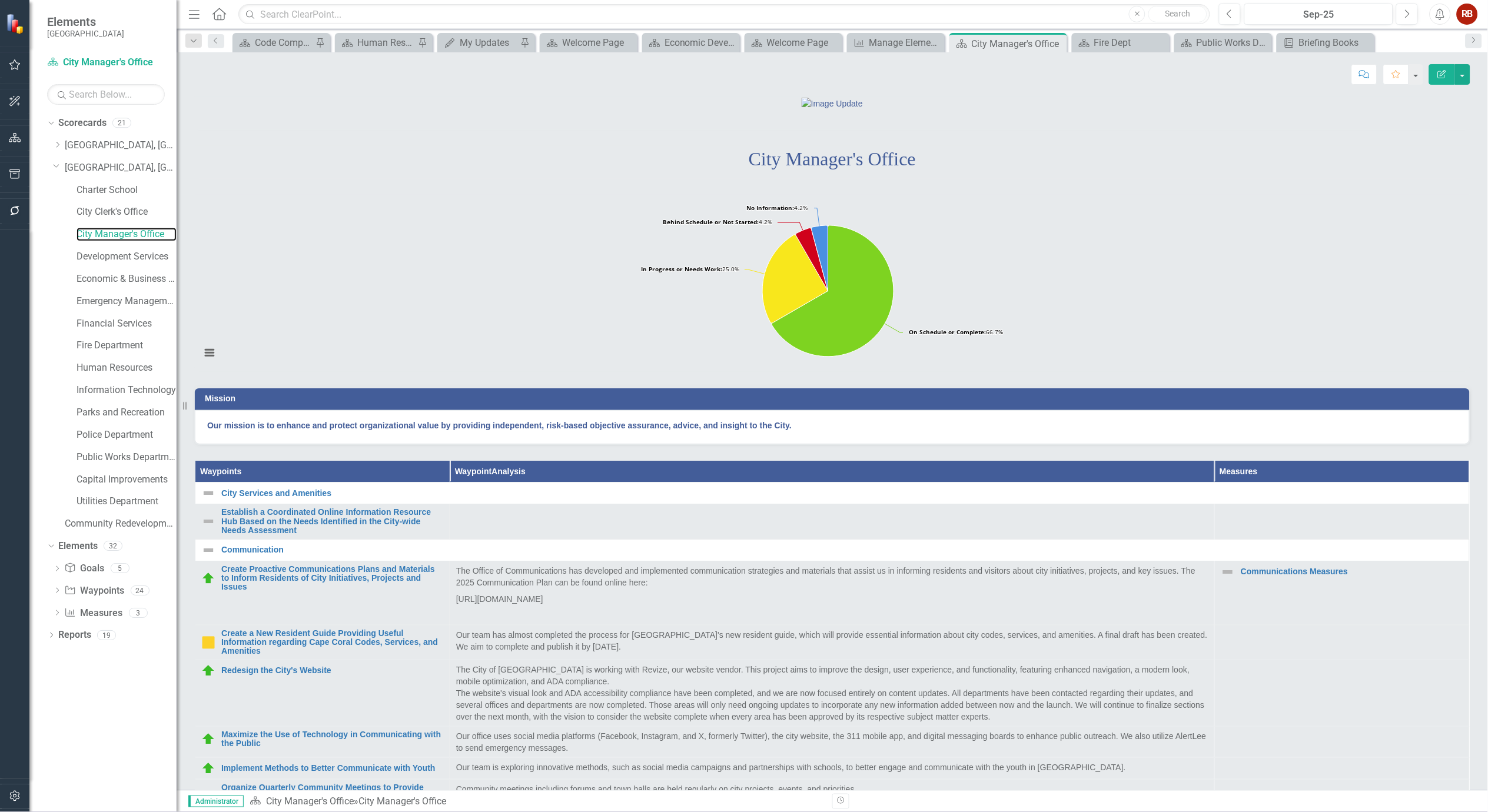
scroll to position [261, 0]
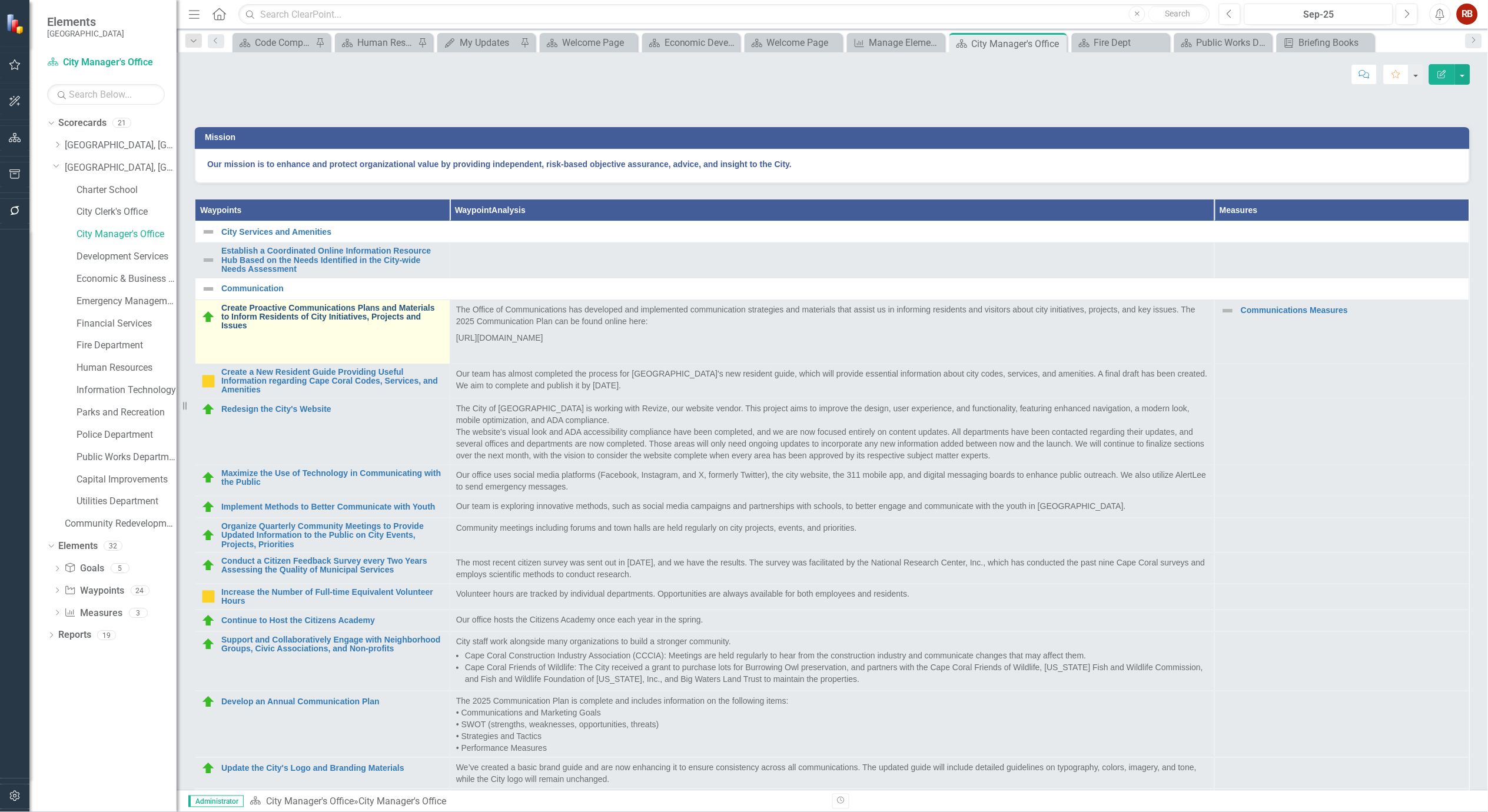
click at [322, 331] on link "Create Proactive Communications Plans and Materials to Inform Residents of City…" at bounding box center [333, 317] width 222 height 27
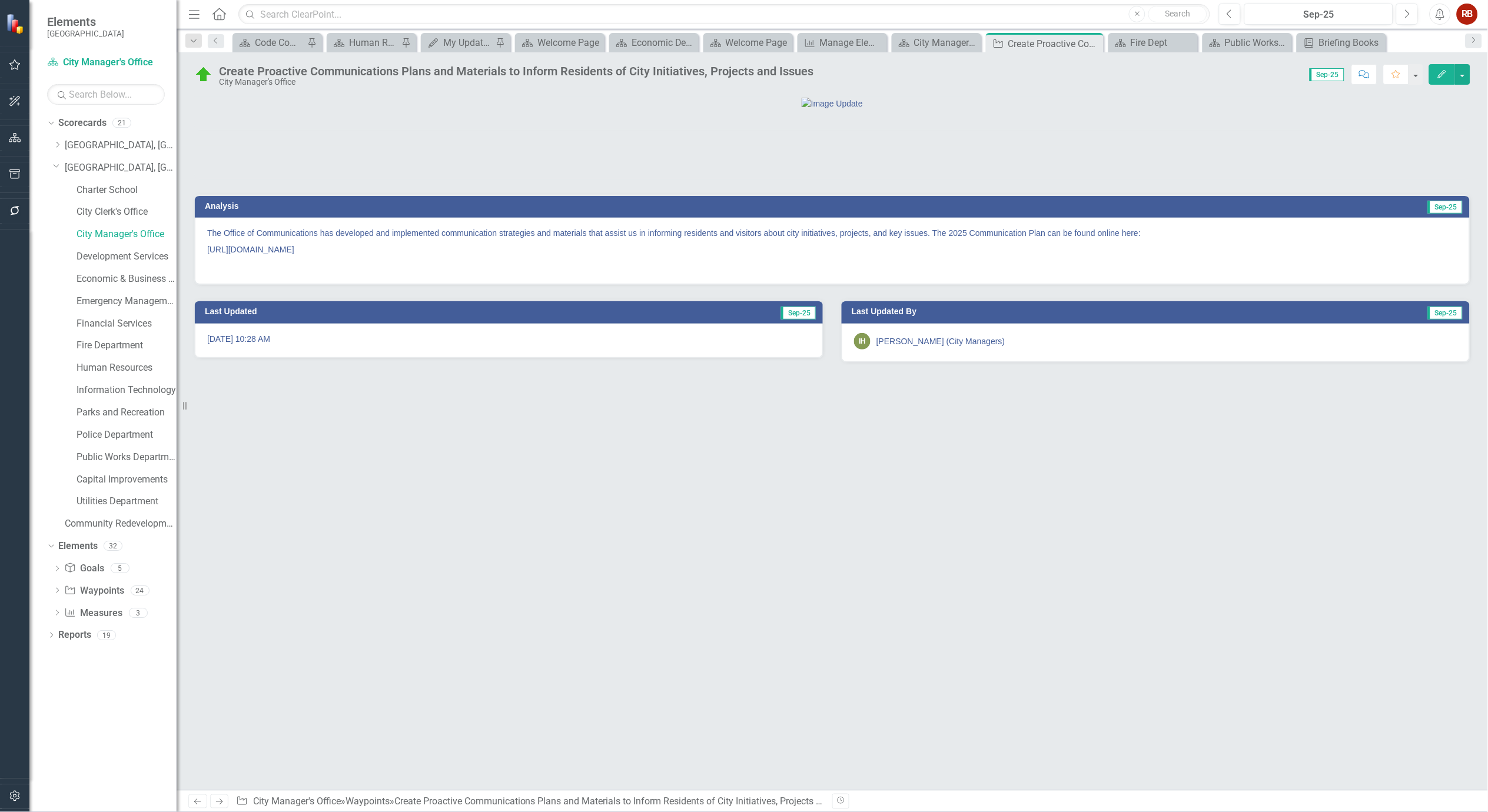
click at [457, 258] on p "http://cms4files.revize.com/capecoralfl/Comms%20&%20Marketing/Communication%20P…" at bounding box center [832, 249] width 1251 height 16
click at [471, 258] on p "http://cms4files.revize.com/capecoralfl/Comms%20&%20Marketing/Communication%20P…" at bounding box center [832, 249] width 1251 height 16
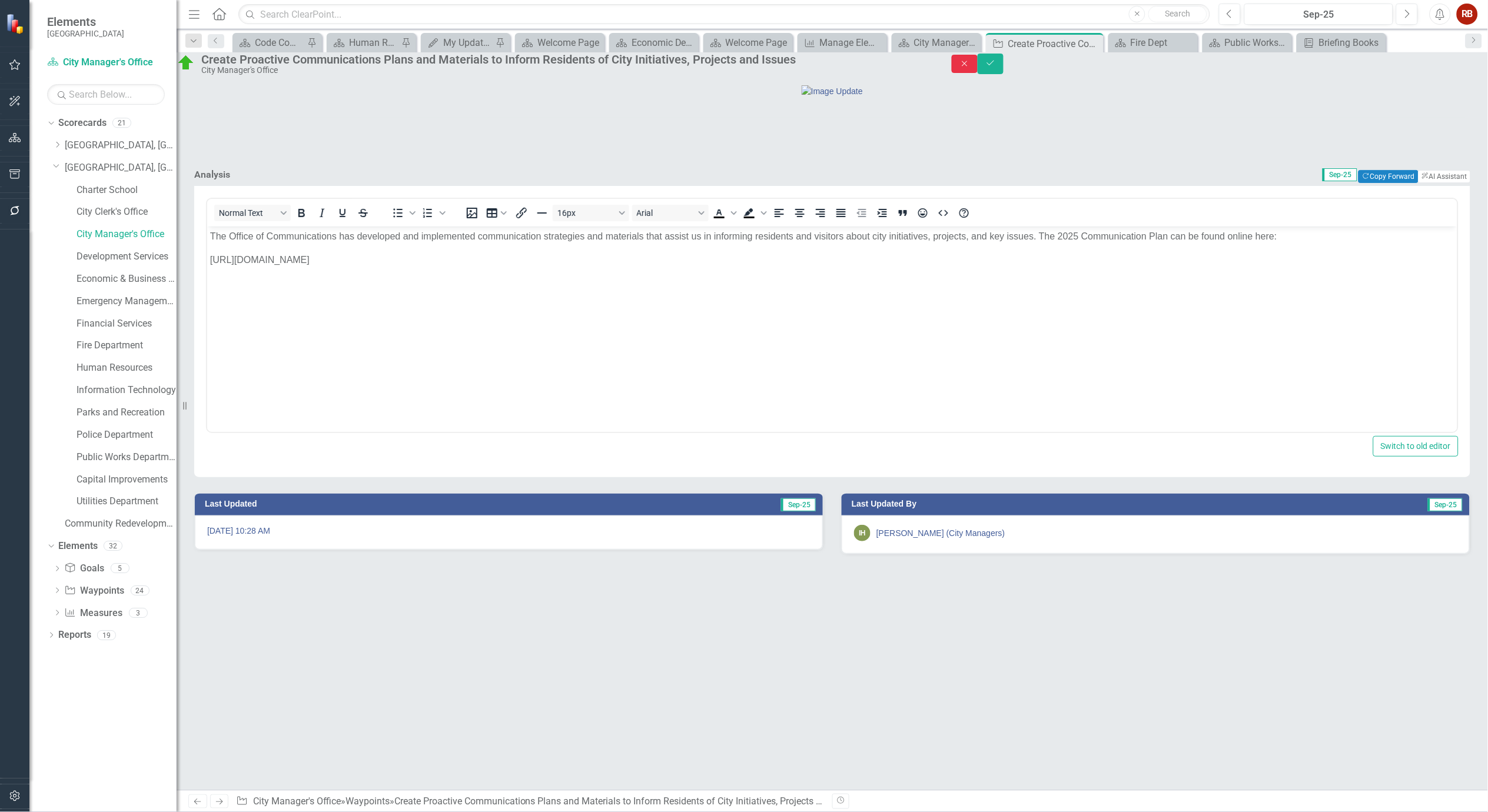
click at [970, 68] on icon "Close" at bounding box center [965, 63] width 11 height 9
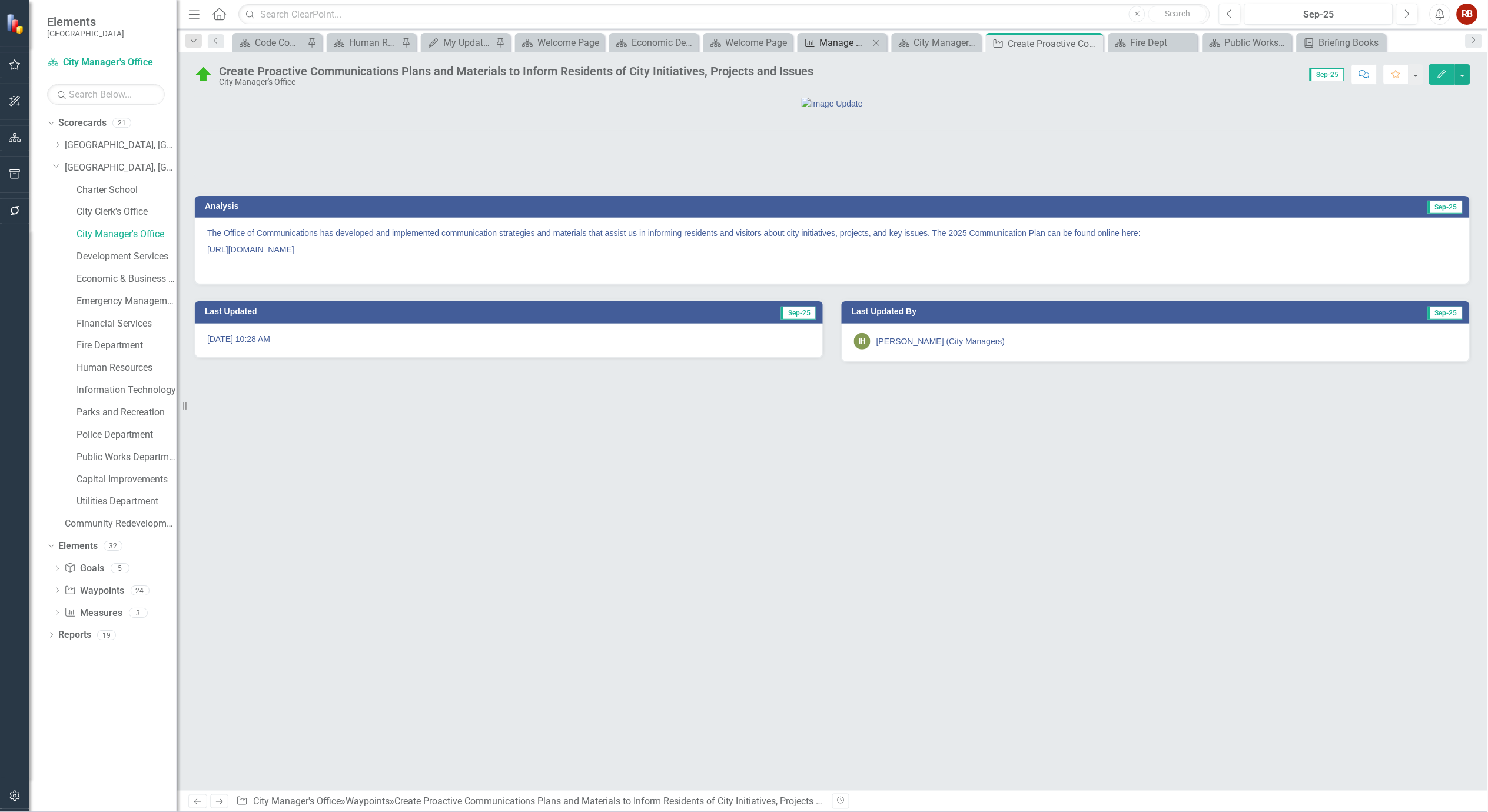
click at [839, 42] on div "Manage Elements" at bounding box center [845, 42] width 50 height 15
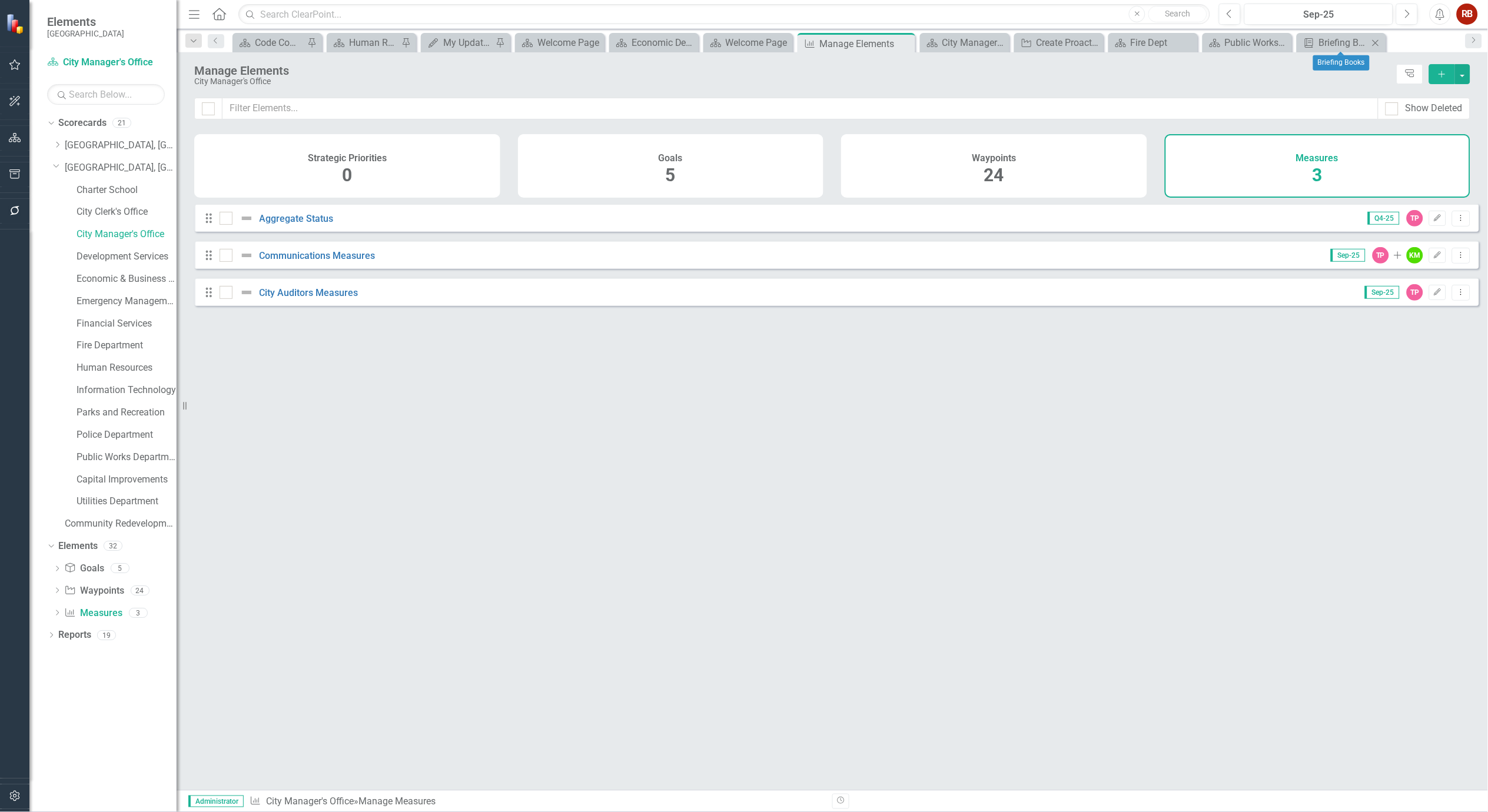
click at [1380, 40] on icon "Close" at bounding box center [1375, 43] width 12 height 9
click at [1369, 39] on icon "Close" at bounding box center [1364, 43] width 12 height 9
click at [1350, 42] on icon "Close" at bounding box center [1346, 43] width 12 height 9
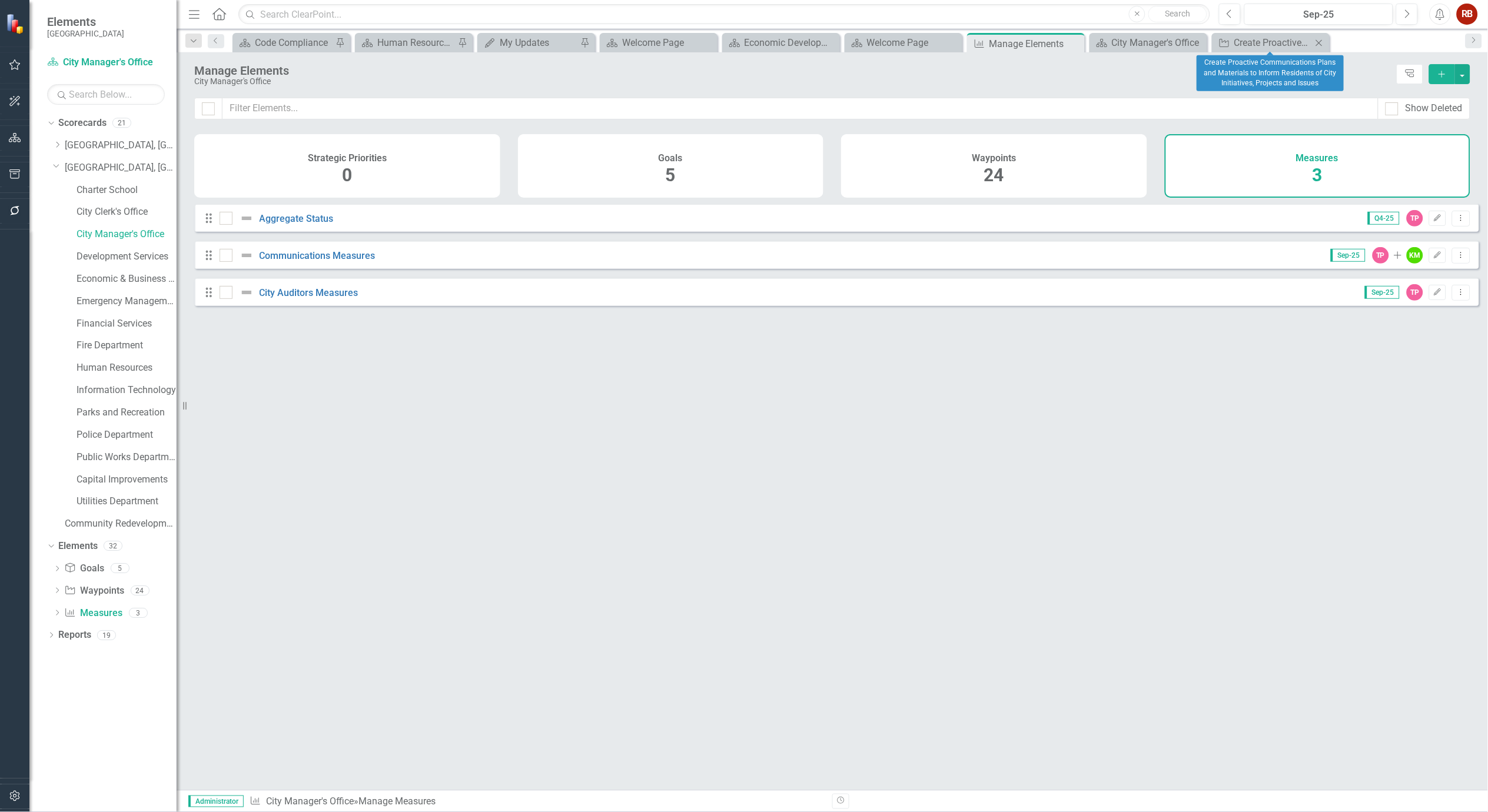
click at [1321, 40] on icon "Close" at bounding box center [1319, 43] width 12 height 9
click at [1205, 41] on div "Scorecard City Manager's Office Close" at bounding box center [1148, 42] width 117 height 19
click at [1199, 41] on icon "Close" at bounding box center [1196, 43] width 12 height 9
click at [124, 166] on link "[GEOGRAPHIC_DATA], [GEOGRAPHIC_DATA] Strategic Plan" at bounding box center [121, 167] width 112 height 13
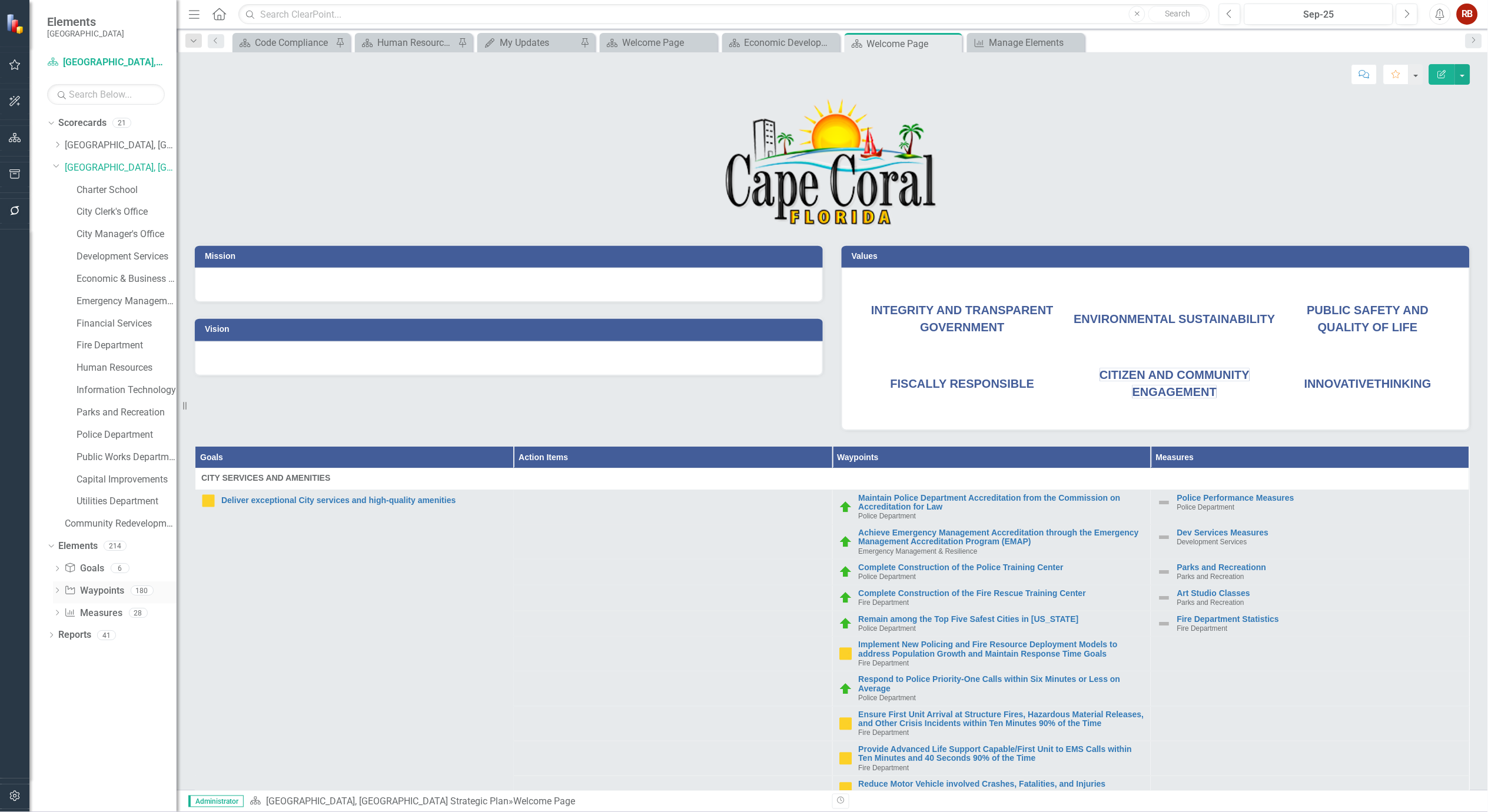
click at [92, 590] on link "Waypoint Waypoints" at bounding box center [93, 591] width 60 height 13
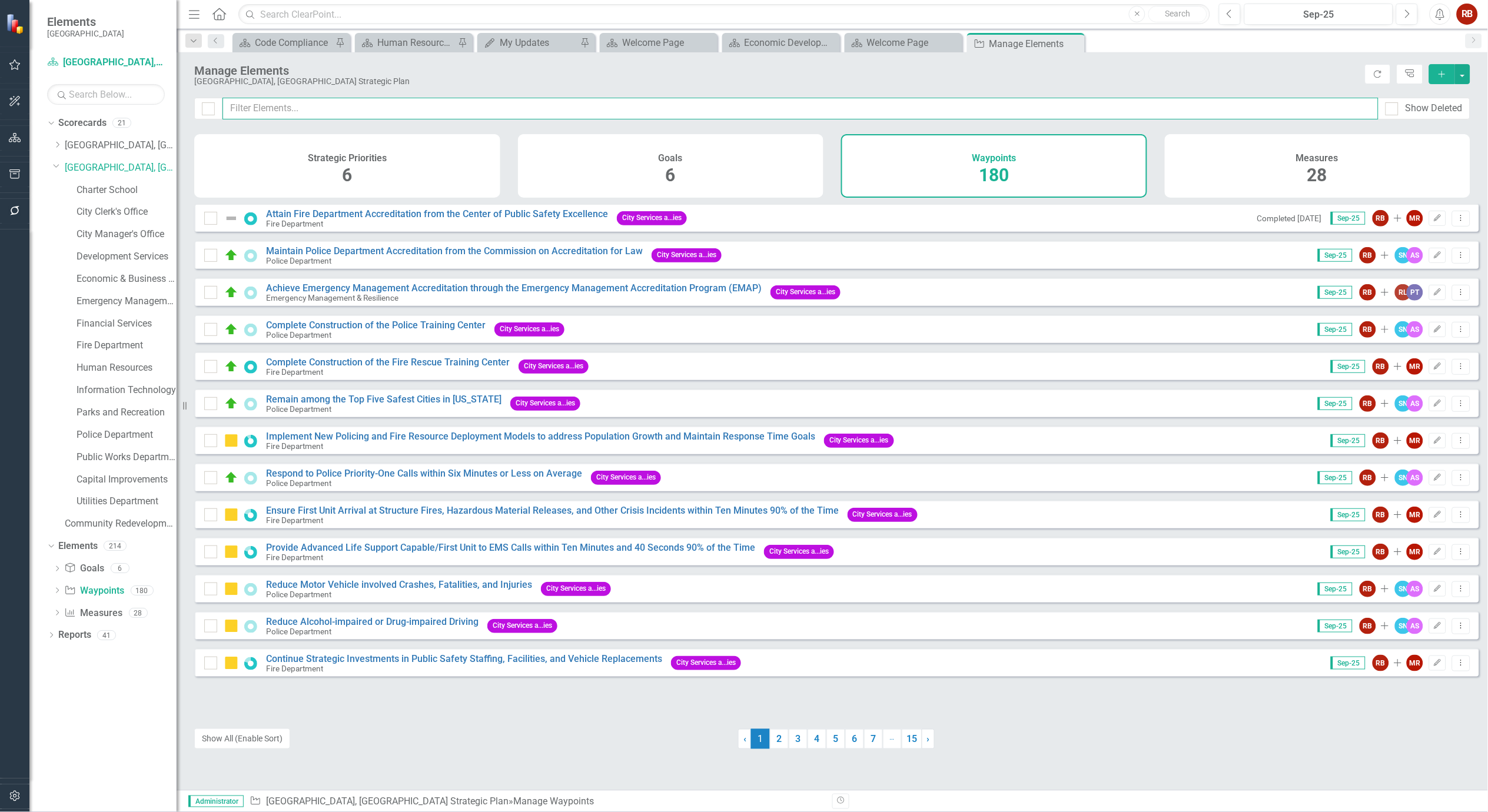
click at [477, 108] on input "text" at bounding box center [800, 109] width 1156 height 22
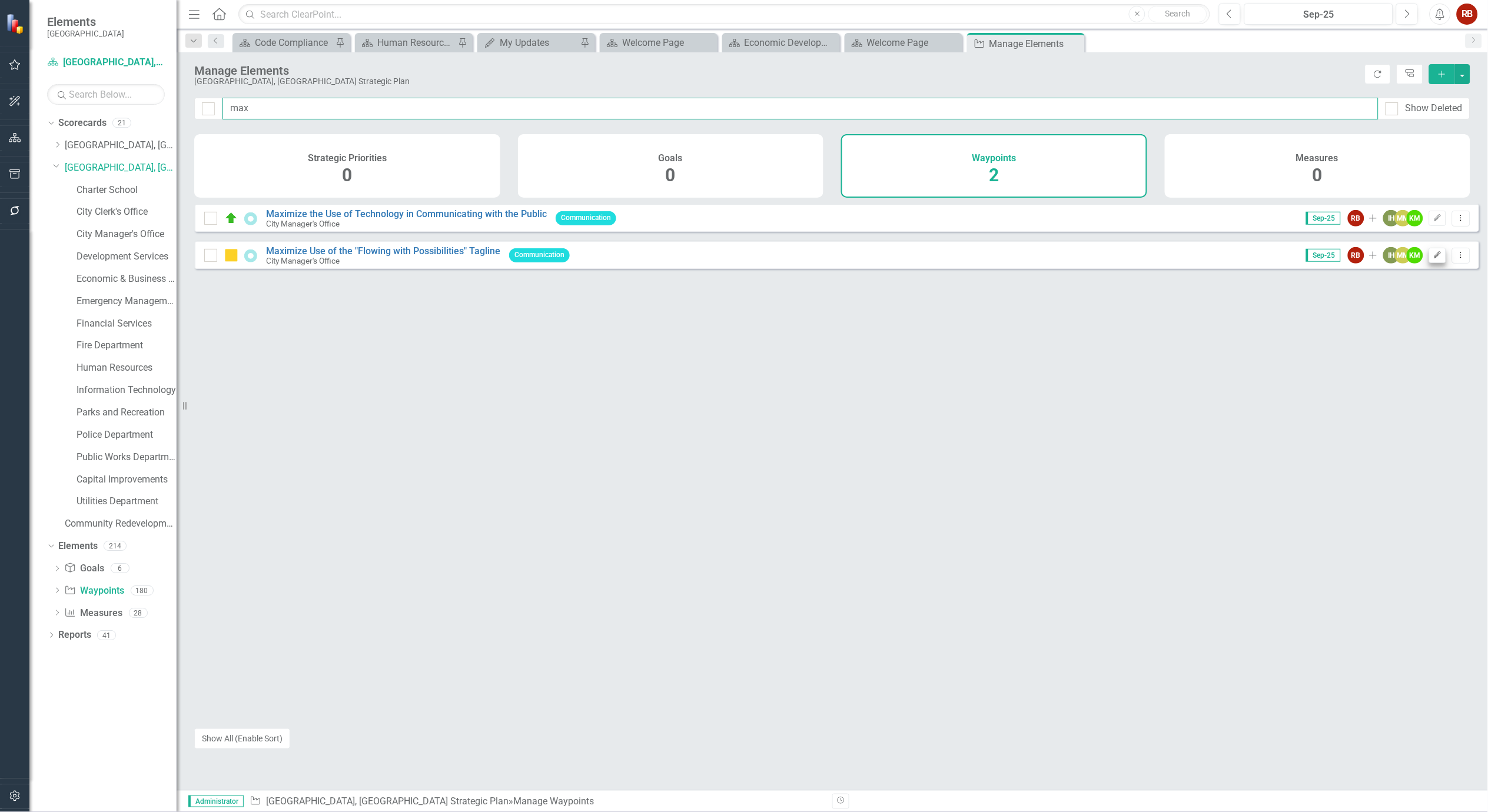
type input "max"
click at [1434, 259] on icon "Edit" at bounding box center [1437, 255] width 9 height 7
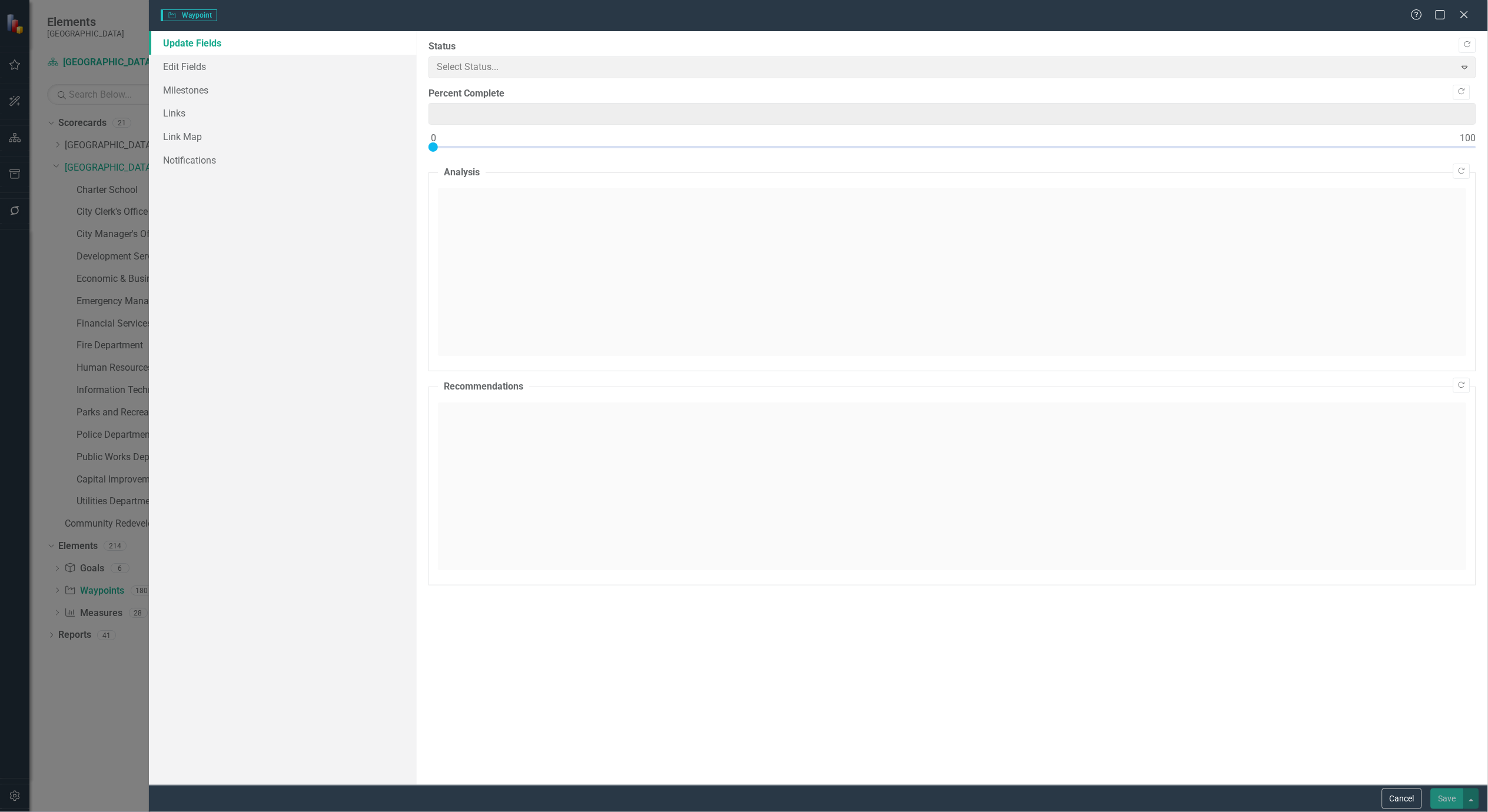
type input "0"
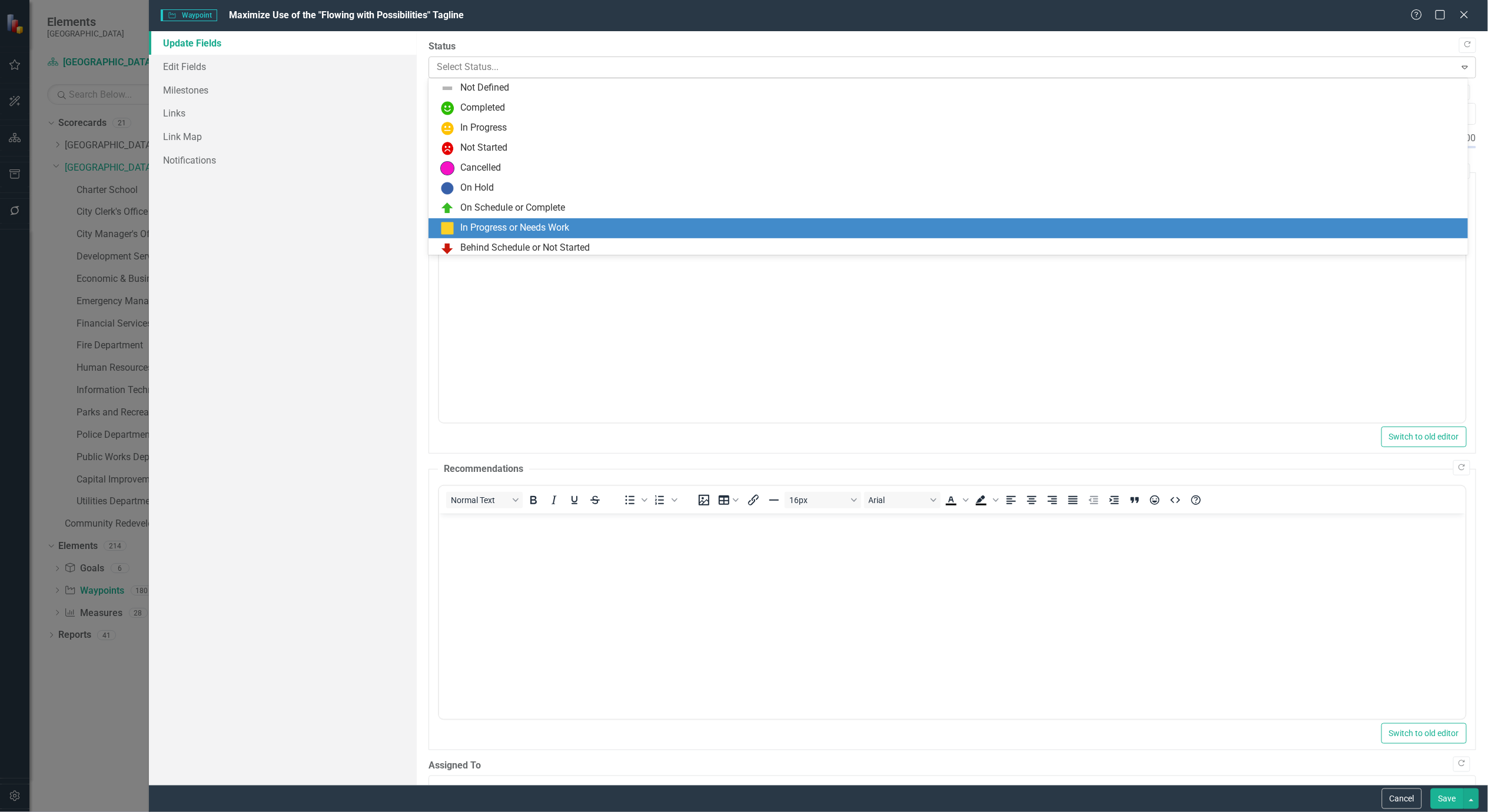
click at [557, 72] on div at bounding box center [943, 67] width 1012 height 16
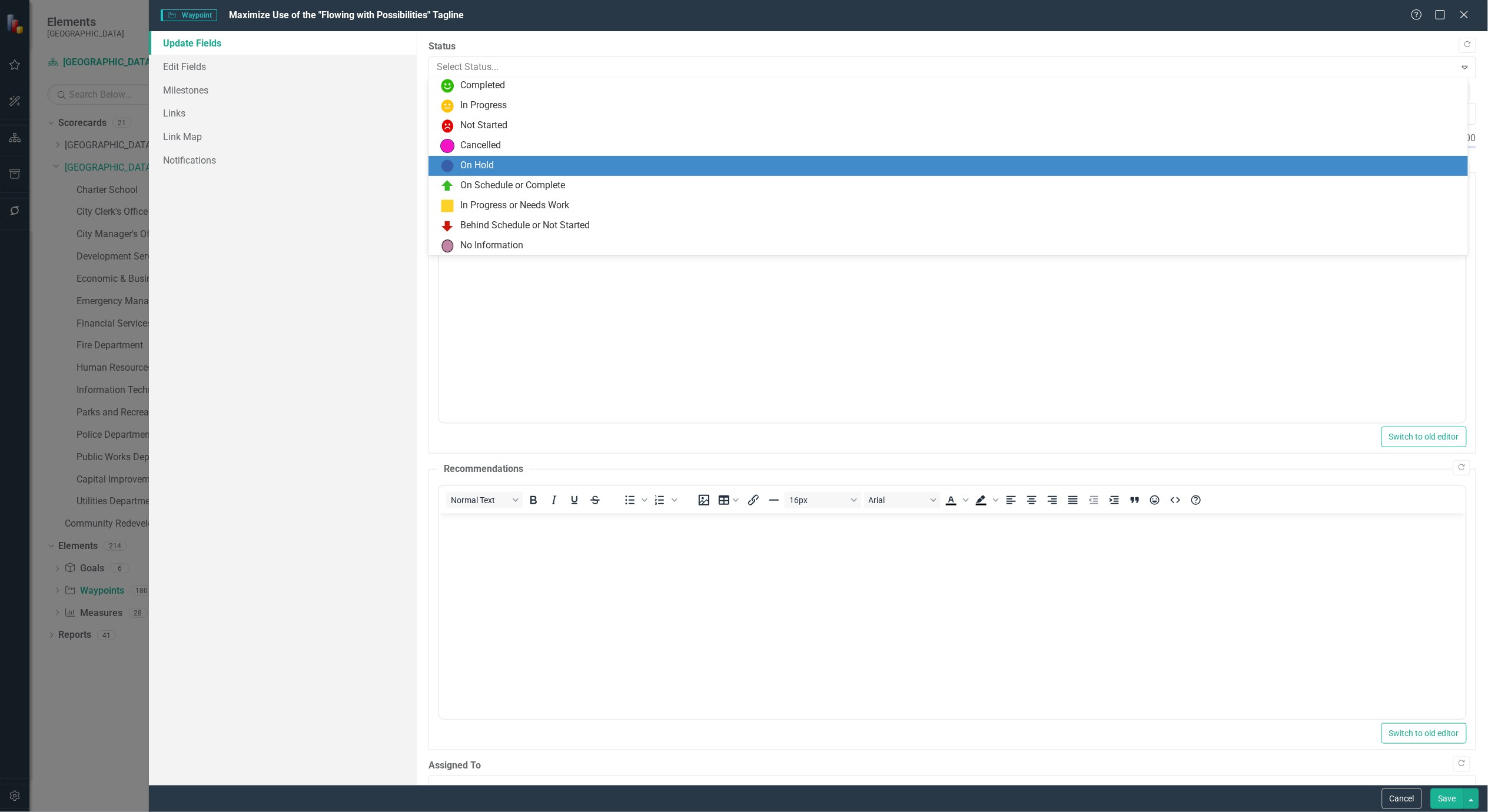
click at [481, 159] on div "On Hold" at bounding box center [951, 166] width 1021 height 14
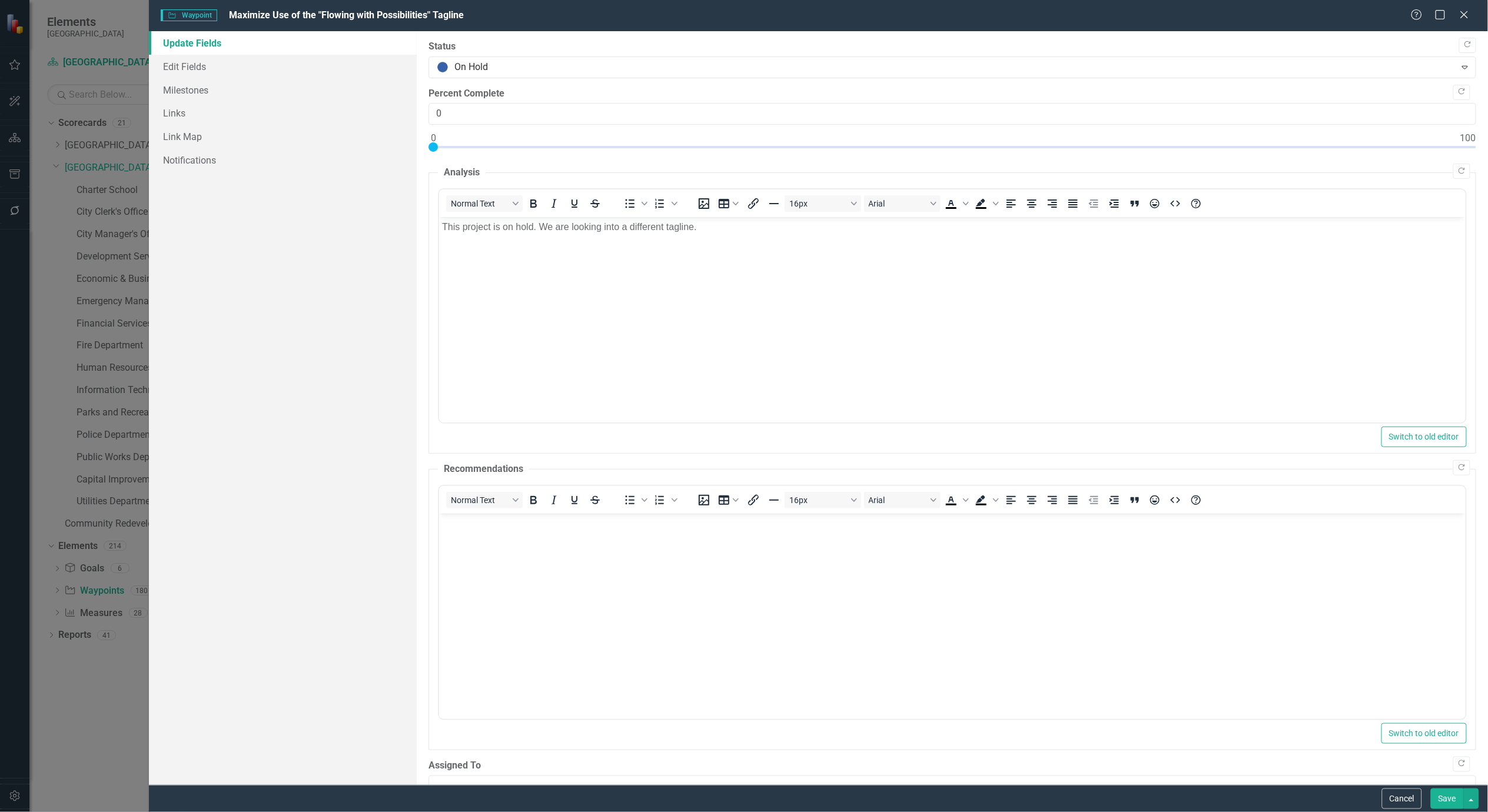
click at [1445, 805] on button "Save" at bounding box center [1448, 799] width 33 height 20
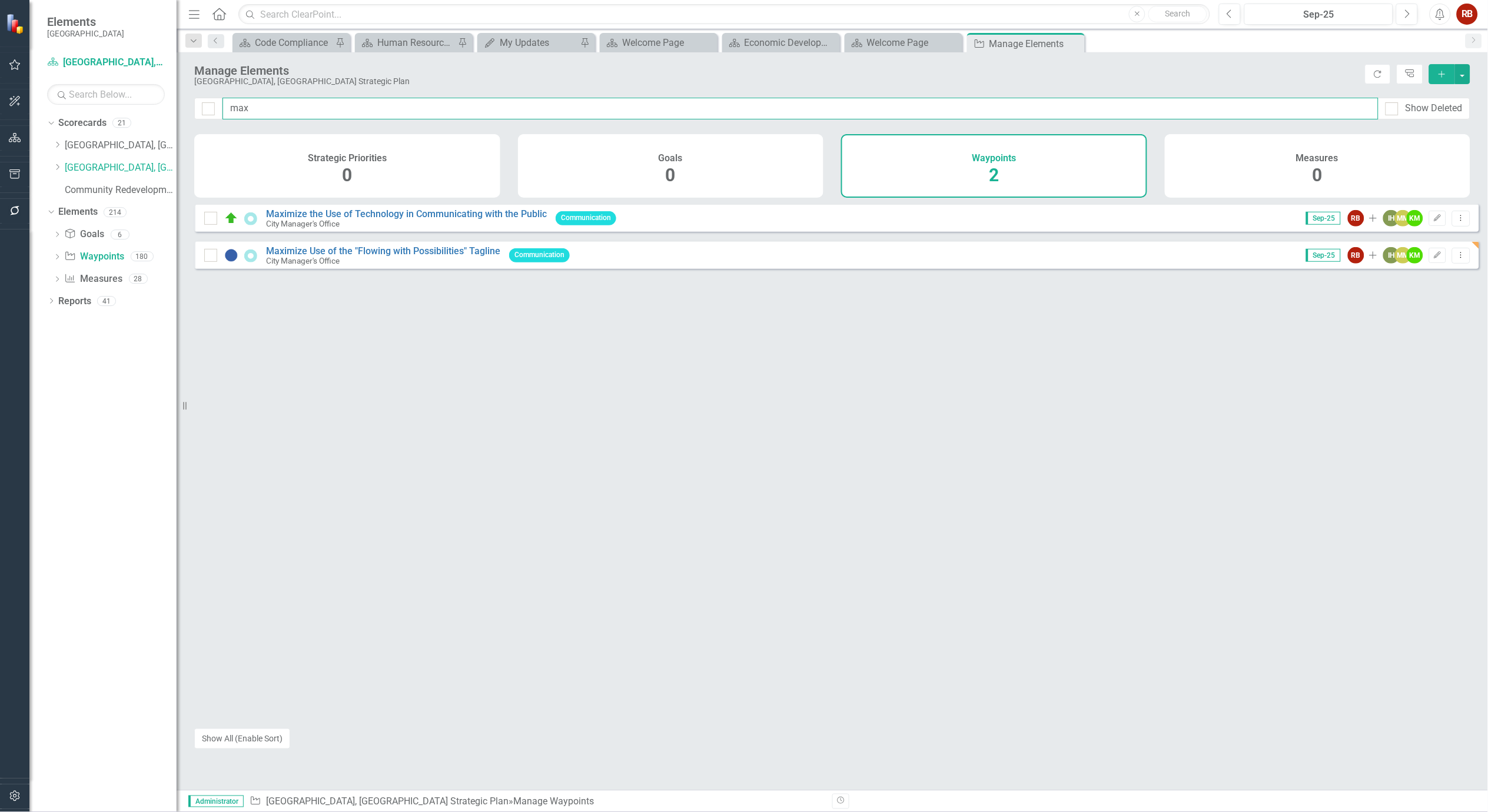
click at [306, 110] on input "max" at bounding box center [800, 109] width 1156 height 22
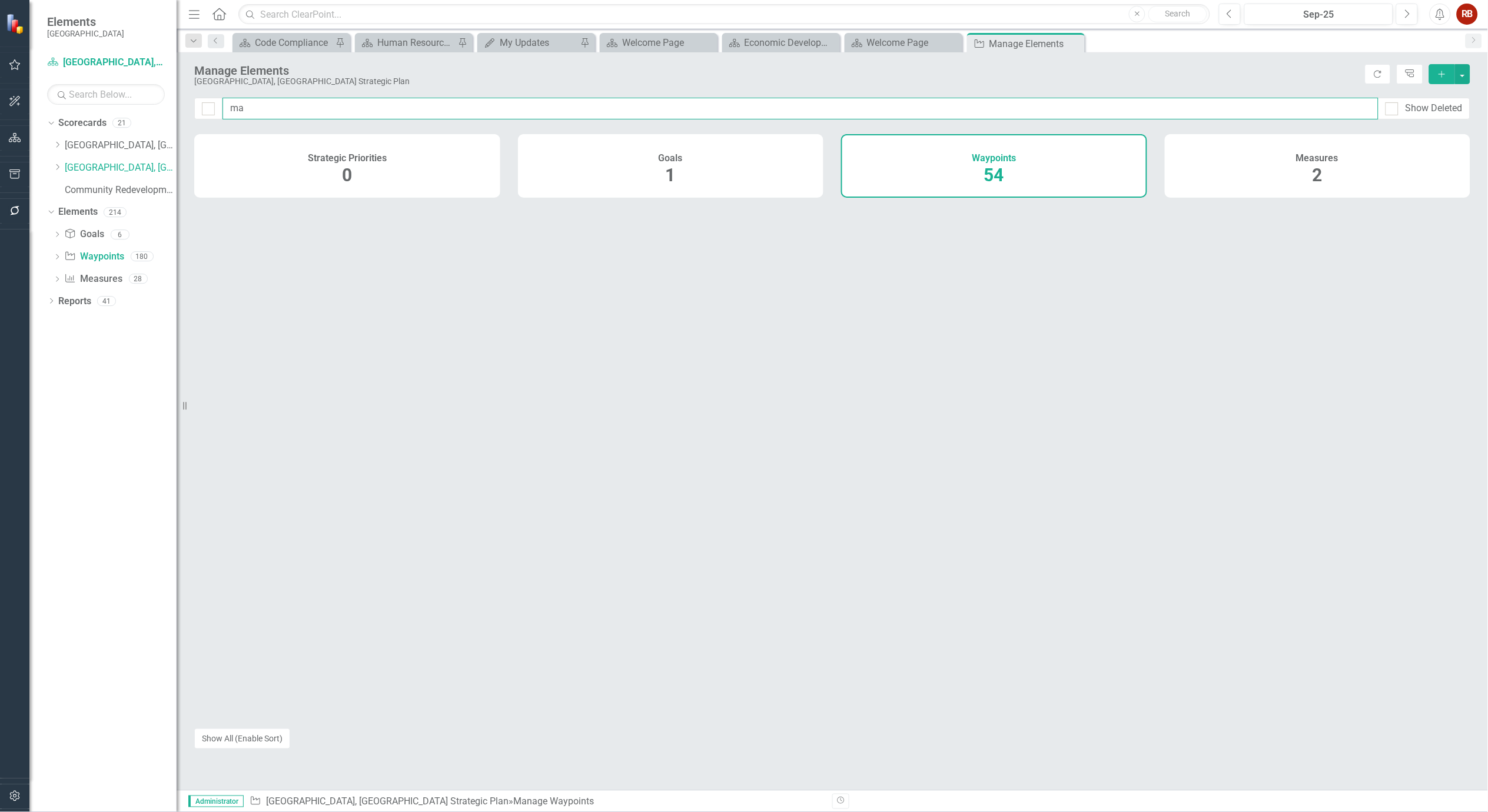
type input "m"
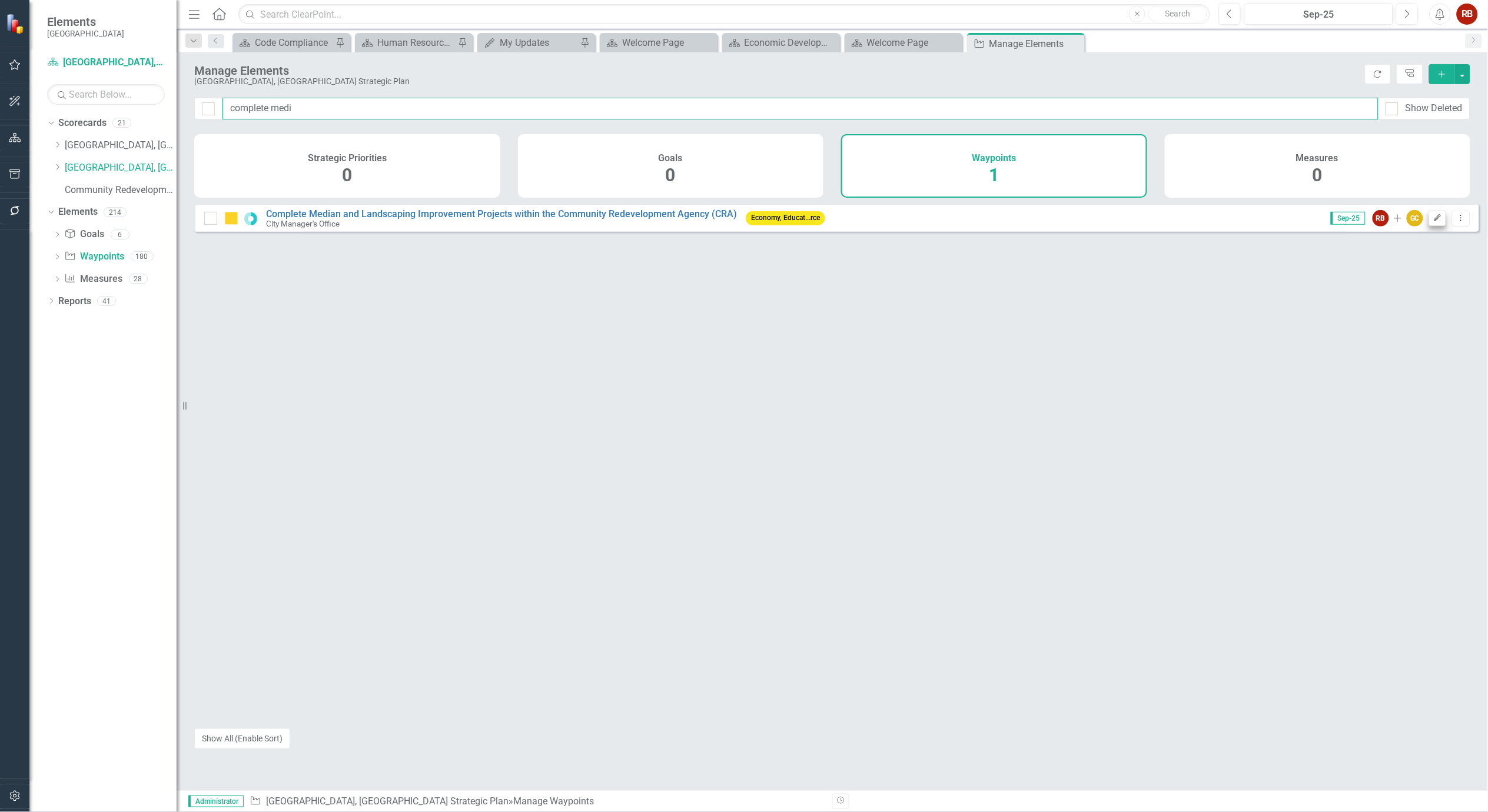
type input "complete medi"
click at [1434, 222] on icon "Edit" at bounding box center [1437, 218] width 9 height 7
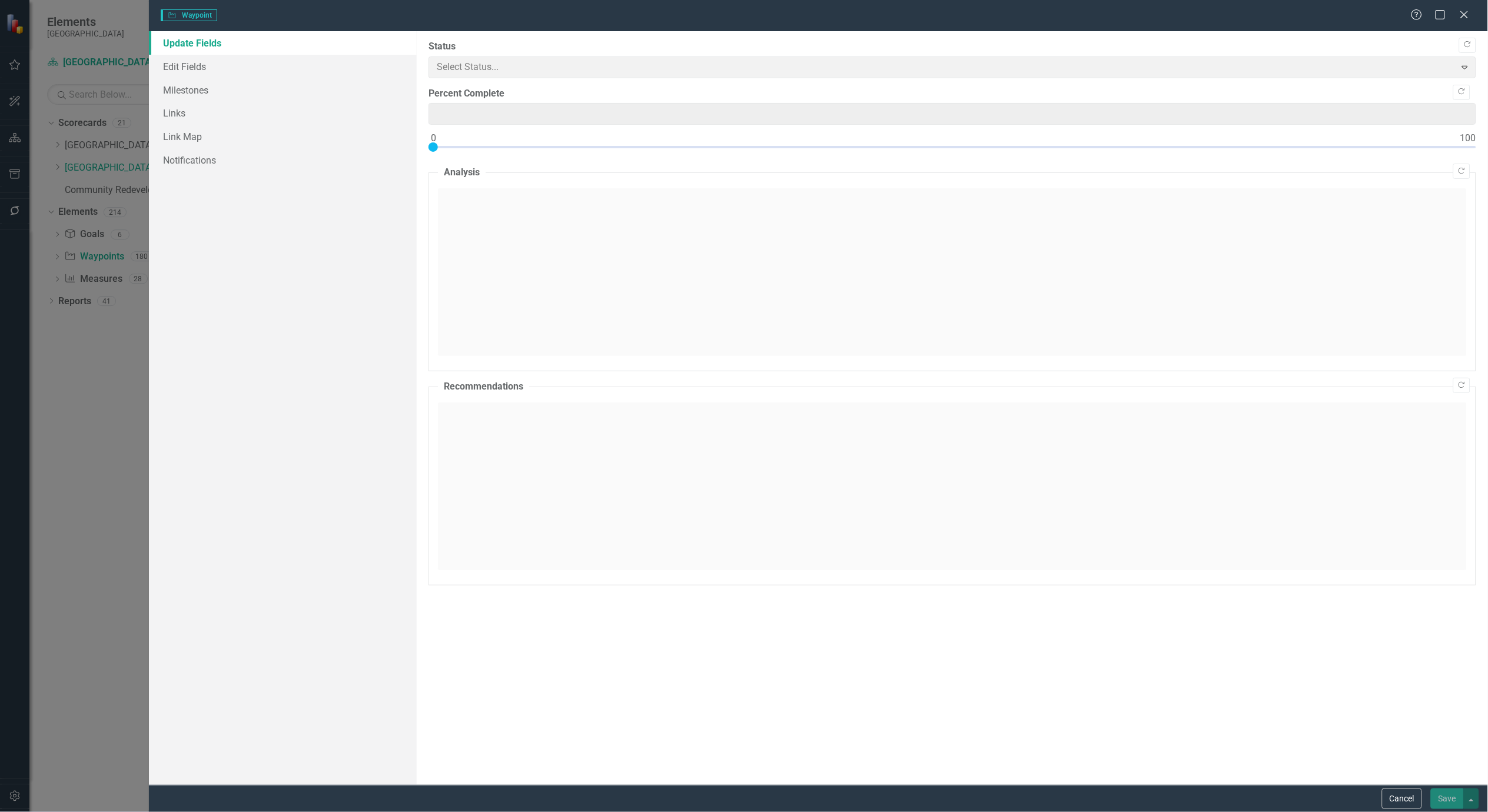
type input "50"
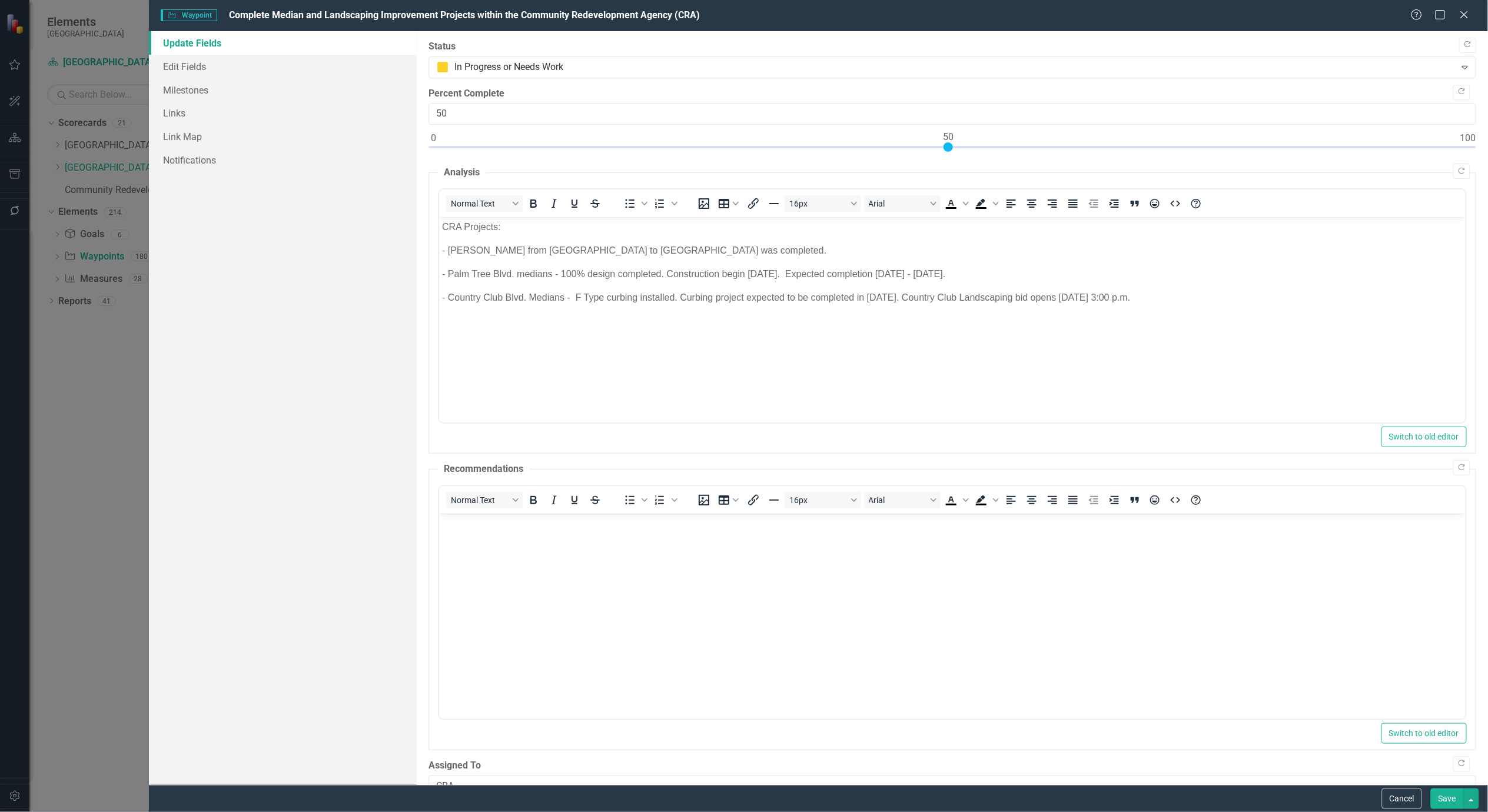
click at [583, 298] on p "- Country Club Blvd. Medians - F Type curbing installed. Curbing project expect…" at bounding box center [952, 297] width 1021 height 14
click at [1447, 803] on button "Save" at bounding box center [1448, 799] width 33 height 20
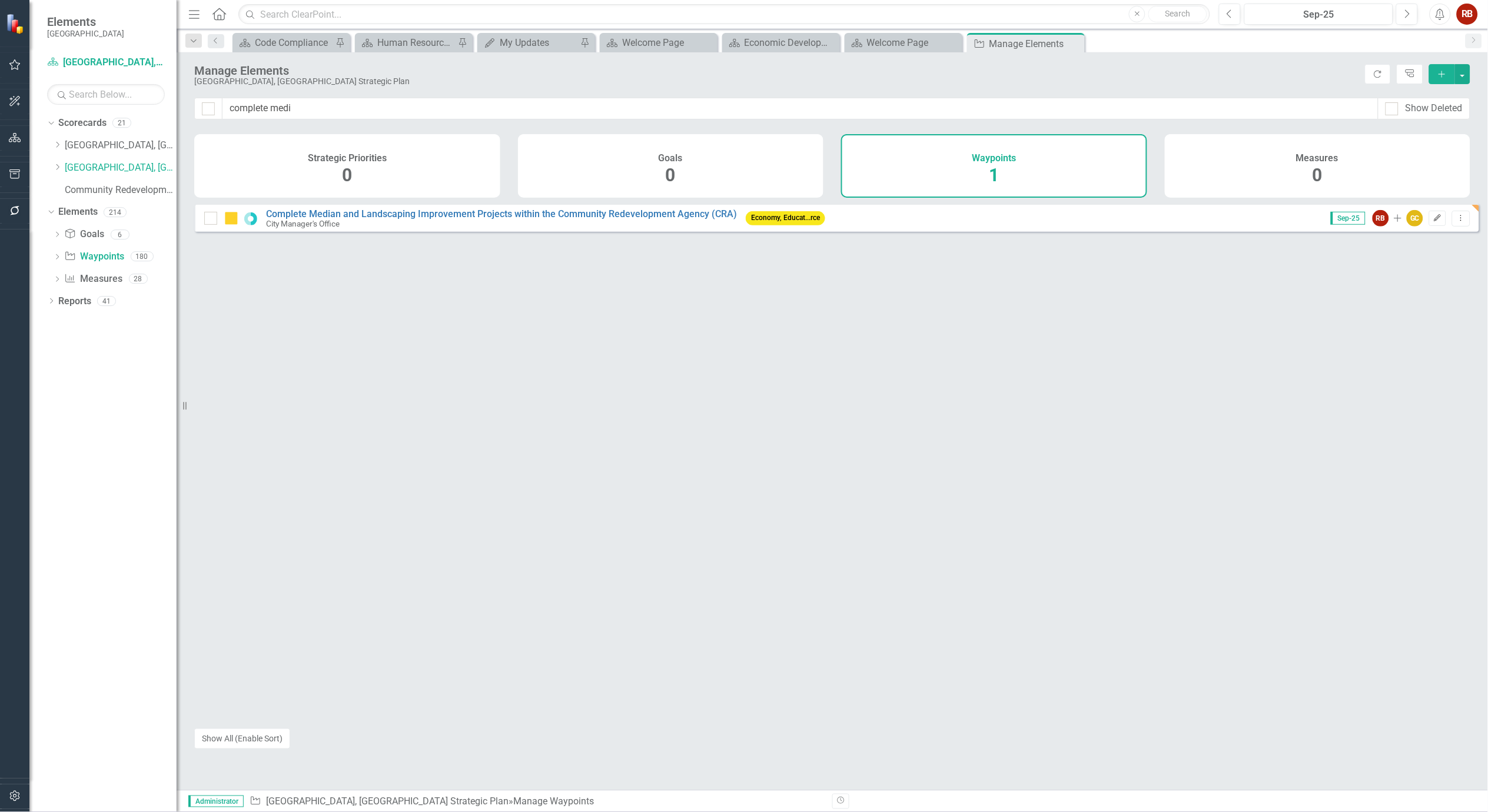
click at [1434, 222] on icon "Edit" at bounding box center [1437, 218] width 9 height 7
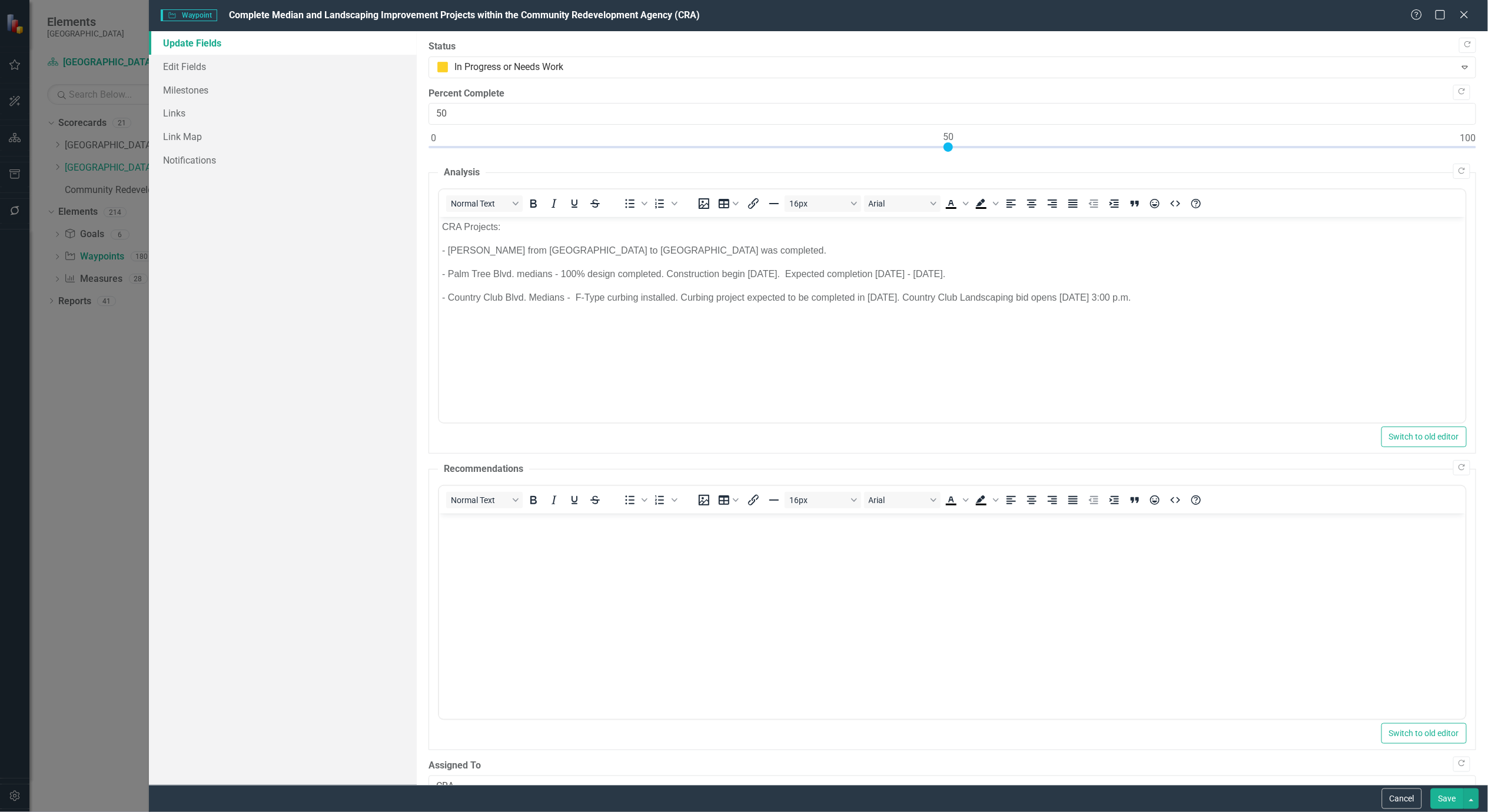
click at [1243, 296] on p "- Country Club Blvd. Medians - F-Type curbing installed. Curbing project expect…" at bounding box center [952, 297] width 1021 height 14
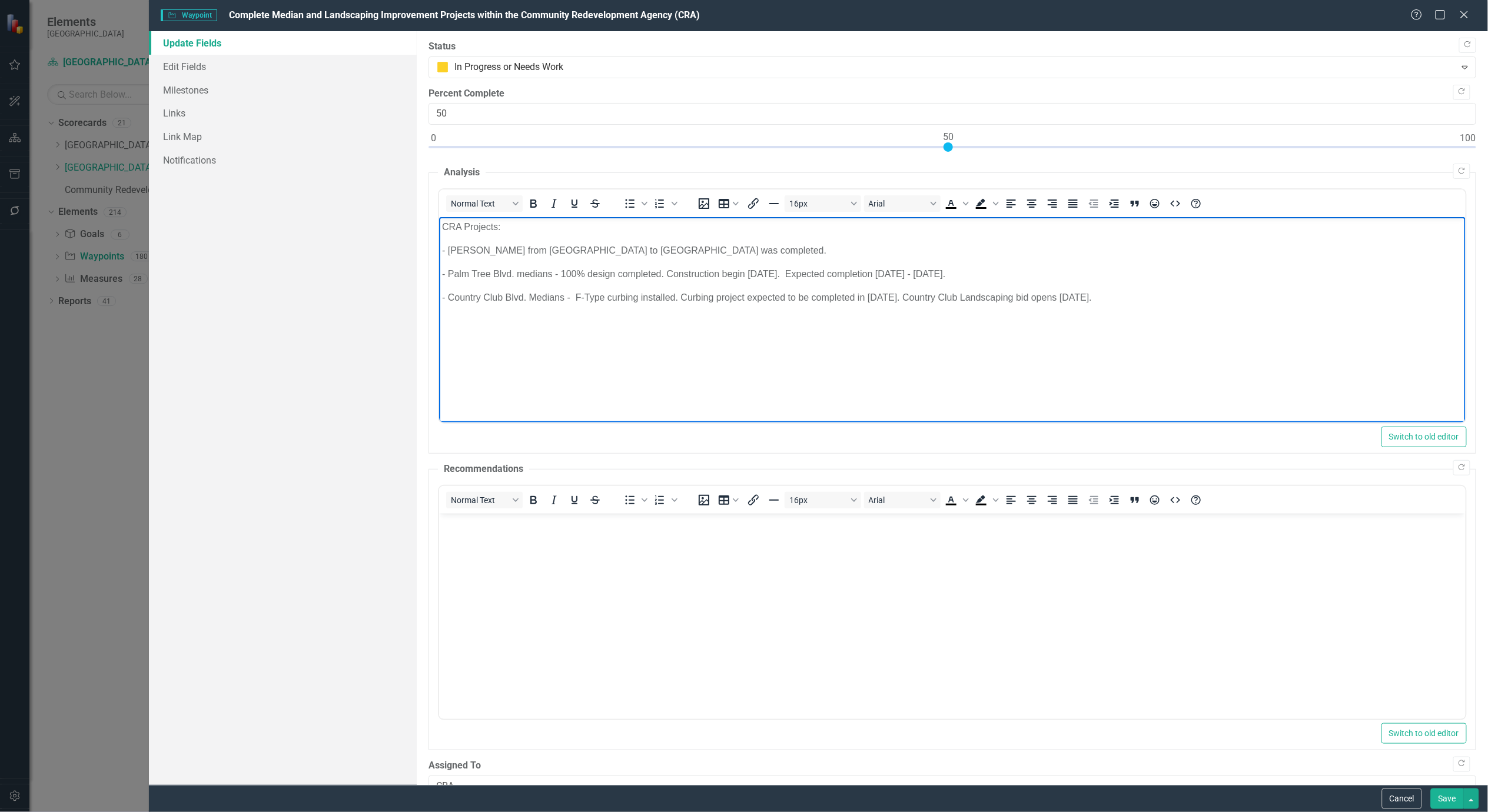
click at [1440, 802] on button "Save" at bounding box center [1448, 799] width 33 height 20
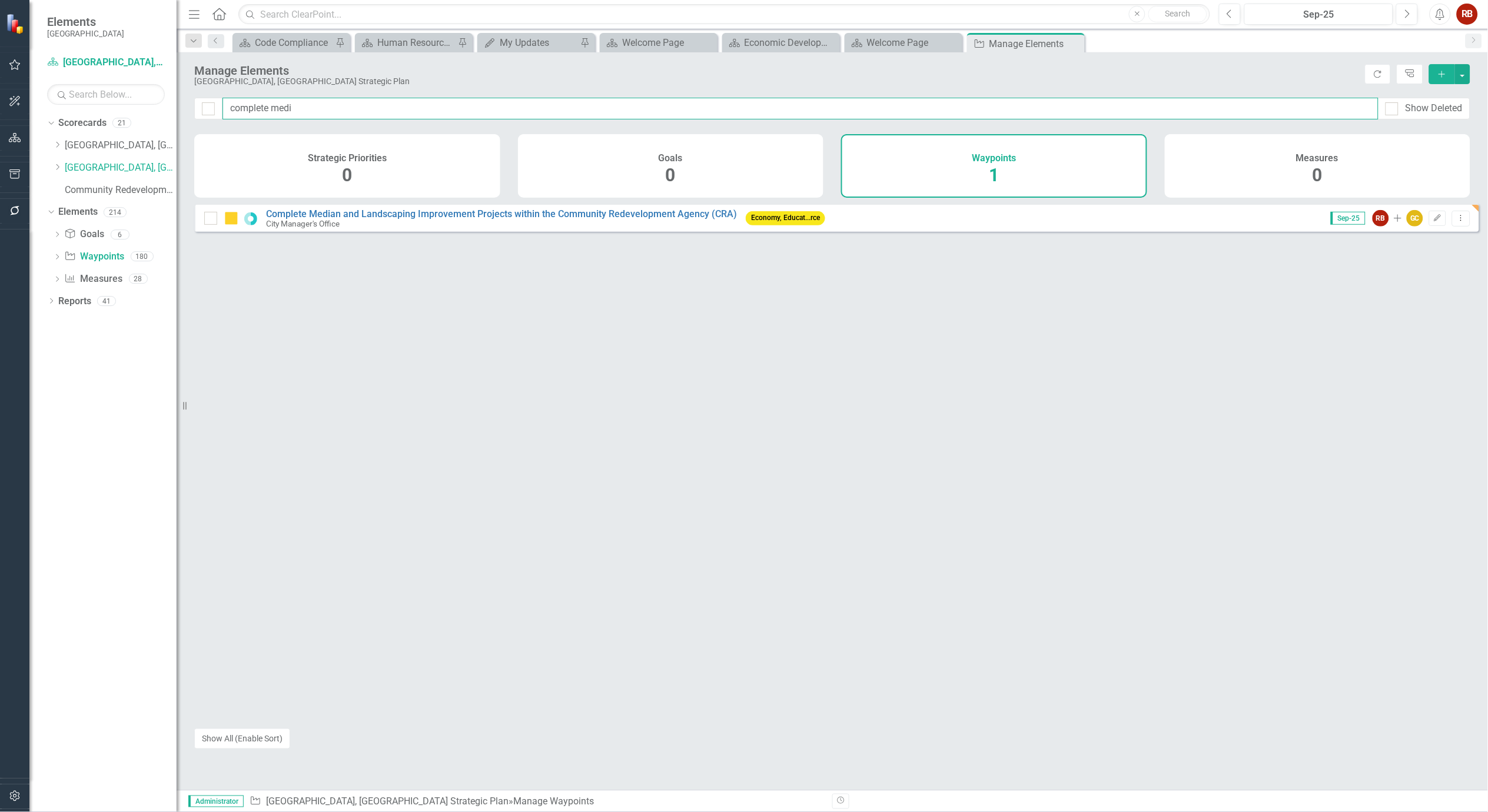
click at [315, 103] on input "complete medi" at bounding box center [800, 109] width 1156 height 22
type input "complete publ"
click at [1434, 226] on button "Edit" at bounding box center [1438, 219] width 17 height 16
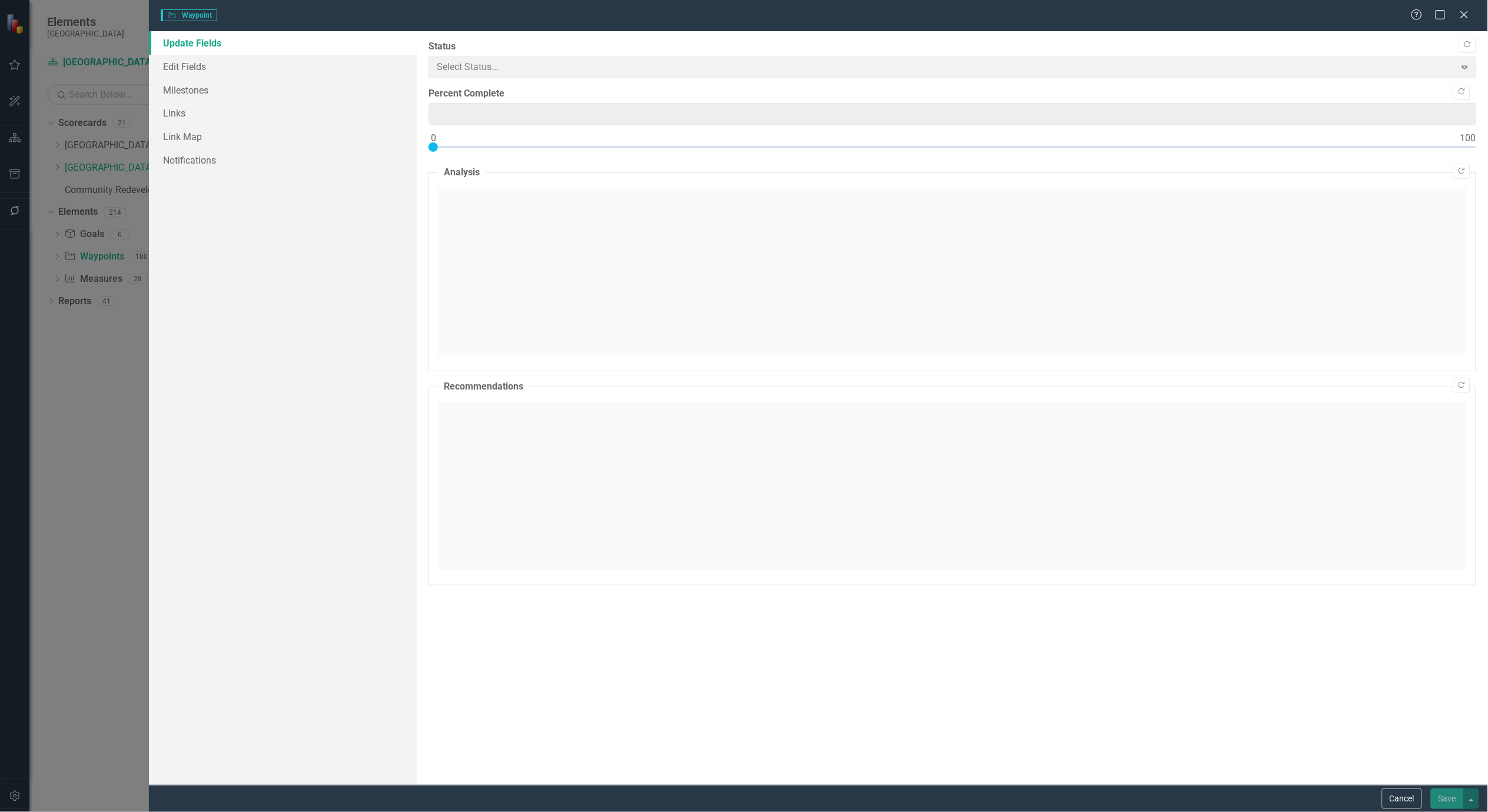
type input "0"
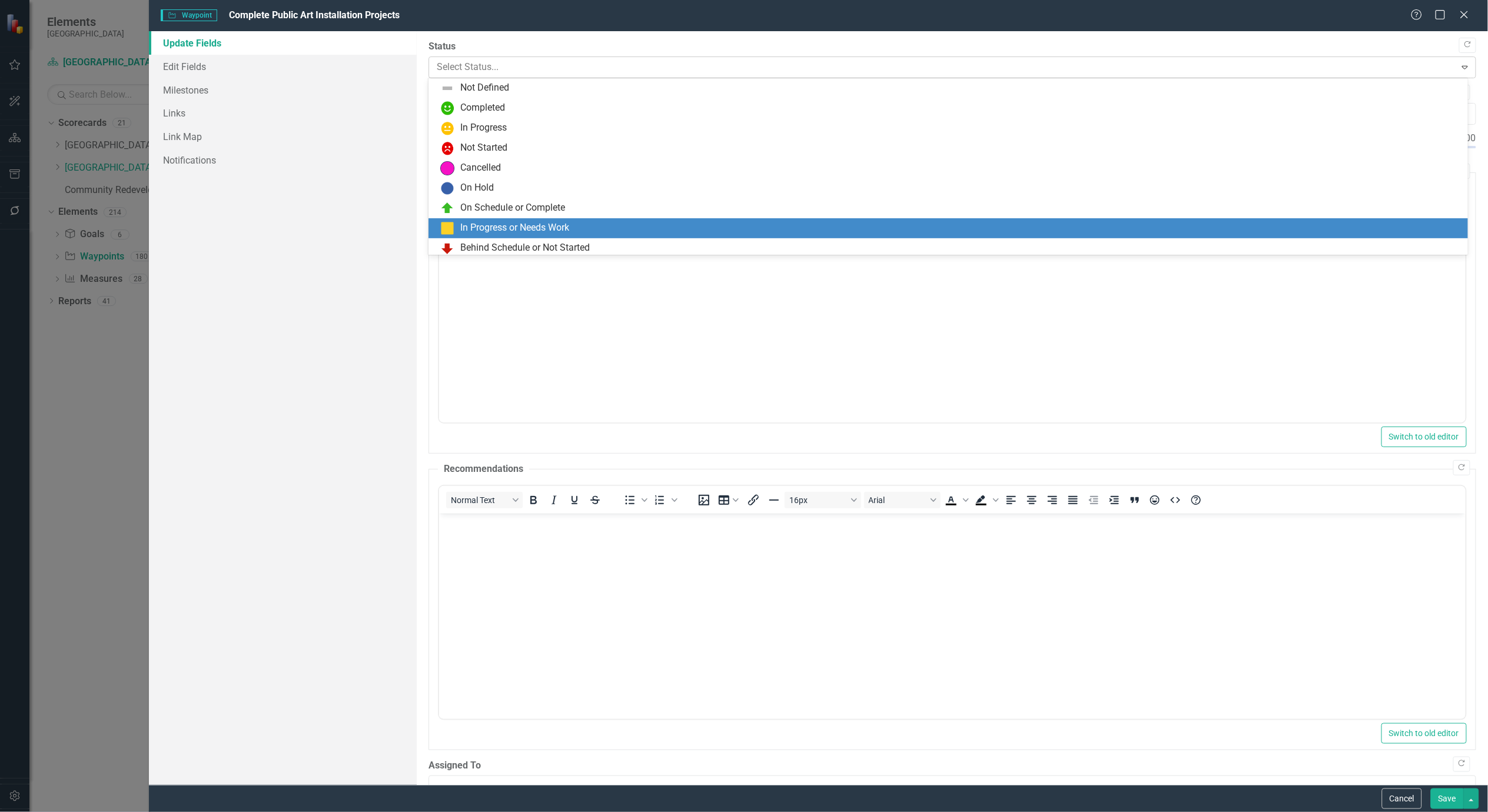
click at [1125, 68] on div at bounding box center [943, 67] width 1012 height 16
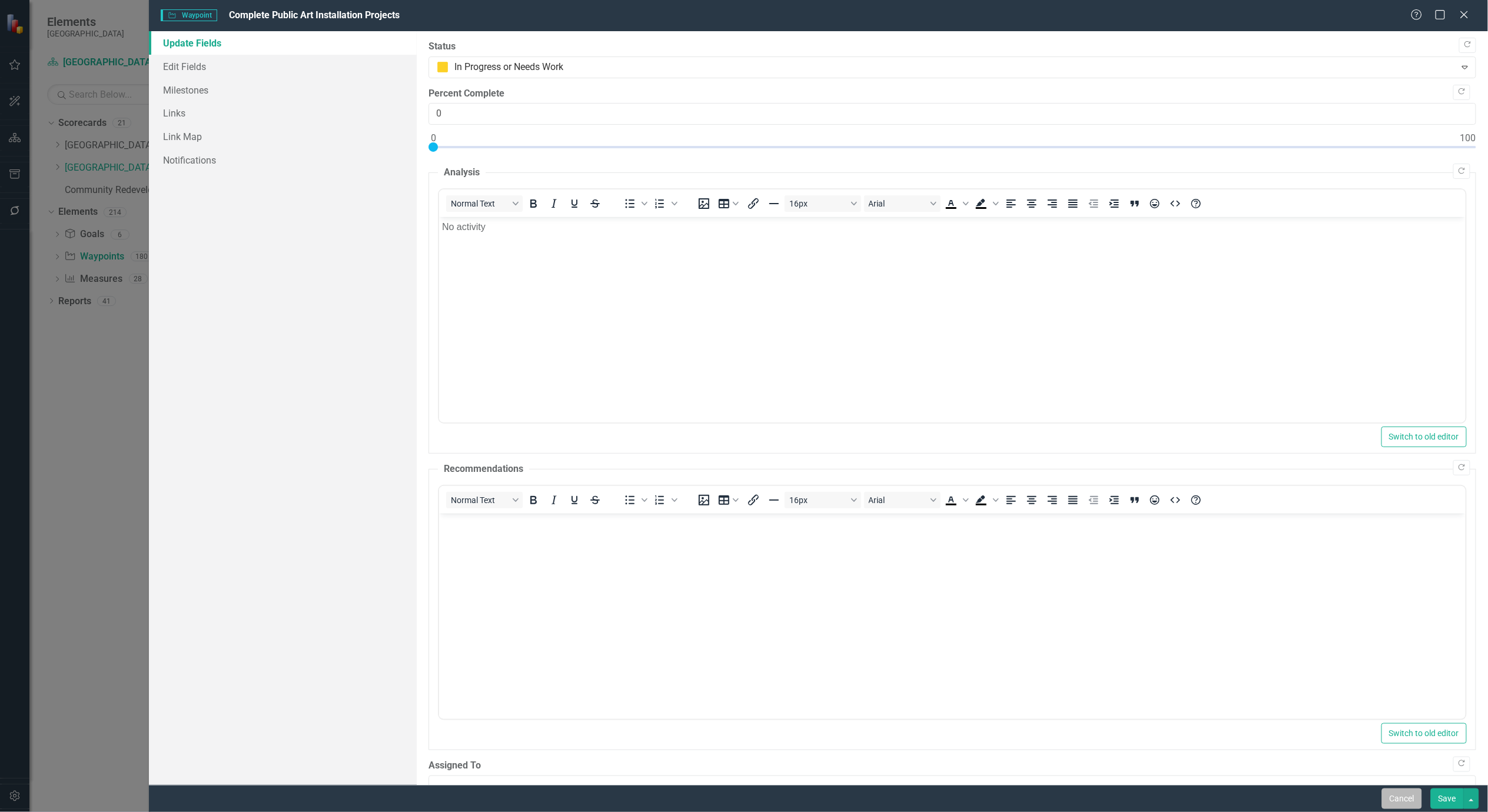
click at [1402, 798] on button "Cancel" at bounding box center [1402, 799] width 40 height 20
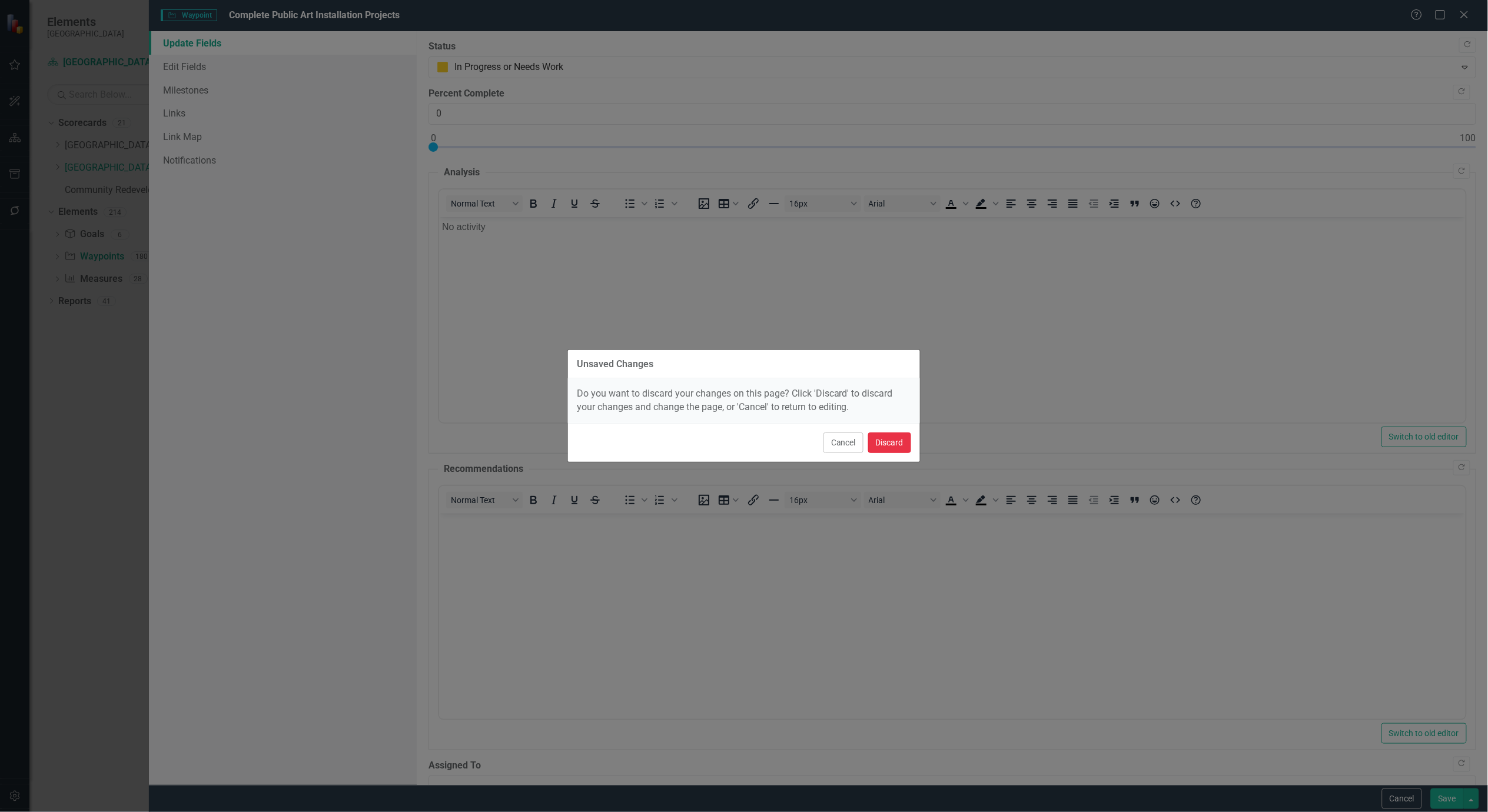
click at [890, 439] on button "Discard" at bounding box center [889, 443] width 43 height 20
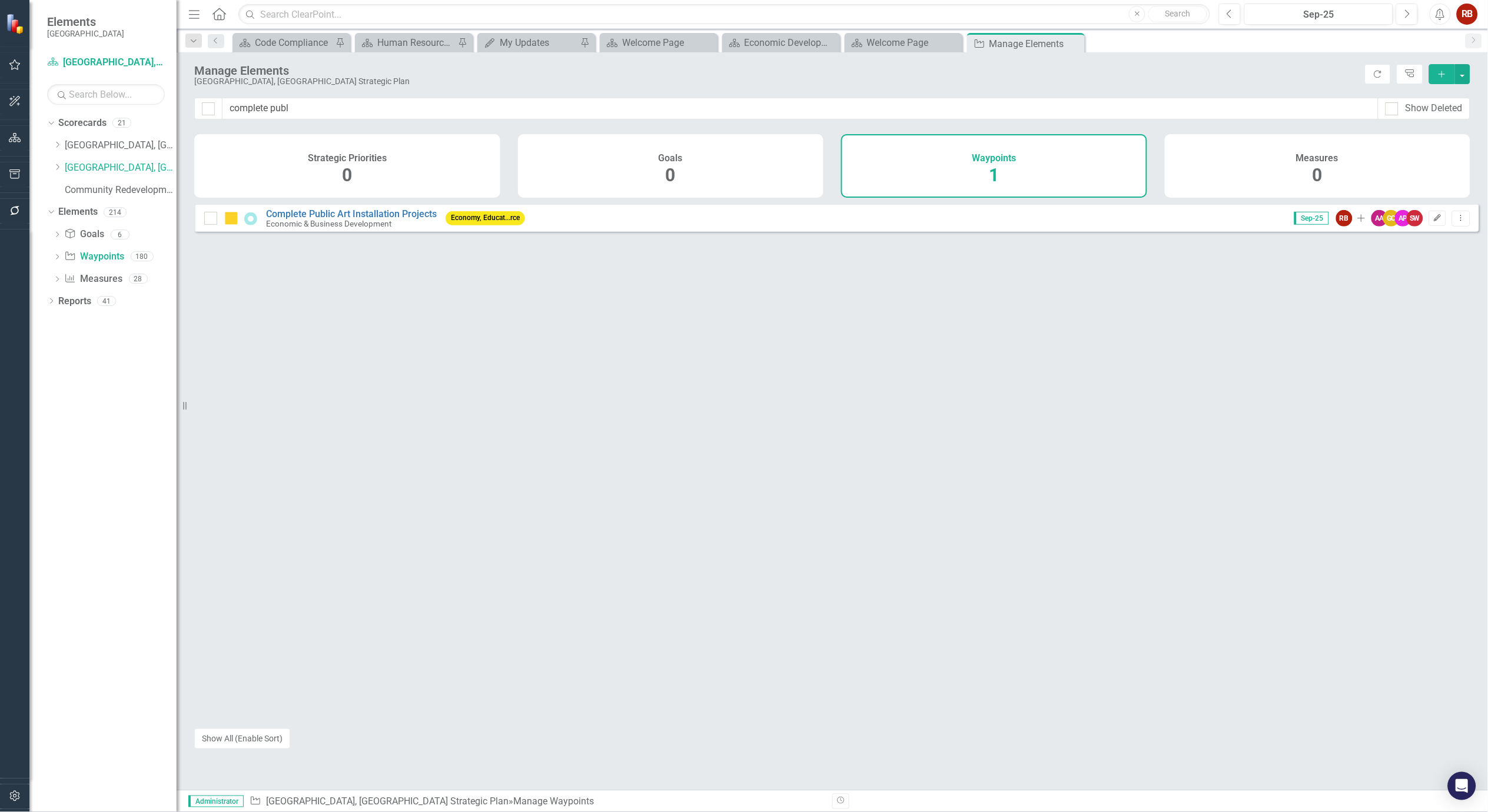
click at [1435, 226] on button "Edit" at bounding box center [1438, 219] width 17 height 16
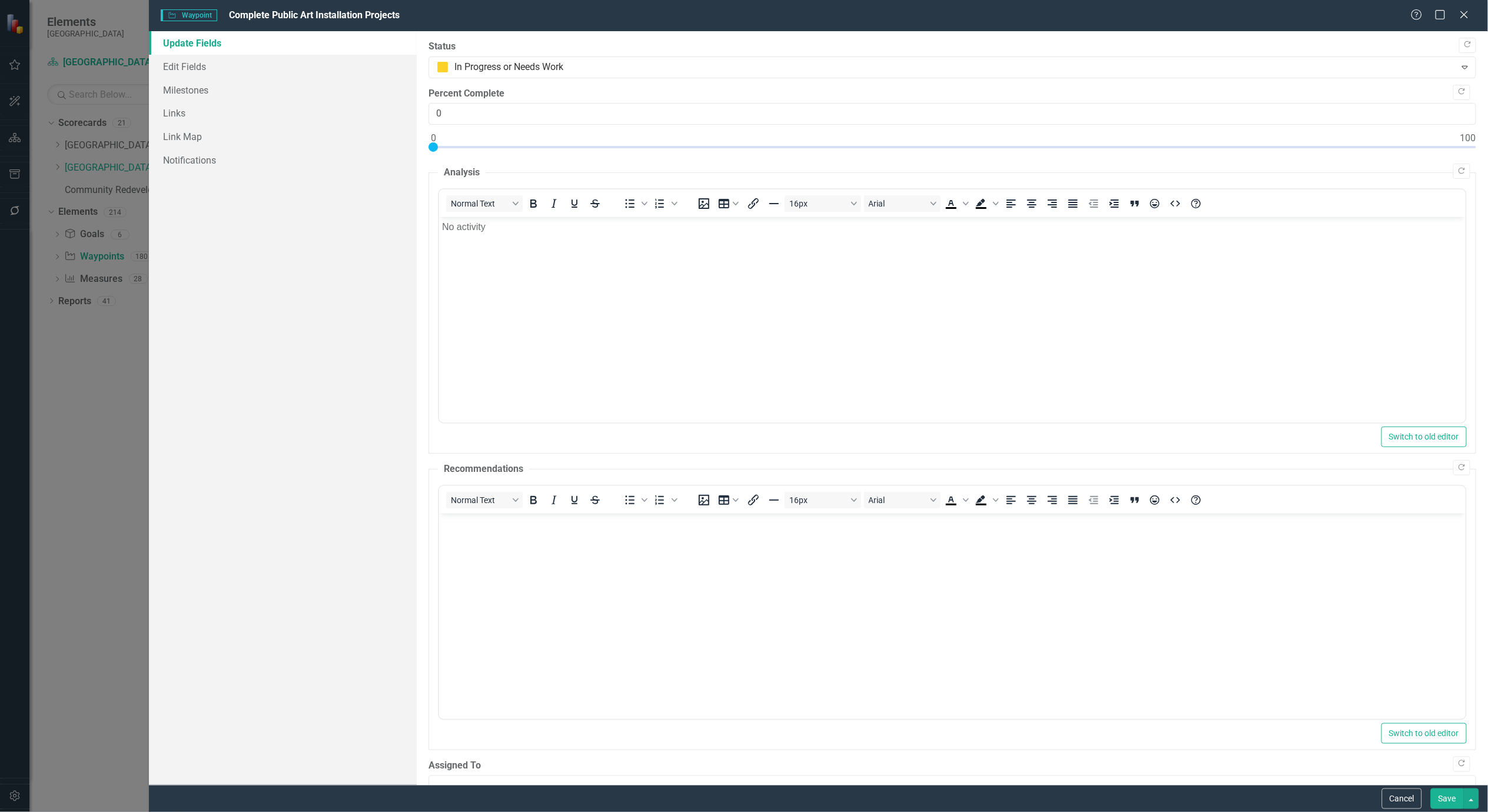
scroll to position [0, 0]
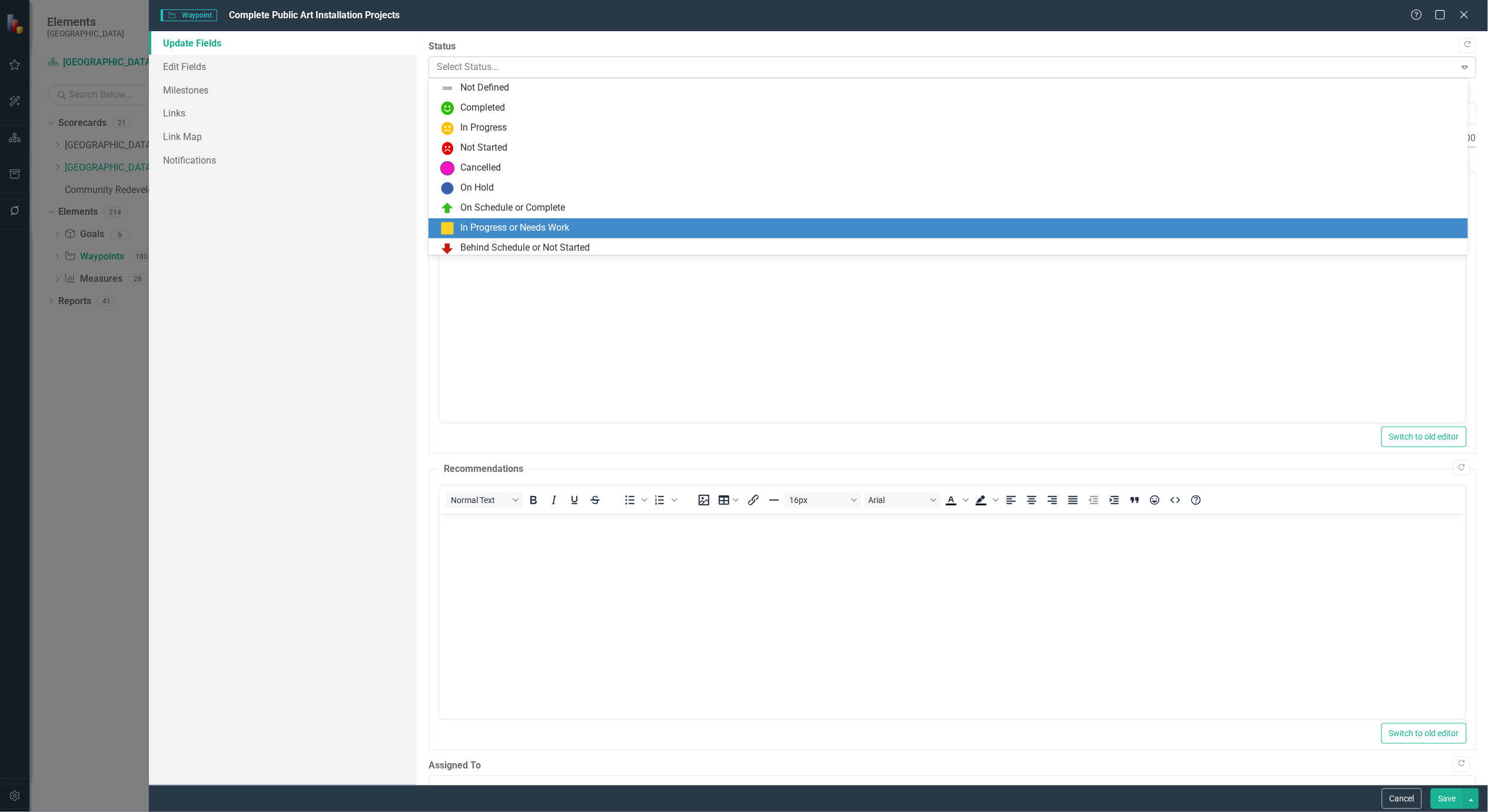
click at [582, 68] on div at bounding box center [943, 67] width 1012 height 16
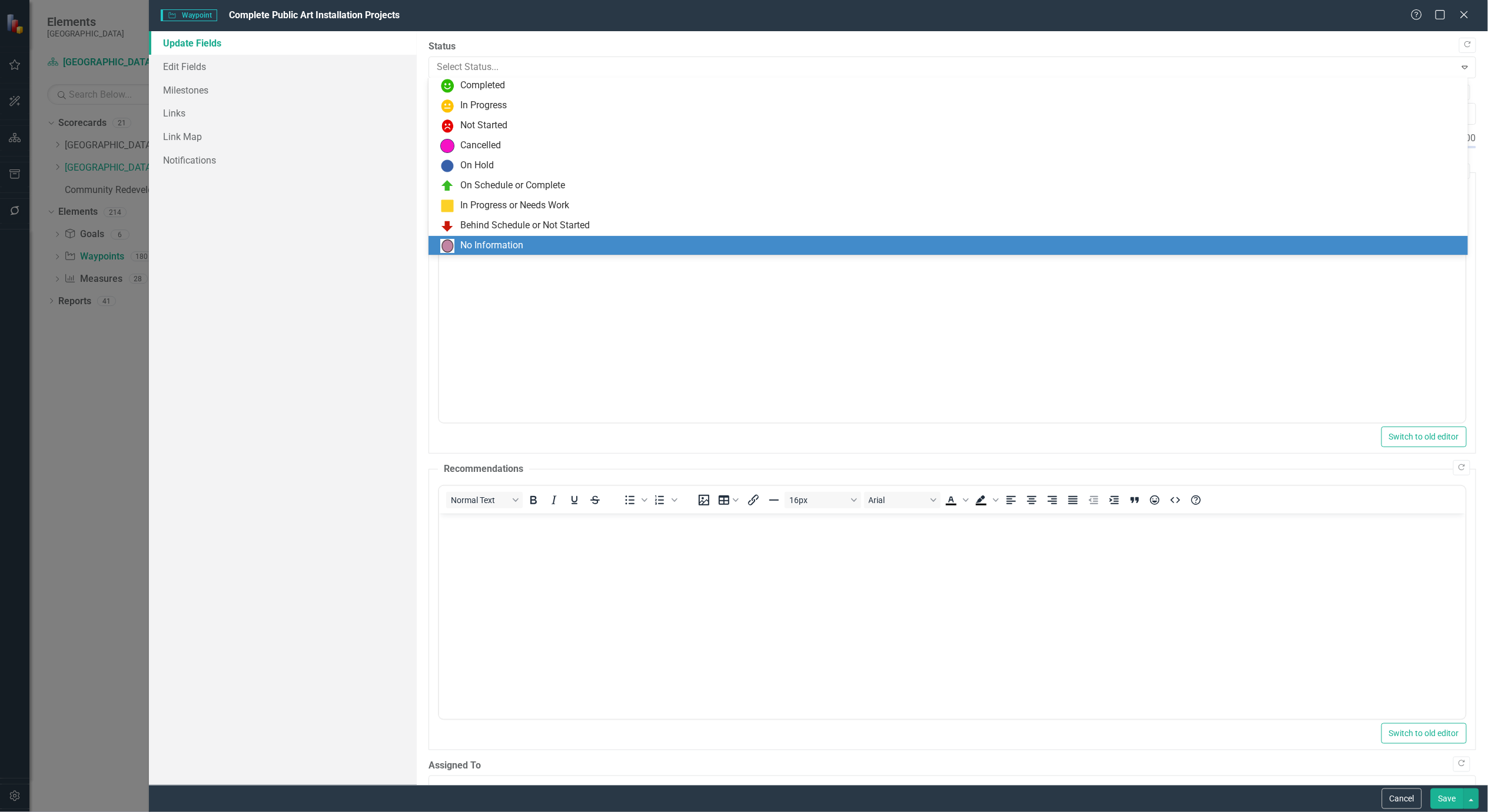
click at [509, 250] on div "No Information" at bounding box center [492, 245] width 63 height 13
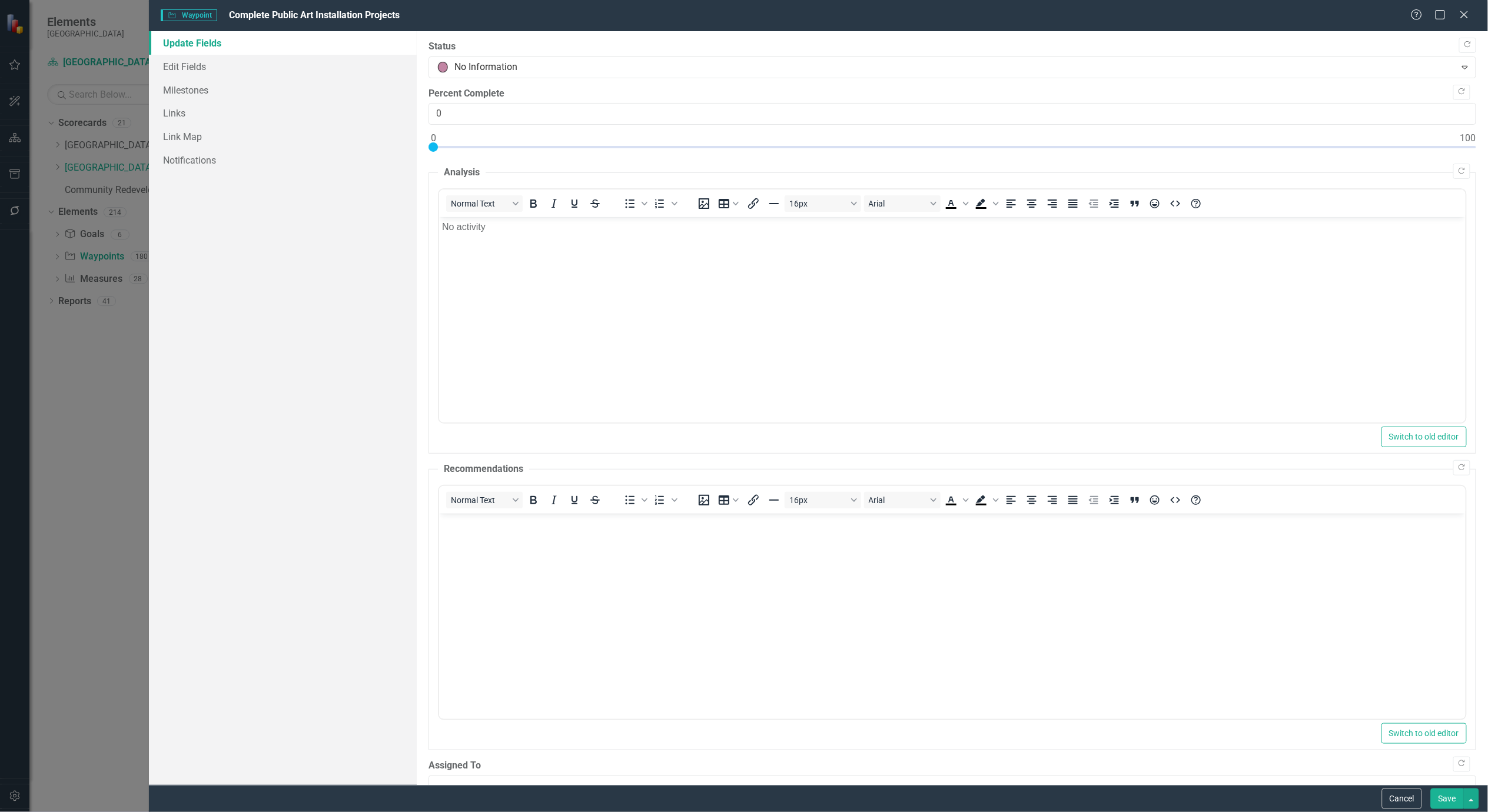
click at [1442, 803] on button "Save" at bounding box center [1448, 799] width 33 height 20
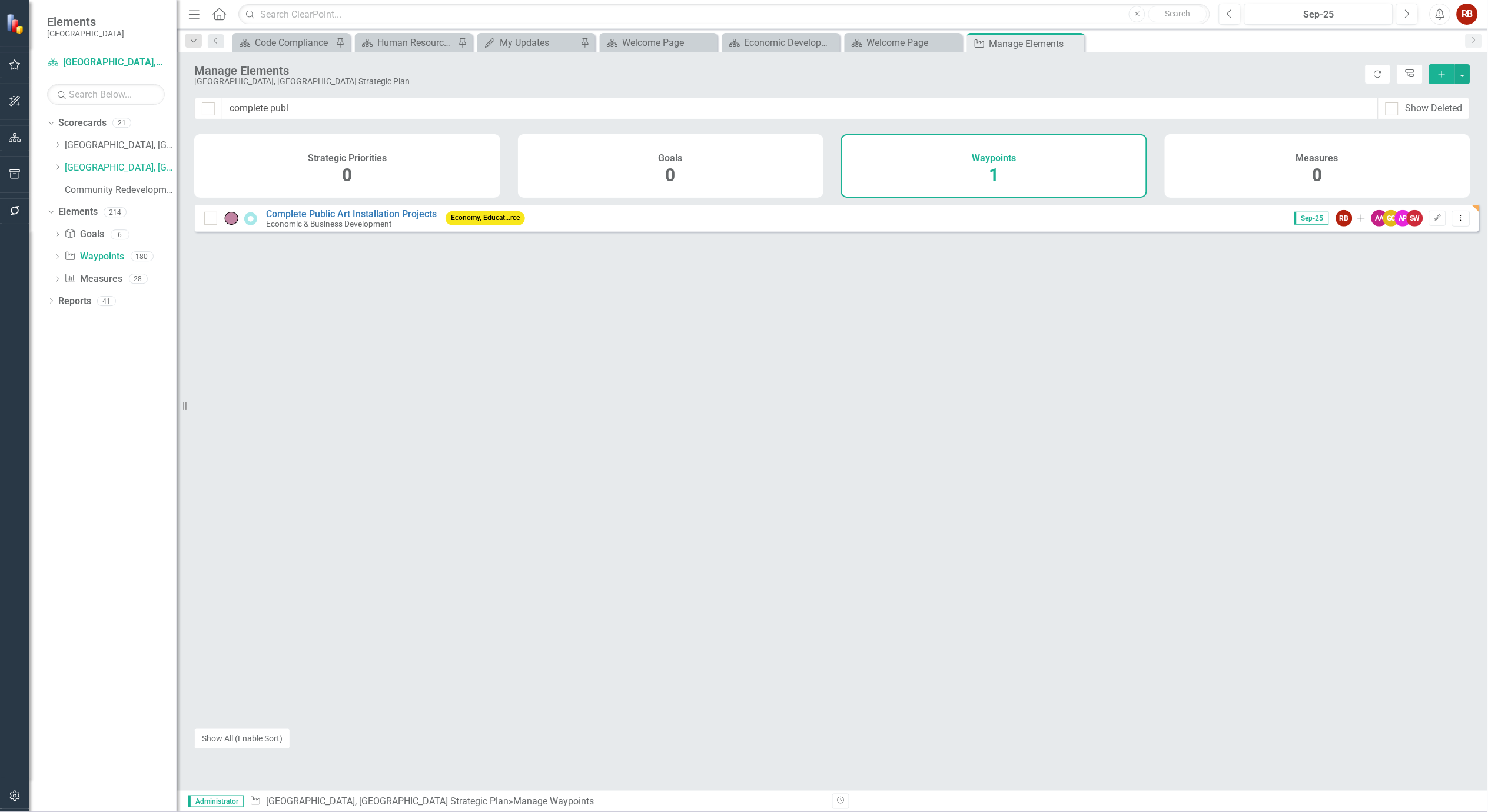
click at [352, 96] on div "Manage Elements [GEOGRAPHIC_DATA], [GEOGRAPHIC_DATA] Strategic Plan Refresh Tre…" at bounding box center [832, 75] width 1311 height 45
click at [345, 110] on input "complete publ" at bounding box center [800, 109] width 1156 height 22
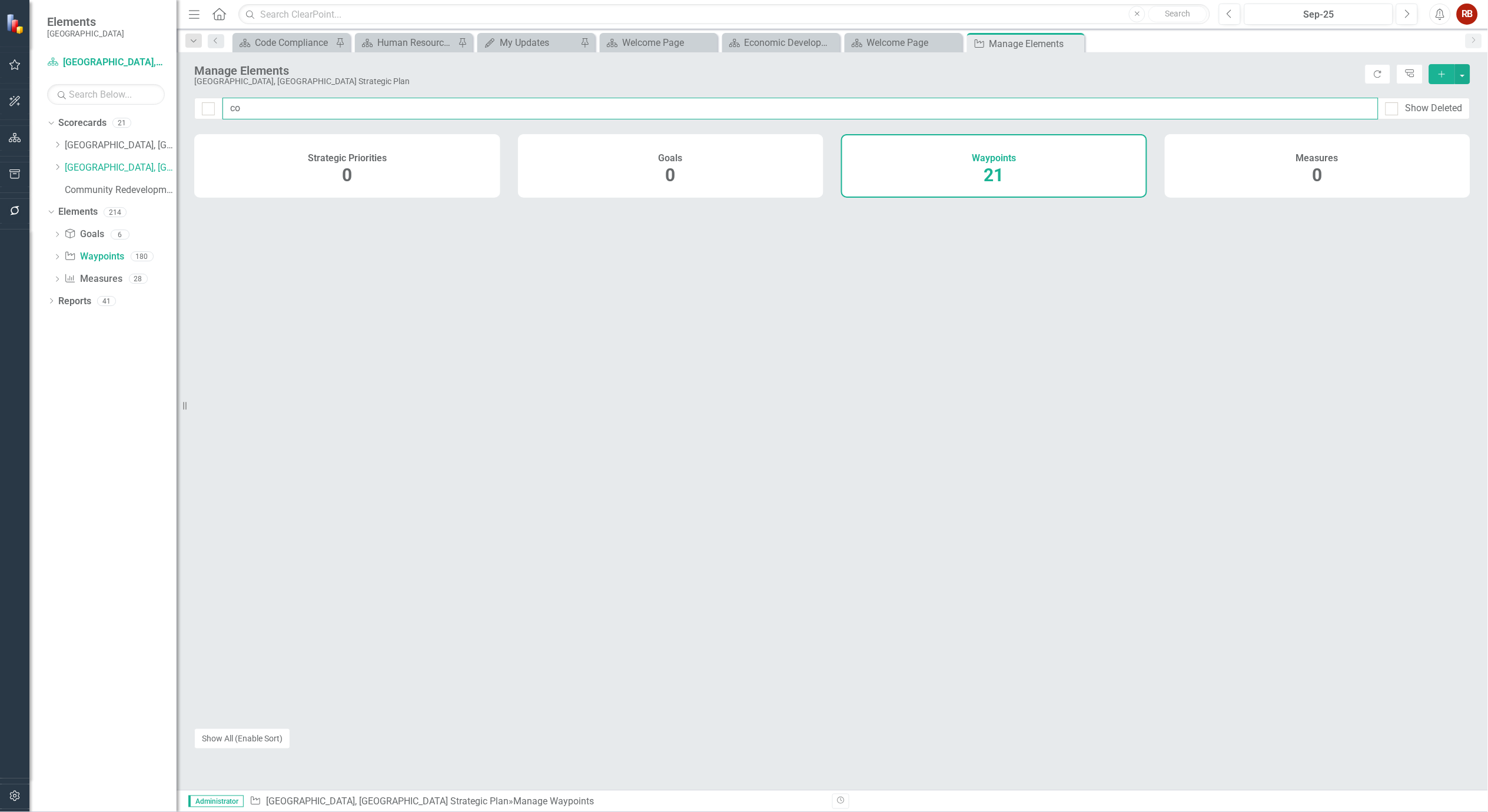
type input "c"
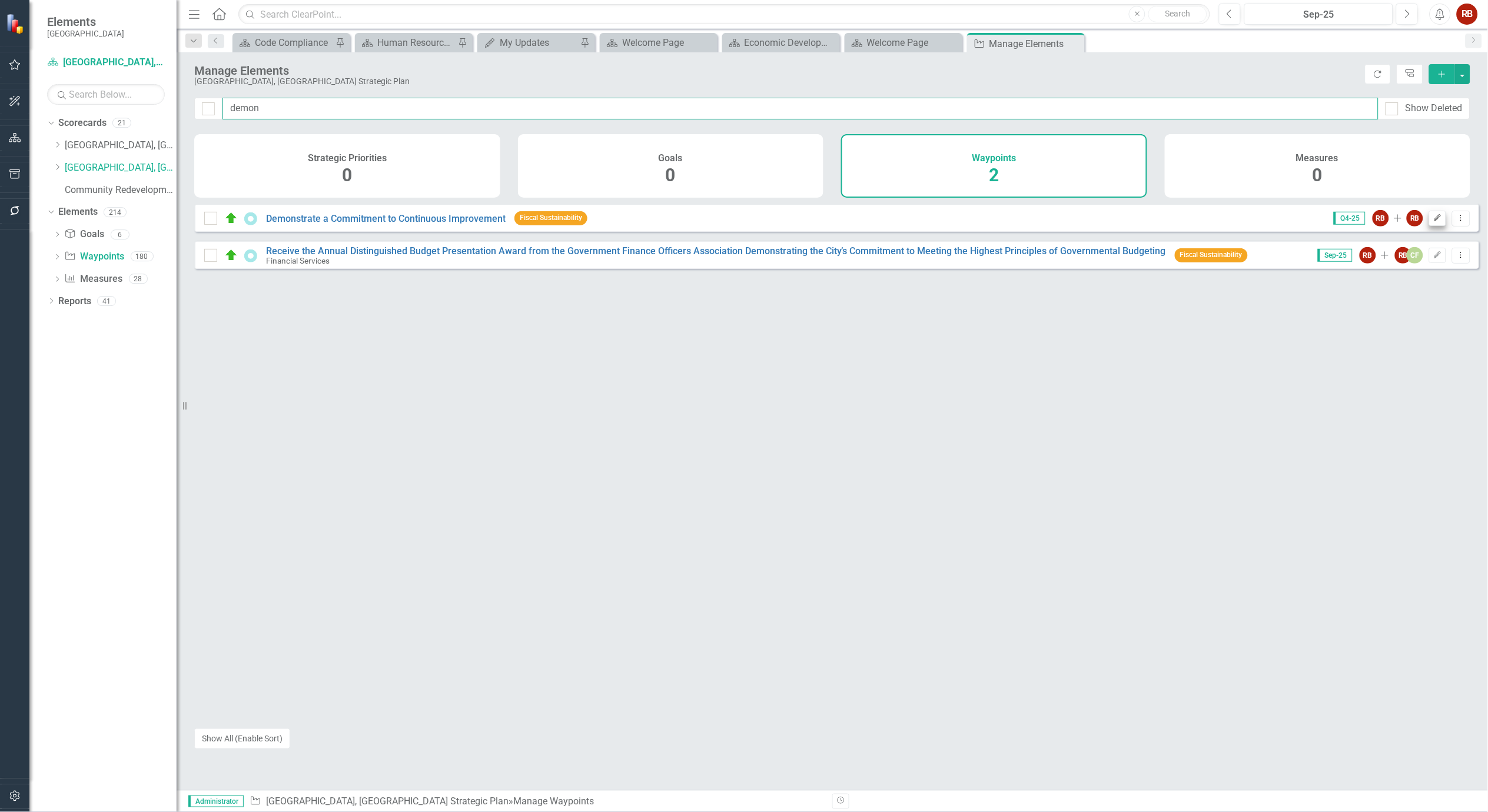
type input "demon"
click at [1434, 226] on button "Edit" at bounding box center [1438, 219] width 17 height 16
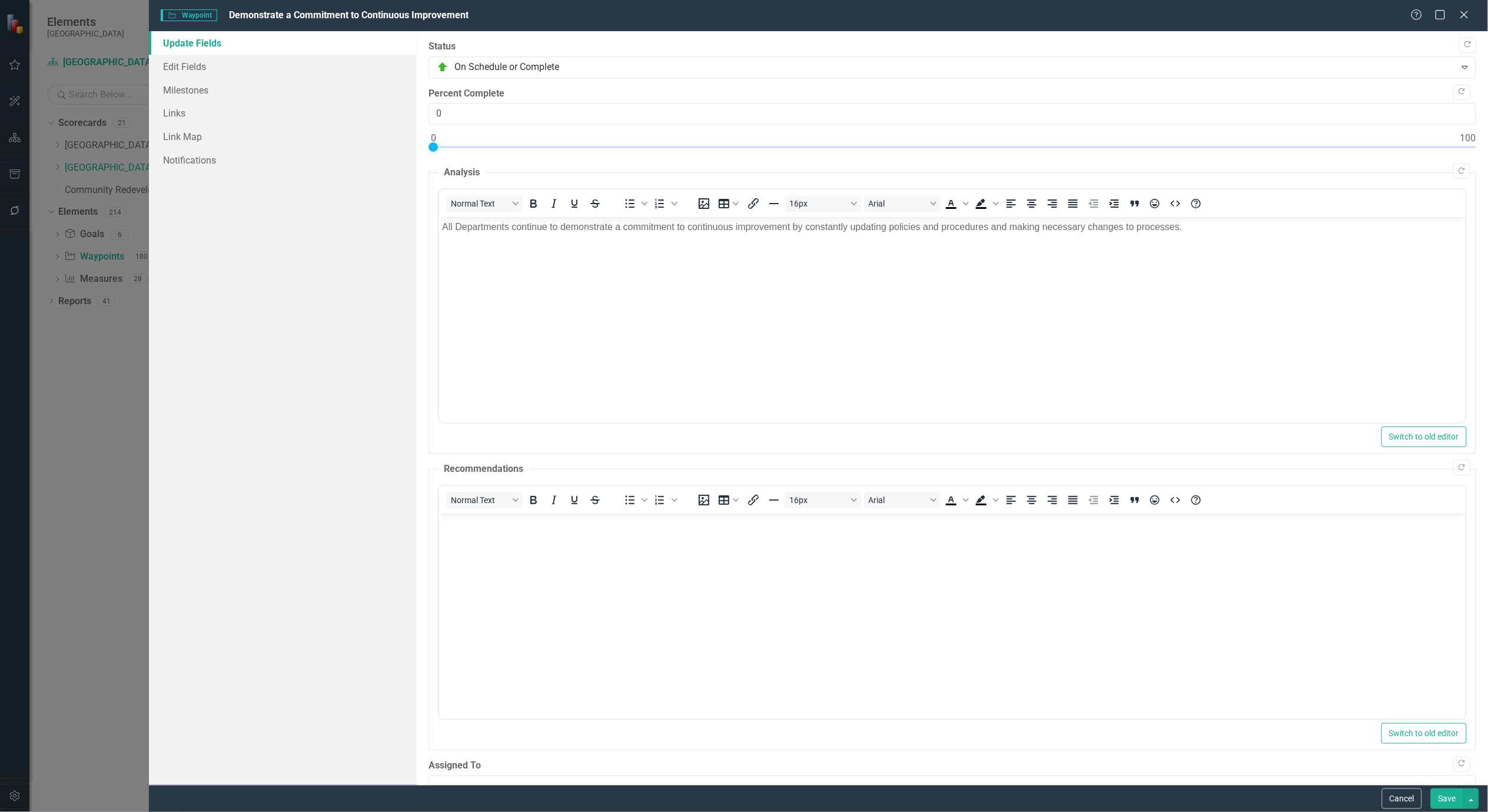
scroll to position [0, 0]
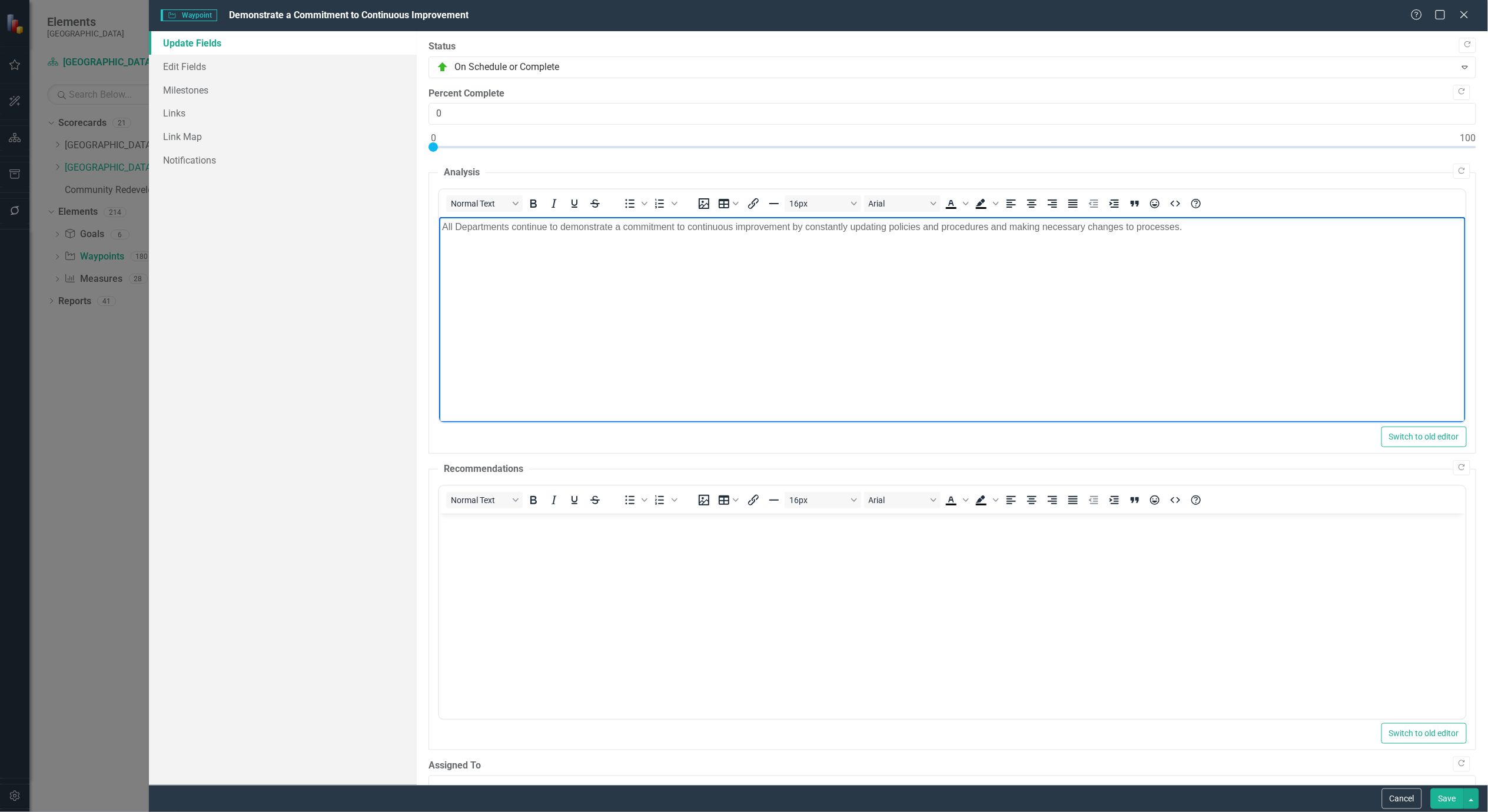
click at [587, 231] on p "All Departments continue to demonstrate a commitment to continuous improvement …" at bounding box center [952, 226] width 1021 height 14
click at [589, 224] on p "All Departments continue to demonstrate a commitment to continuous improvement …" at bounding box center [952, 226] width 1021 height 14
paste body "Rich Text Area. Press ALT-0 for help."
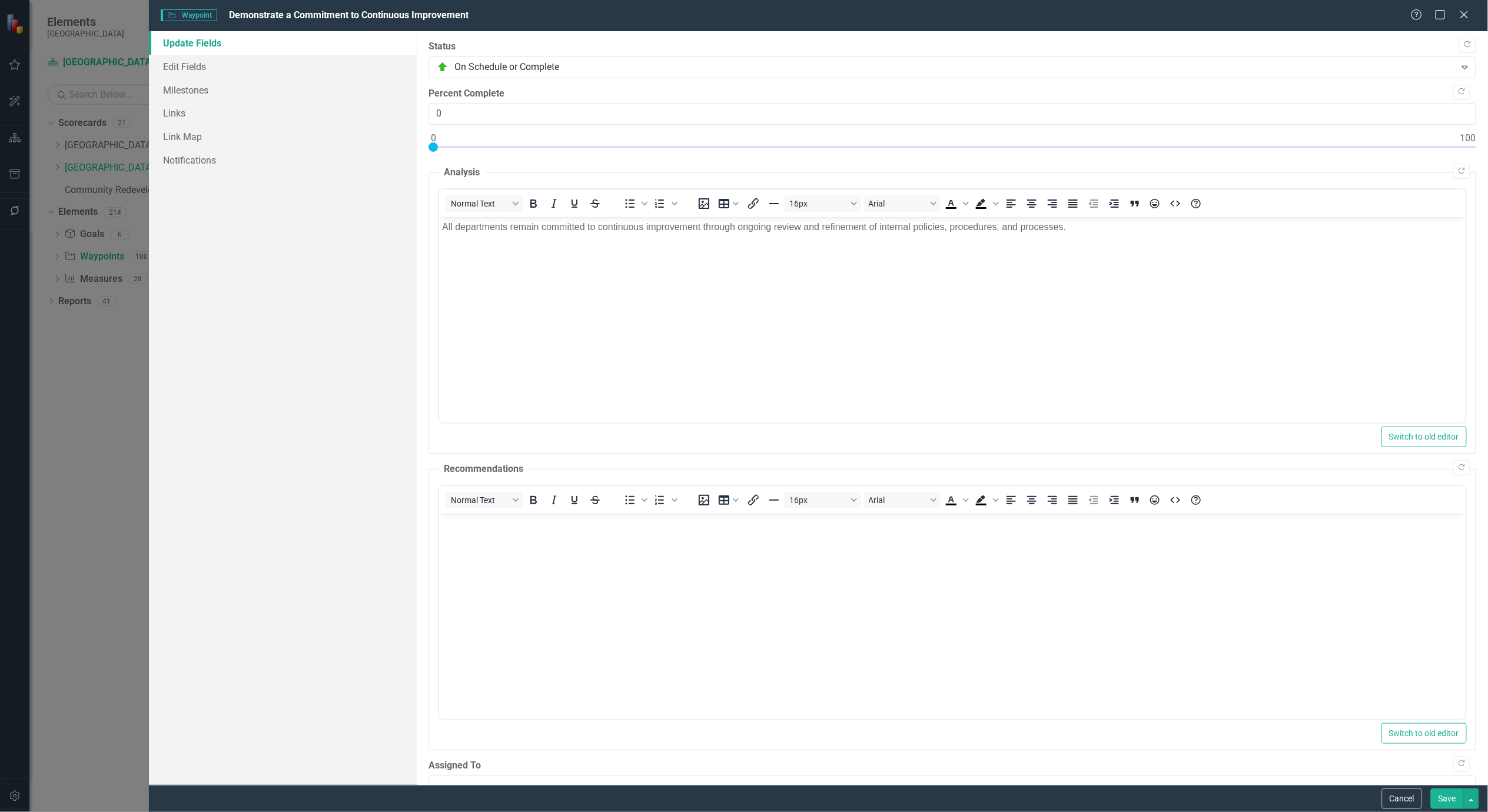
click at [1447, 800] on button "Save" at bounding box center [1448, 799] width 33 height 20
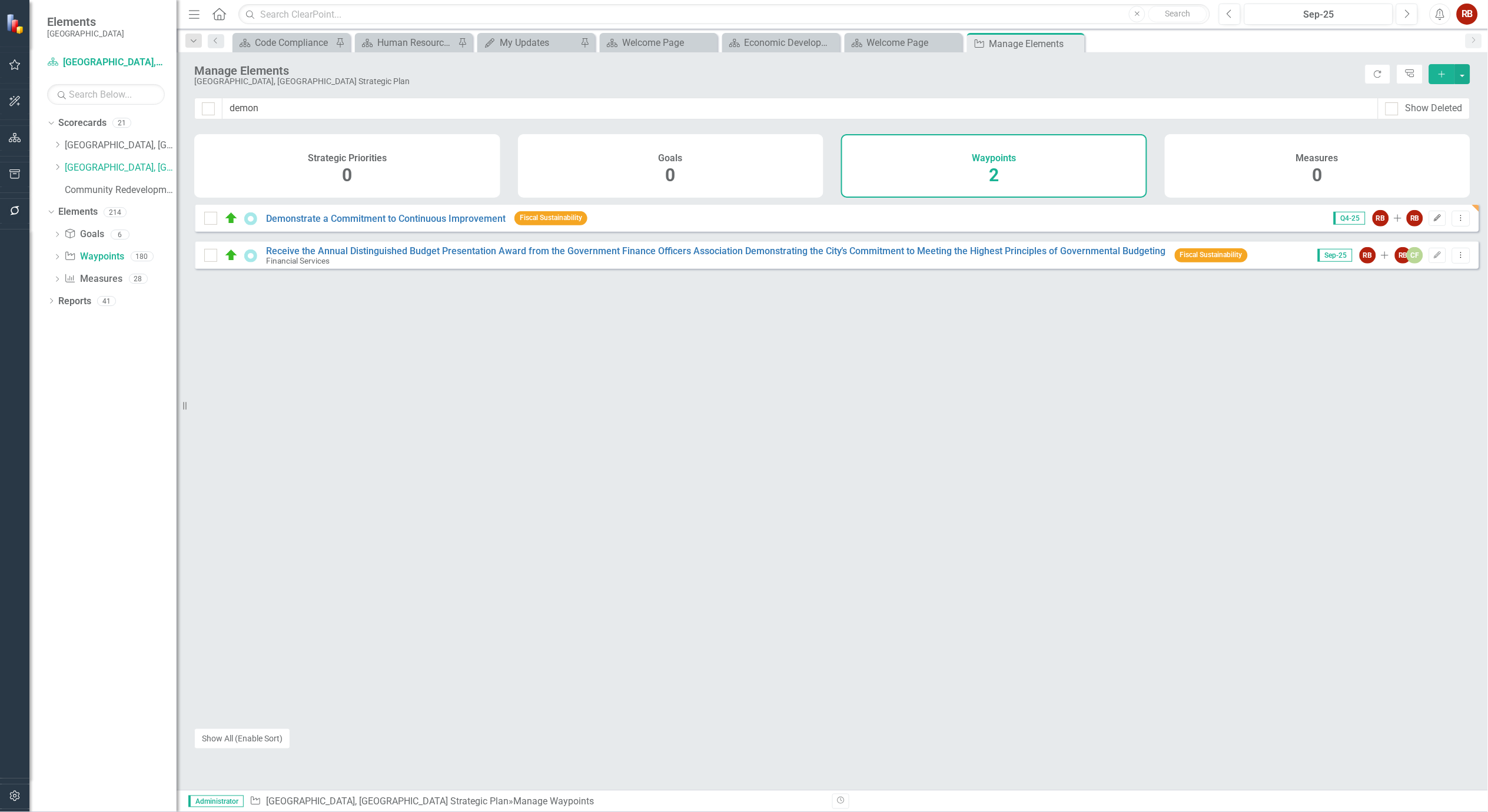
click at [1434, 222] on icon "Edit" at bounding box center [1437, 218] width 9 height 7
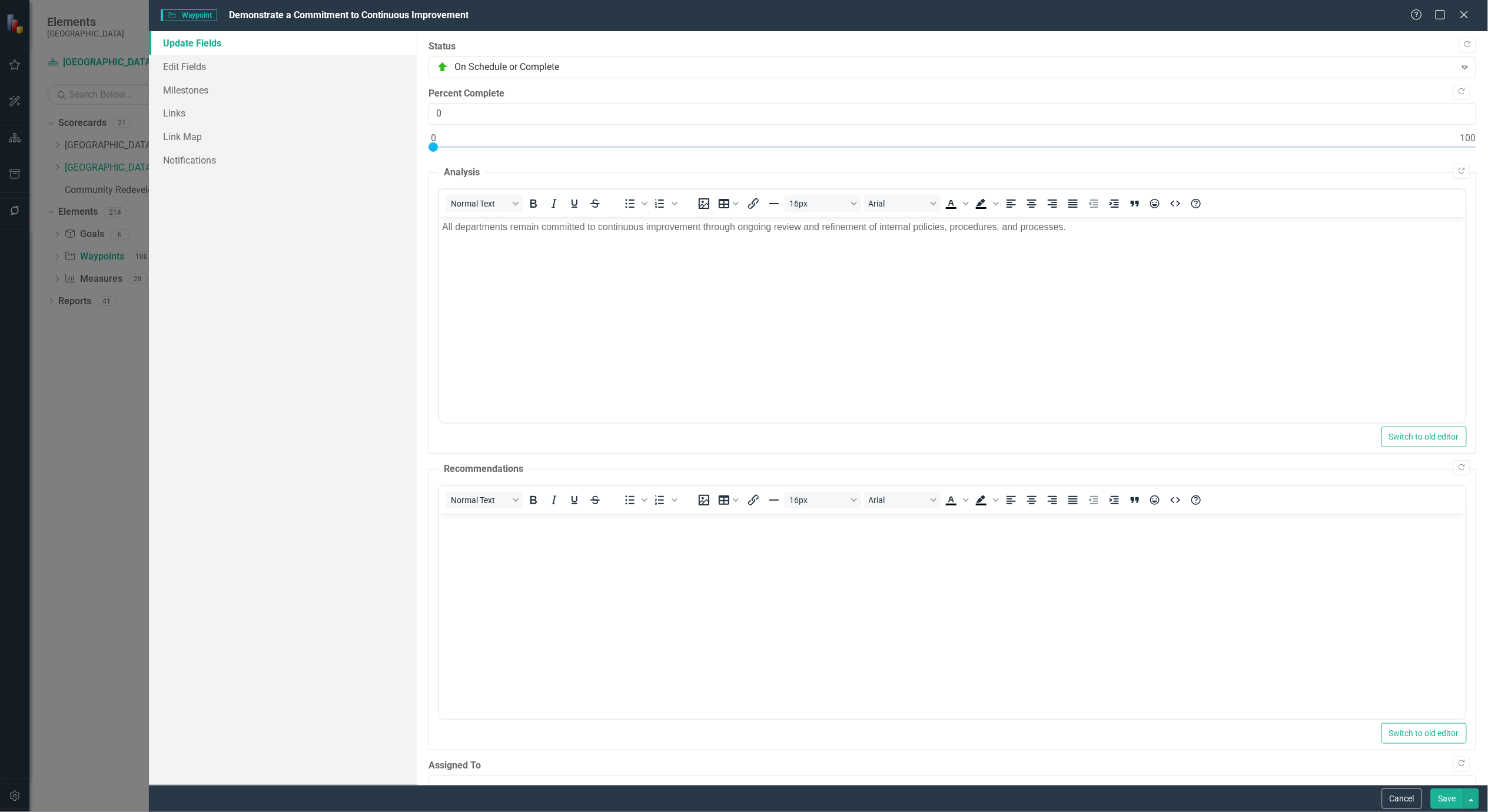
click at [1454, 802] on button "Save" at bounding box center [1448, 799] width 33 height 20
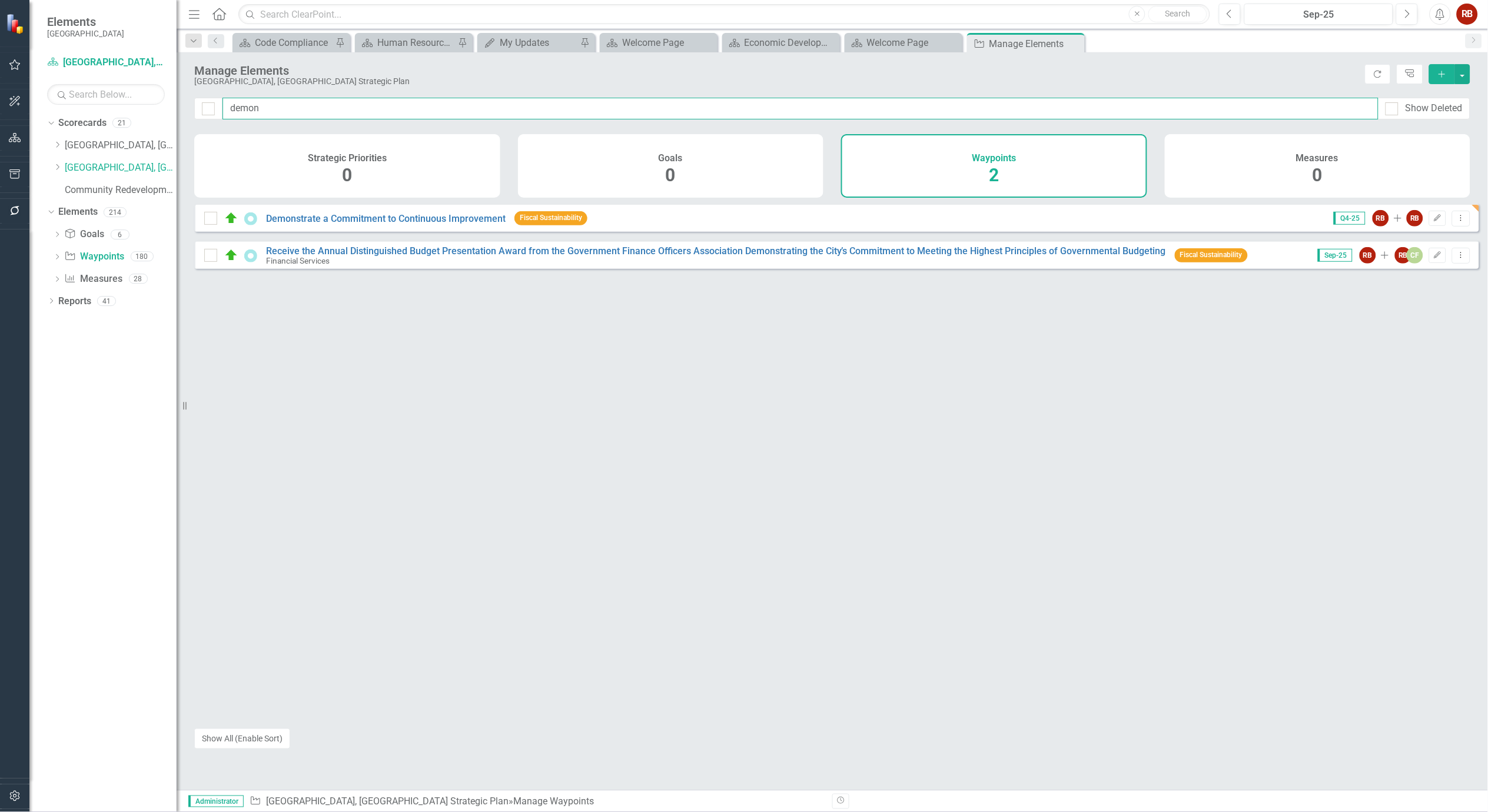
drag, startPoint x: 264, startPoint y: 108, endPoint x: 128, endPoint y: 99, distance: 136.3
click at [126, 99] on div "Elements Cape Coral Scorecard [GEOGRAPHIC_DATA], [GEOGRAPHIC_DATA] Strategic Pl…" at bounding box center [744, 406] width 1488 height 812
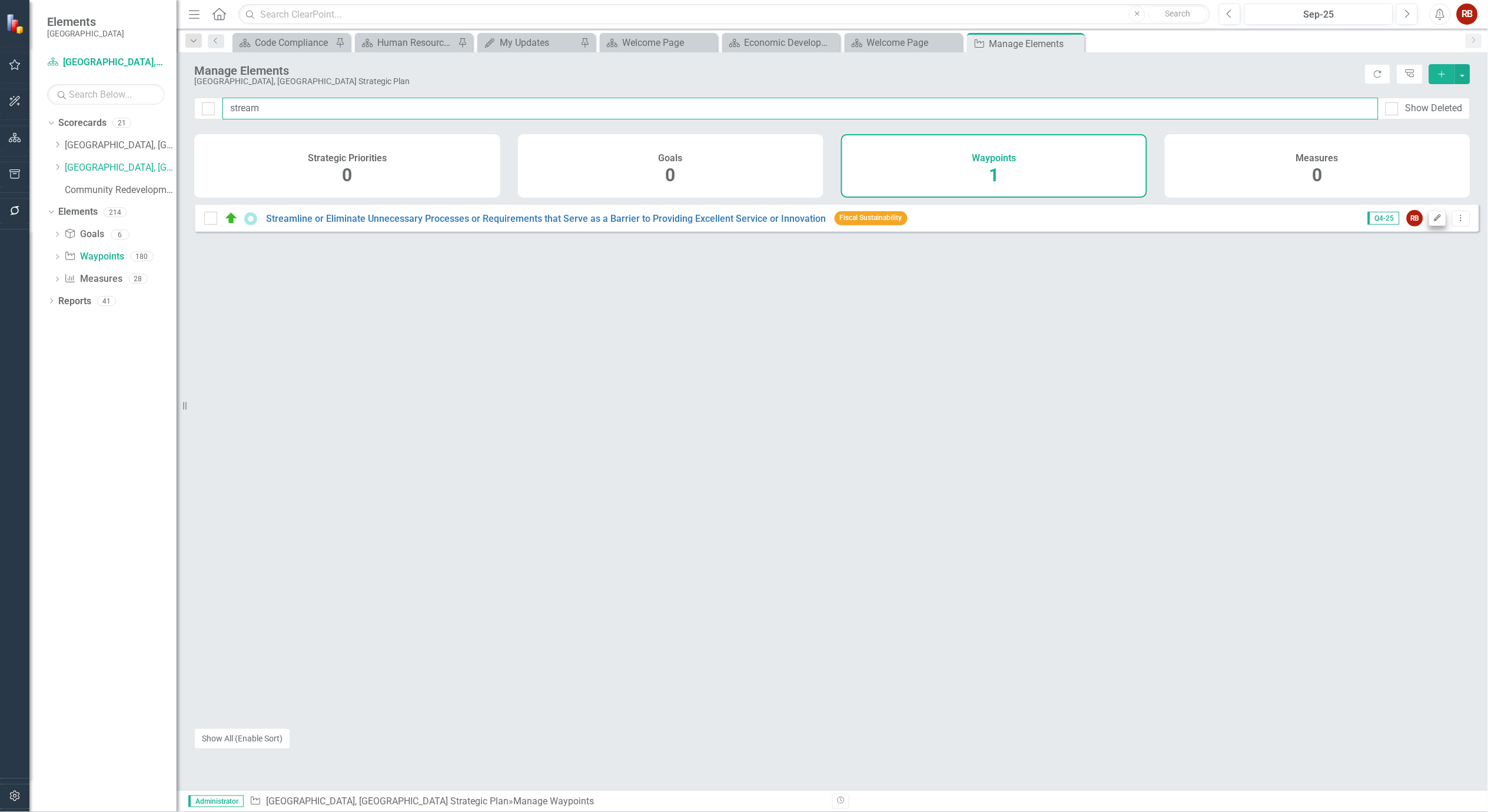
type input "stream"
click at [1435, 222] on icon "button" at bounding box center [1438, 218] width 7 height 7
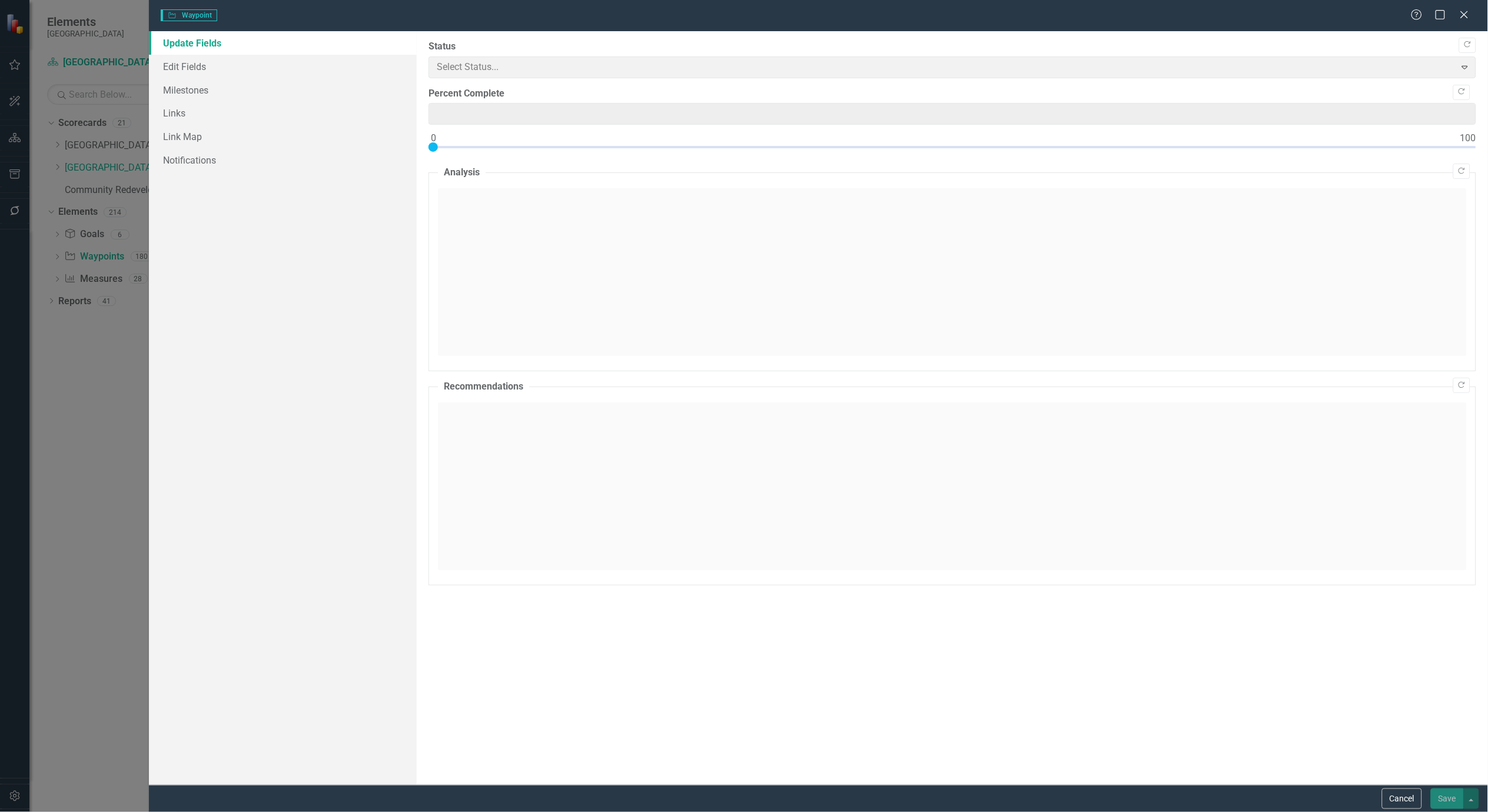
type input "0"
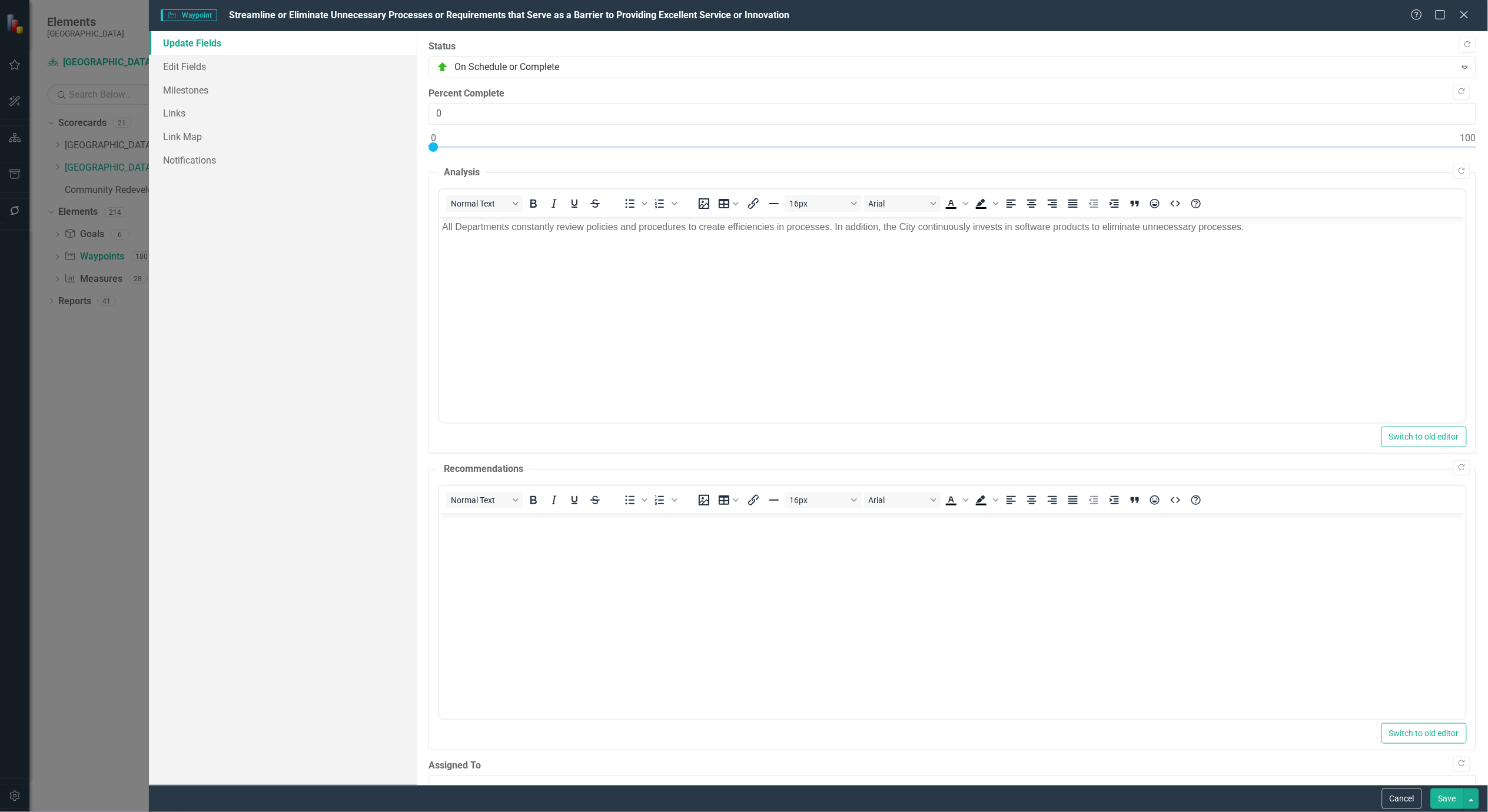
drag, startPoint x: 797, startPoint y: 15, endPoint x: 555, endPoint y: 16, distance: 242.0
click at [544, 18] on div "Waypoint Waypoint Streamline or Eliminate Unnecessary Processes or Requirements…" at bounding box center [786, 15] width 1251 height 13
drag, startPoint x: 783, startPoint y: 15, endPoint x: 443, endPoint y: 18, distance: 340.0
click at [445, 18] on span "Streamline or Eliminate Unnecessary Processes or Requirements that Serve as a B…" at bounding box center [509, 15] width 561 height 11
click at [1406, 798] on button "Cancel" at bounding box center [1402, 799] width 40 height 20
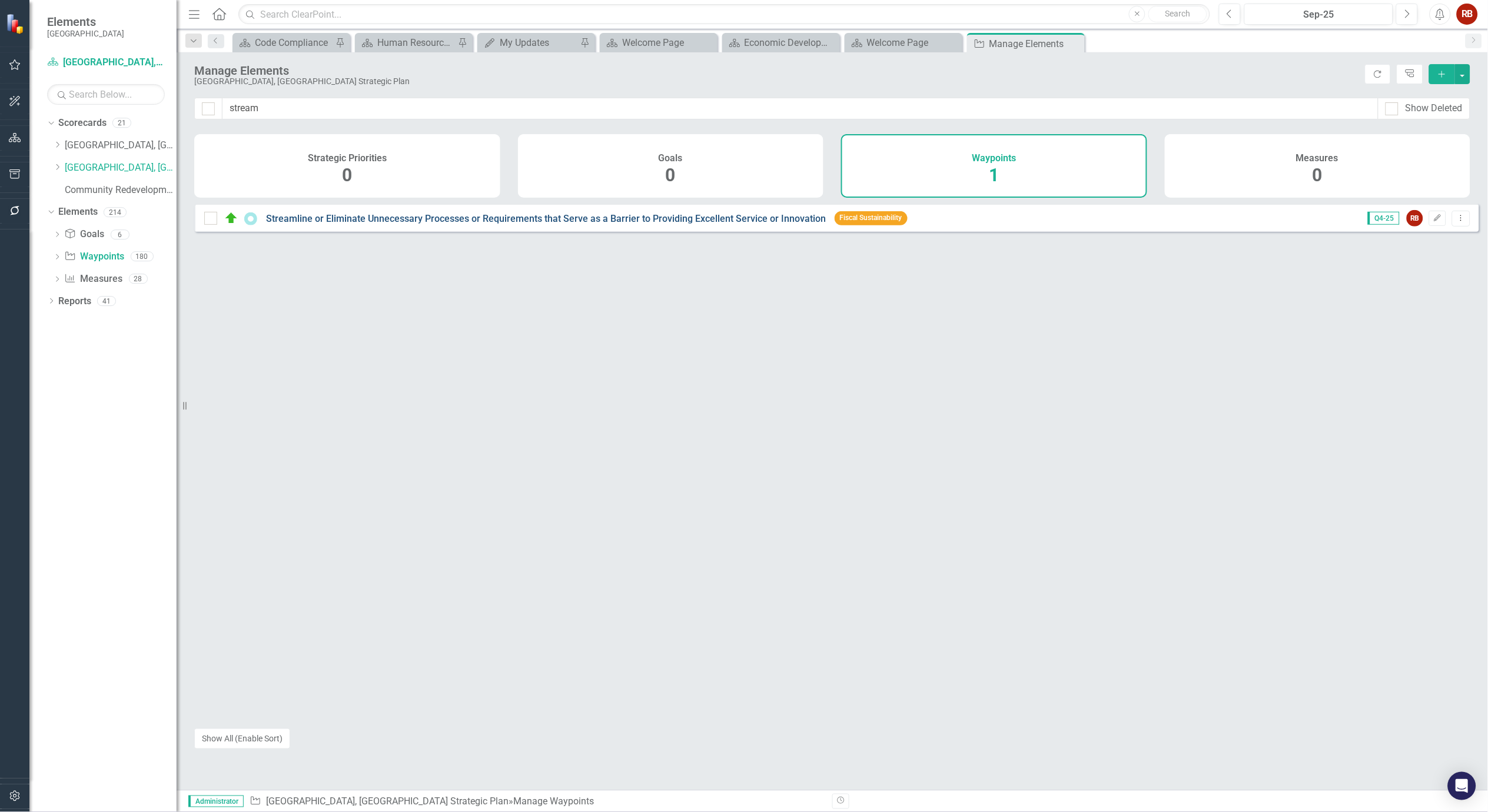
drag, startPoint x: 820, startPoint y: 229, endPoint x: 467, endPoint y: 229, distance: 353.0
click at [467, 224] on div "Streamline or Eliminate Unnecessary Processes or Requirements that Serve as a B…" at bounding box center [548, 219] width 563 height 11
click at [485, 224] on link "Streamline or Eliminate Unnecessary Processes or Requirements that Serve as a B…" at bounding box center [546, 219] width 560 height 11
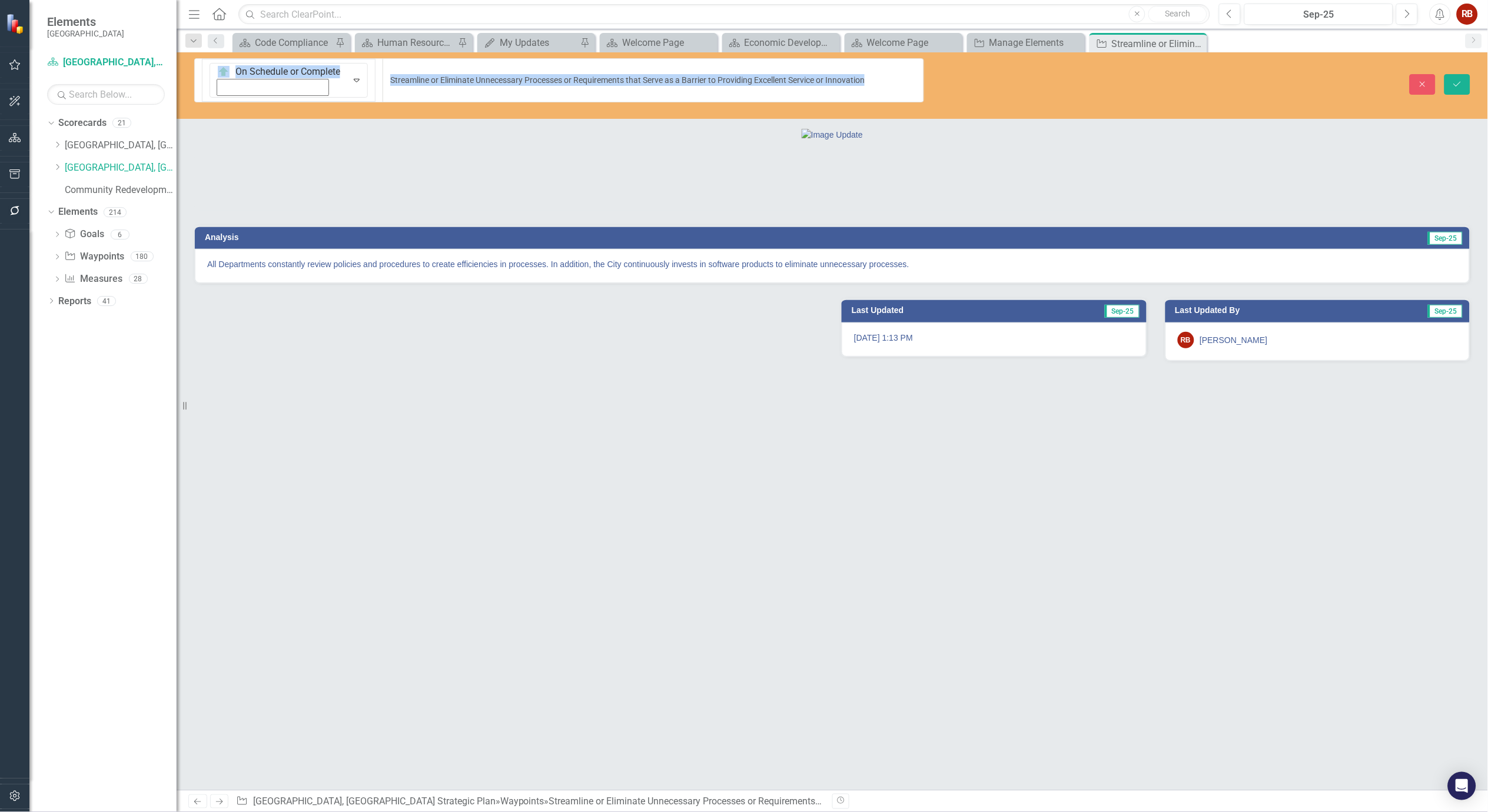
drag, startPoint x: 914, startPoint y: 68, endPoint x: 401, endPoint y: 61, distance: 513.0
drag, startPoint x: 789, startPoint y: 67, endPoint x: 236, endPoint y: 72, distance: 553.0
click at [383, 72] on input "Streamline or Eliminate Unnecessary Processes or Requirements that Serve as a B…" at bounding box center [653, 80] width 541 height 44
drag, startPoint x: 905, startPoint y: 296, endPoint x: 667, endPoint y: 280, distance: 238.5
click at [614, 281] on div "All Departments constantly review policies and procedures to create efficiencie…" at bounding box center [832, 266] width 1275 height 34
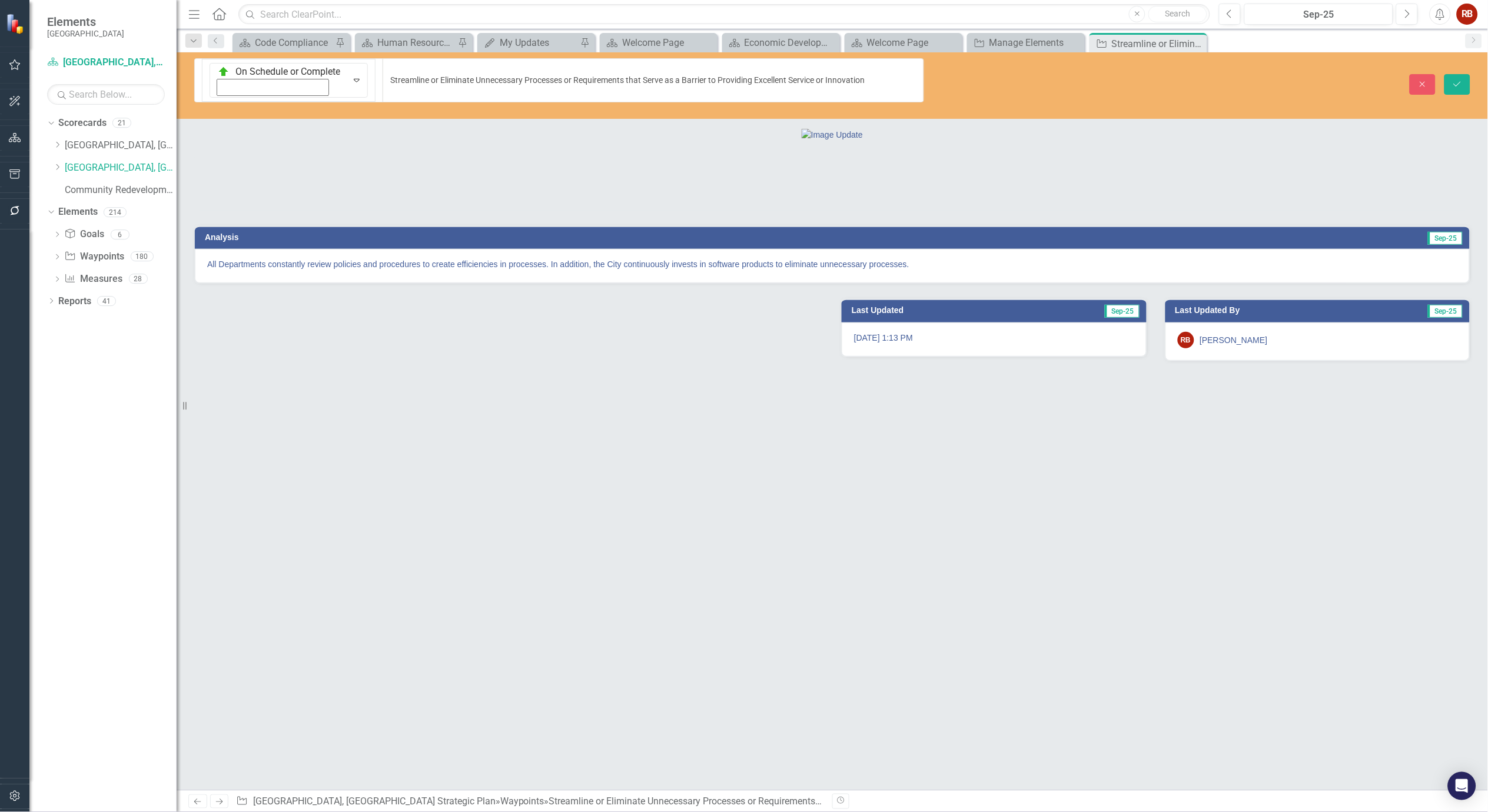
drag, startPoint x: 914, startPoint y: 290, endPoint x: 667, endPoint y: 279, distance: 247.2
click at [667, 279] on div "All Departments constantly review policies and procedures to create efficiencie…" at bounding box center [832, 266] width 1275 height 34
click at [711, 270] on p "All Departments constantly review policies and procedures to create efficiencie…" at bounding box center [832, 264] width 1251 height 12
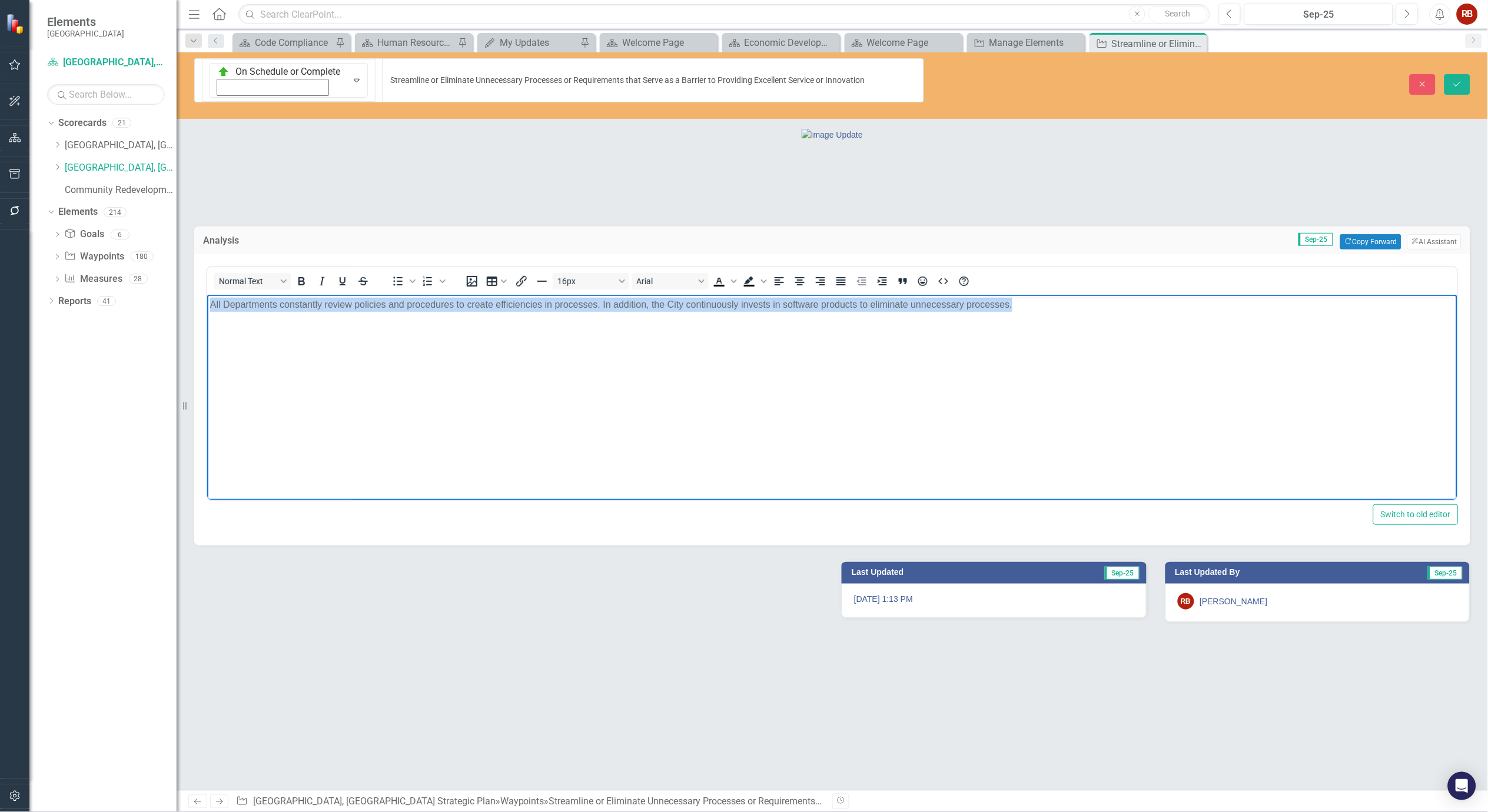
drag, startPoint x: 1016, startPoint y: 306, endPoint x: 381, endPoint y: 635, distance: 715.2
click at [207, 311] on html "All Departments constantly review policies and procedures to create efficiencie…" at bounding box center [832, 382] width 1251 height 177
copy p "All Departments constantly review policies and procedures to create efficiencie…"
paste body "Rich Text Area. Press ALT-0 for help."
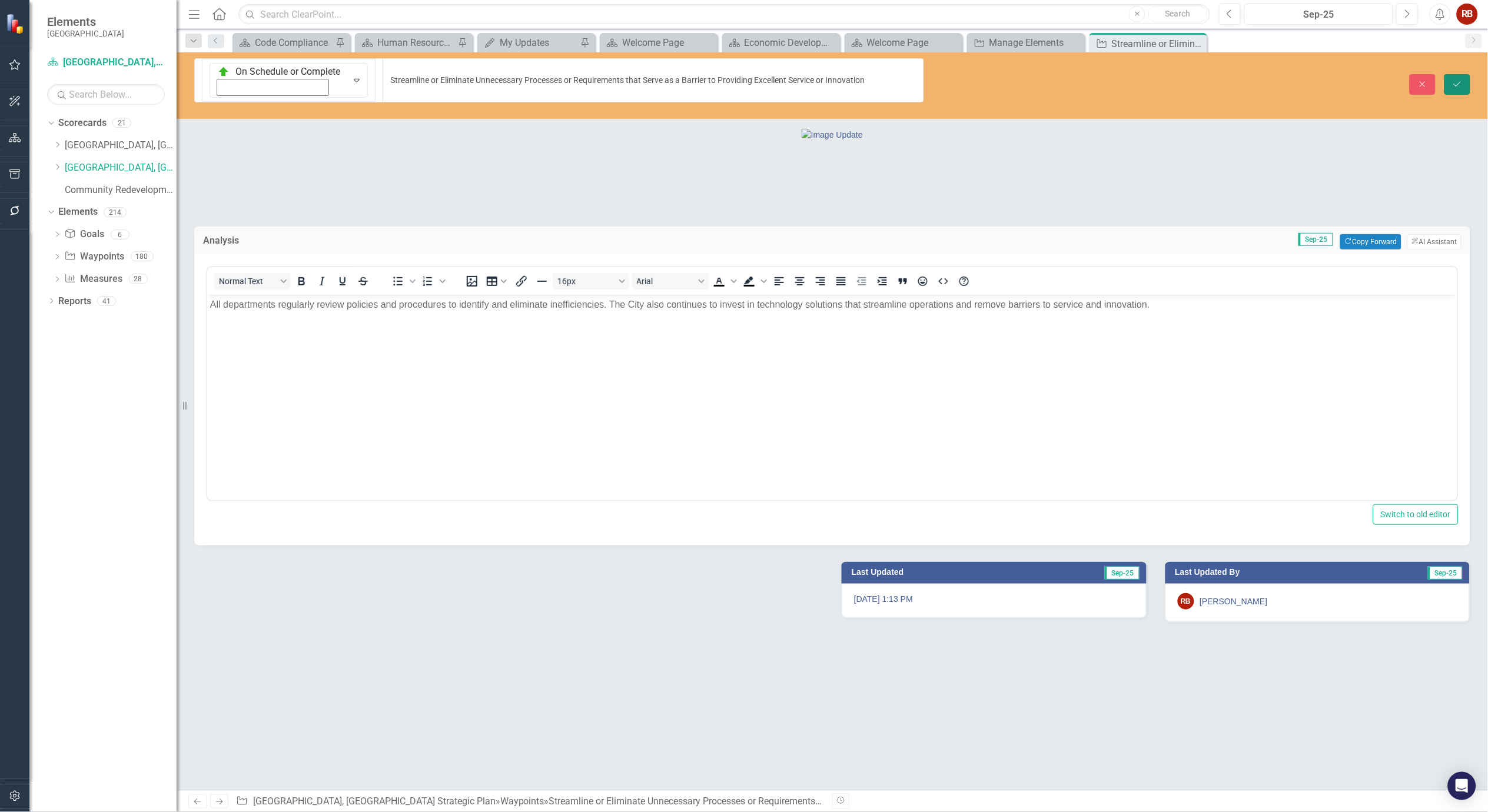
click at [1455, 80] on icon "Save" at bounding box center [1458, 84] width 11 height 9
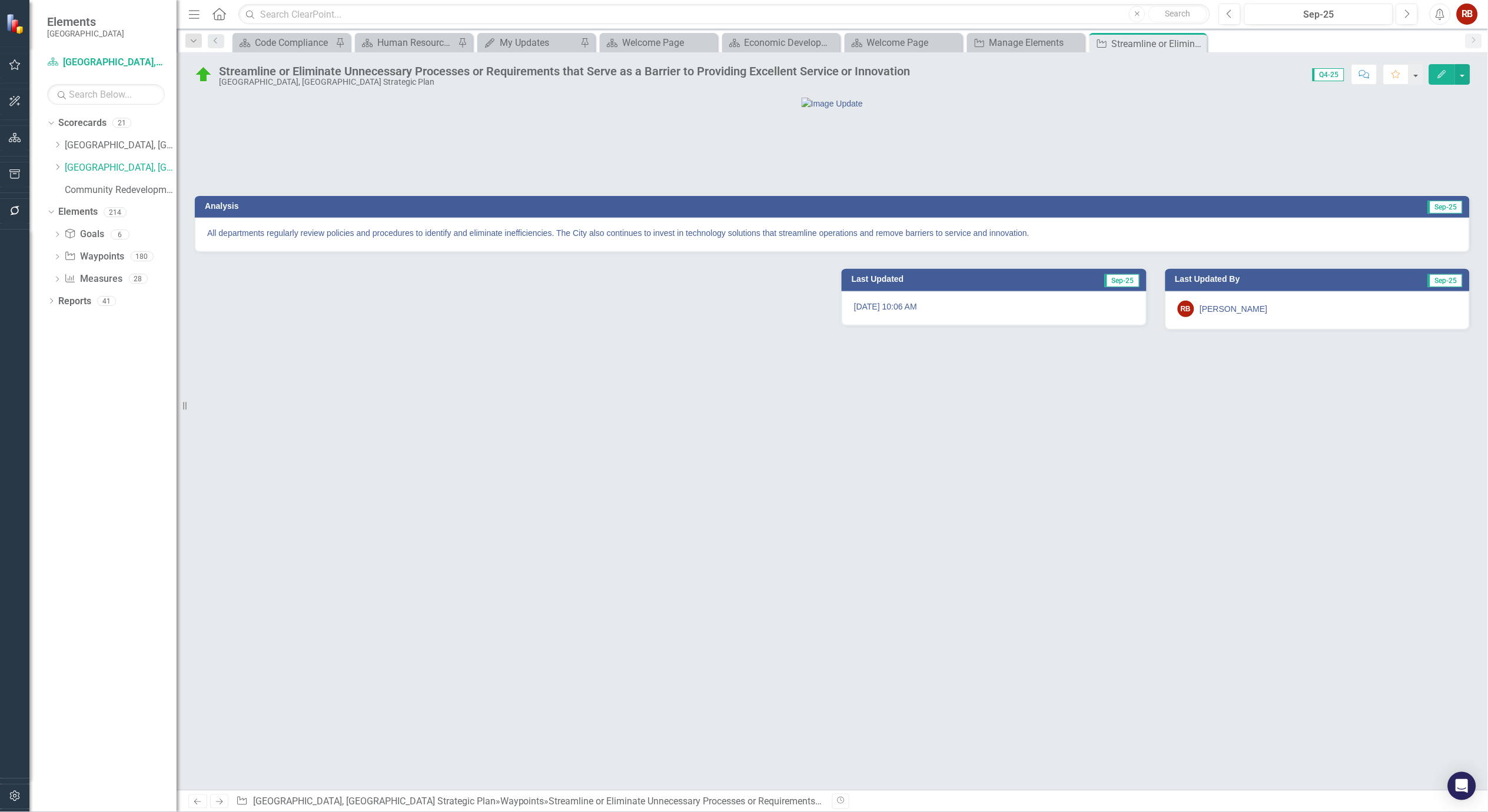
click at [514, 605] on div "Analysis Sep-25 All departments regularly review policies and procedures to ide…" at bounding box center [832, 443] width 1311 height 694
